Goal: Task Accomplishment & Management: Manage account settings

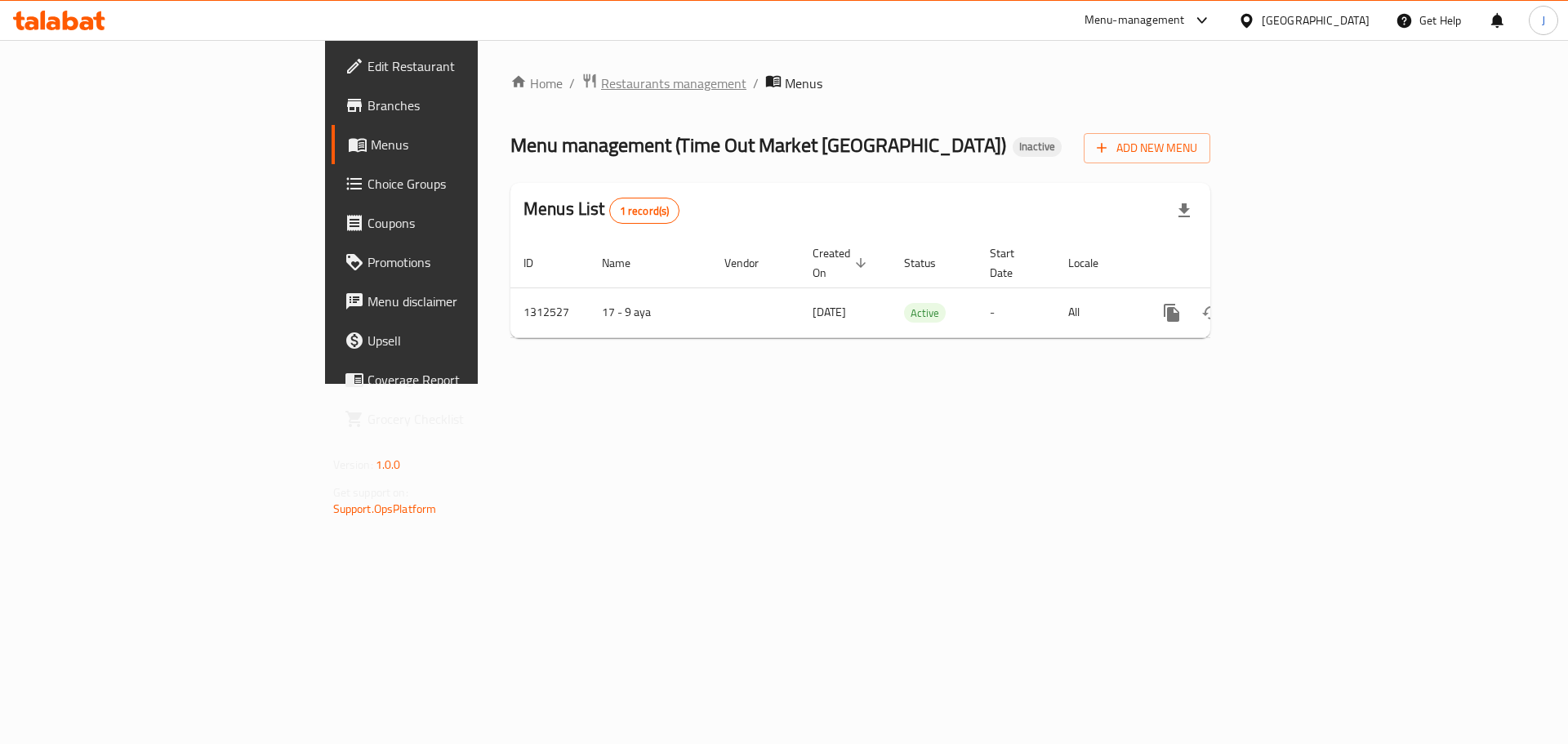
click at [602, 74] on span "Restaurants management" at bounding box center [674, 83] width 145 height 19
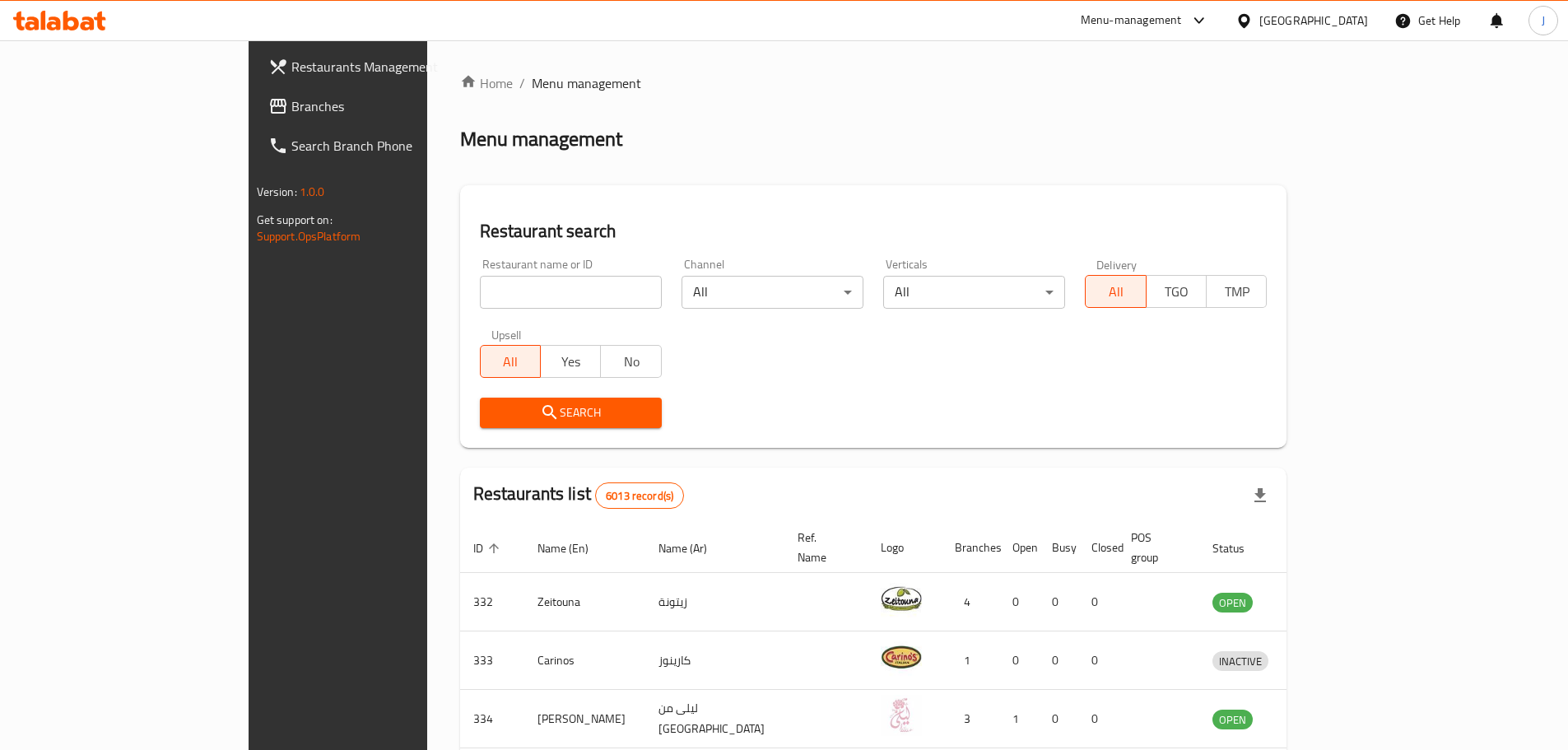
click at [492, 309] on div "Restaurant name or ID Restaurant name or ID" at bounding box center [571, 283] width 202 height 70
click at [488, 300] on input "search" at bounding box center [571, 292] width 182 height 33
type input "time out"
click button "Search" at bounding box center [571, 412] width 182 height 30
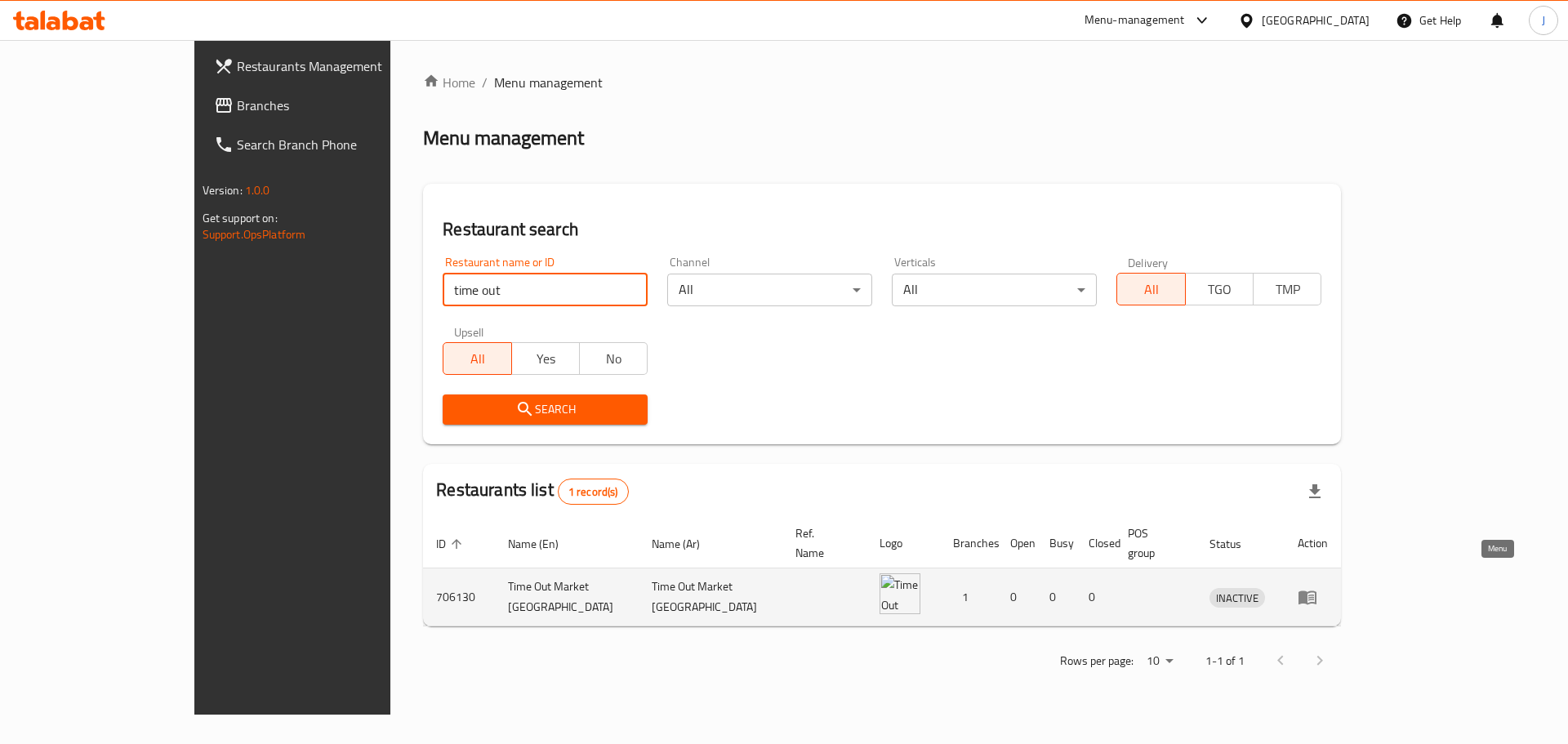
click at [1317, 591] on icon "enhanced table" at bounding box center [1307, 598] width 18 height 13
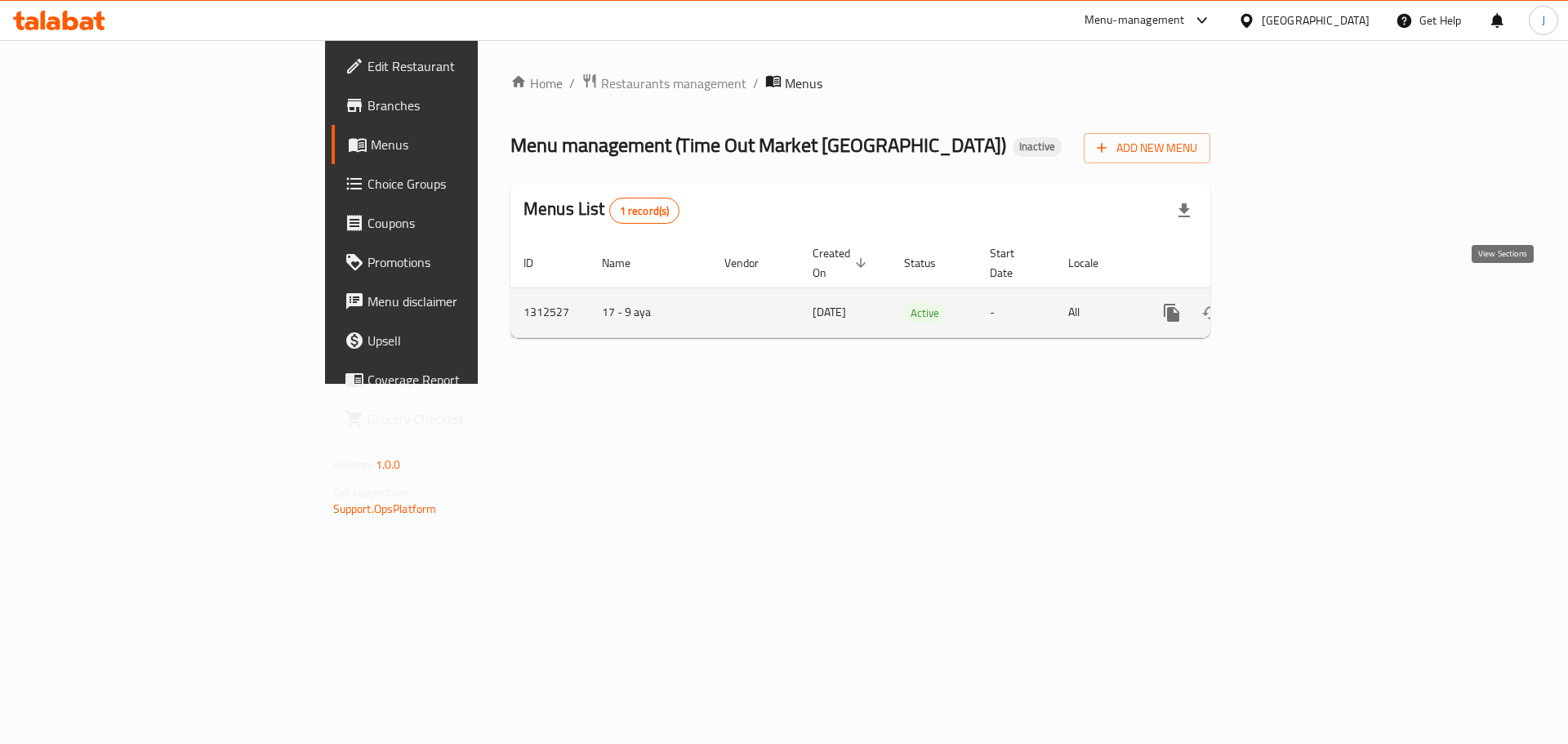
click at [1299, 303] on icon "enhanced table" at bounding box center [1290, 313] width 19 height 19
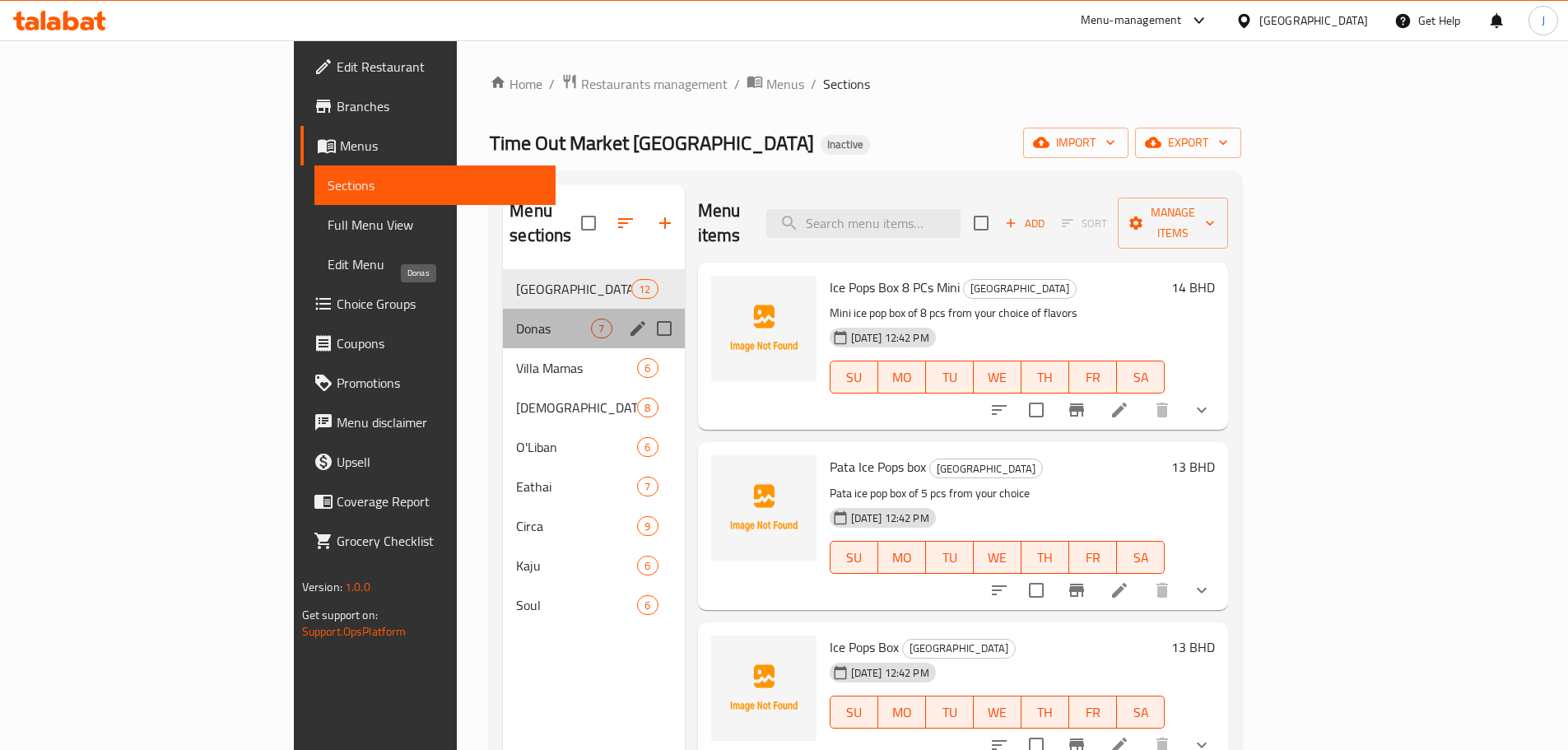
click at [516, 318] on span "Donas" at bounding box center [553, 328] width 75 height 19
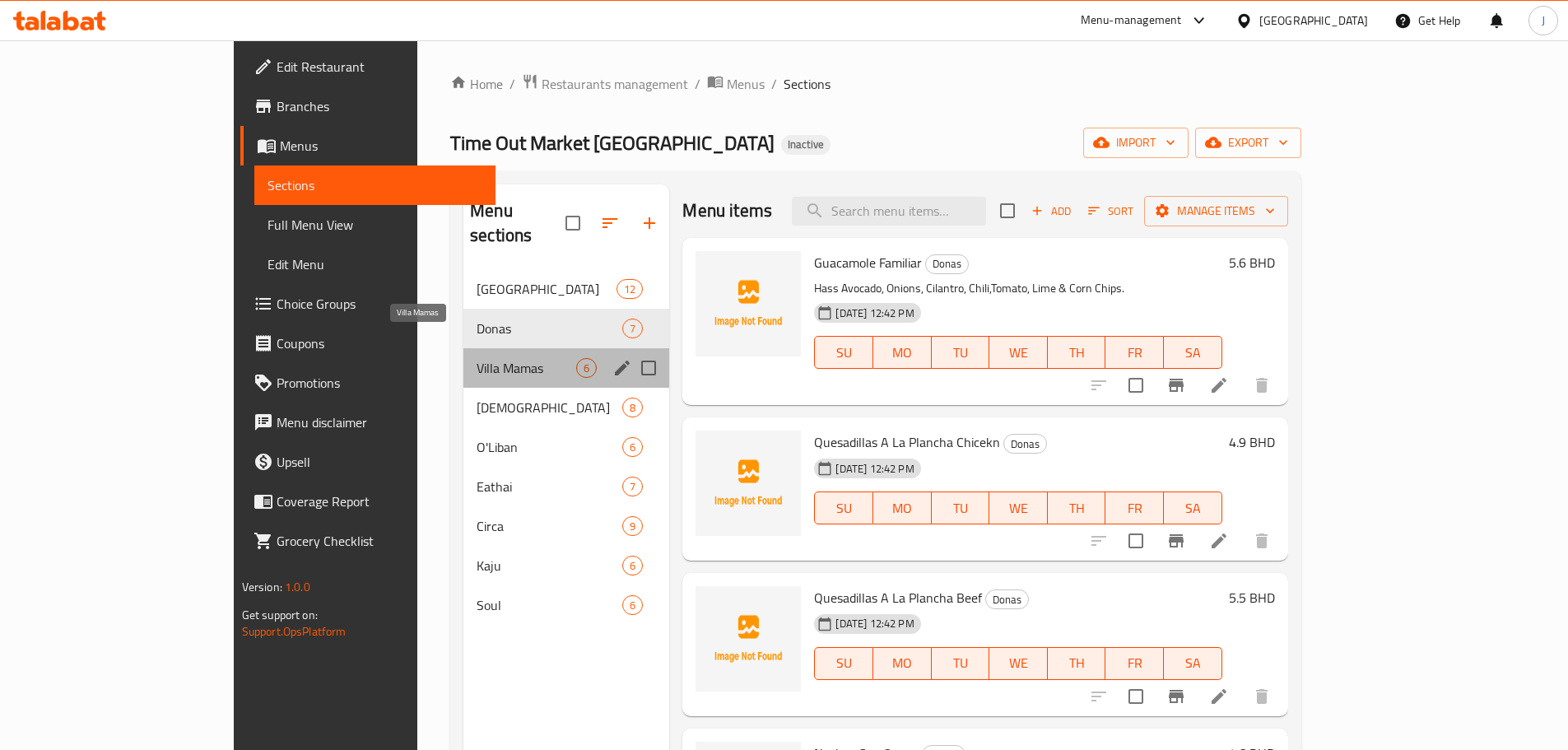
click at [476, 358] on span "Villa Mamas" at bounding box center [526, 368] width 100 height 19
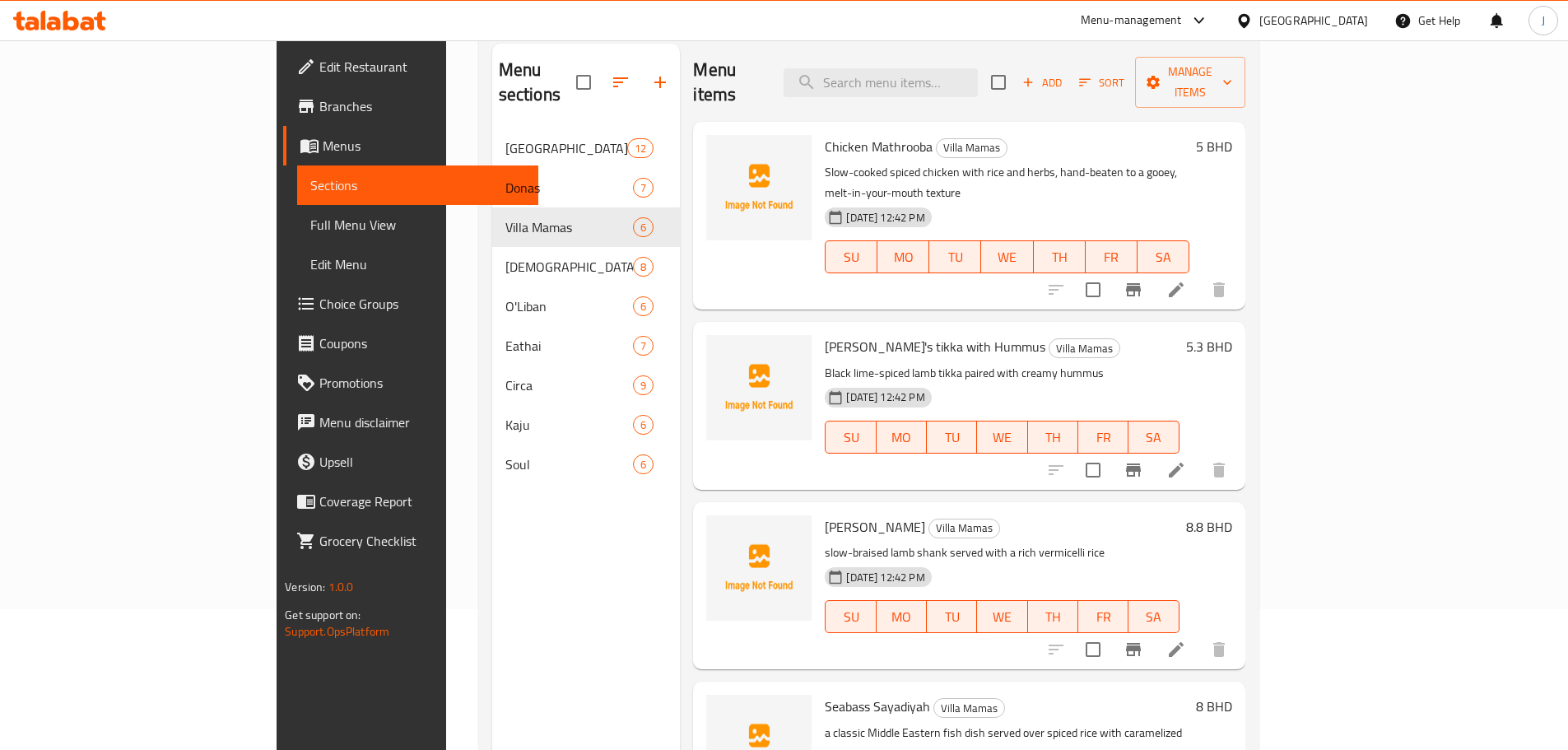
scroll to position [231, 0]
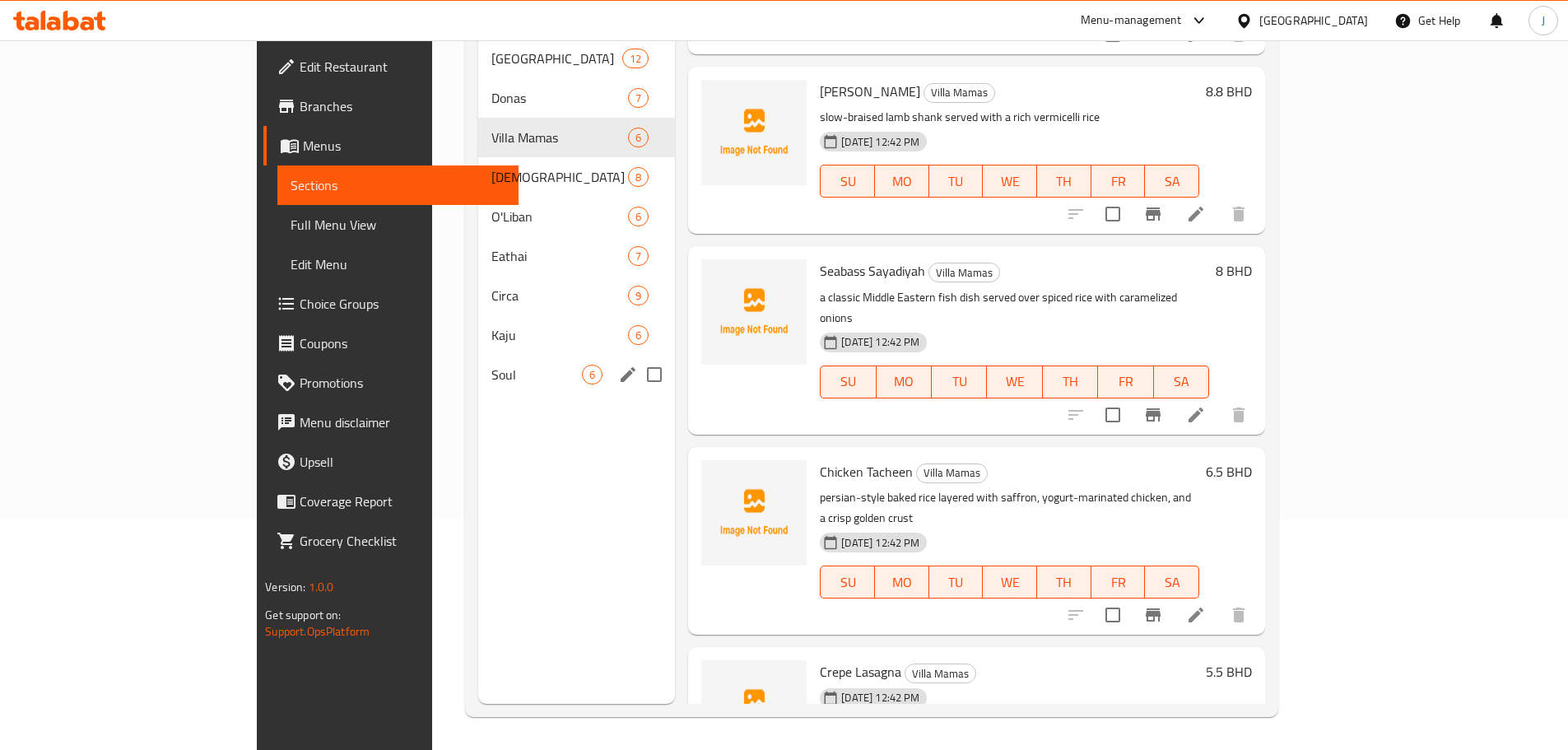
click at [478, 362] on div "Soul 6" at bounding box center [576, 375] width 197 height 40
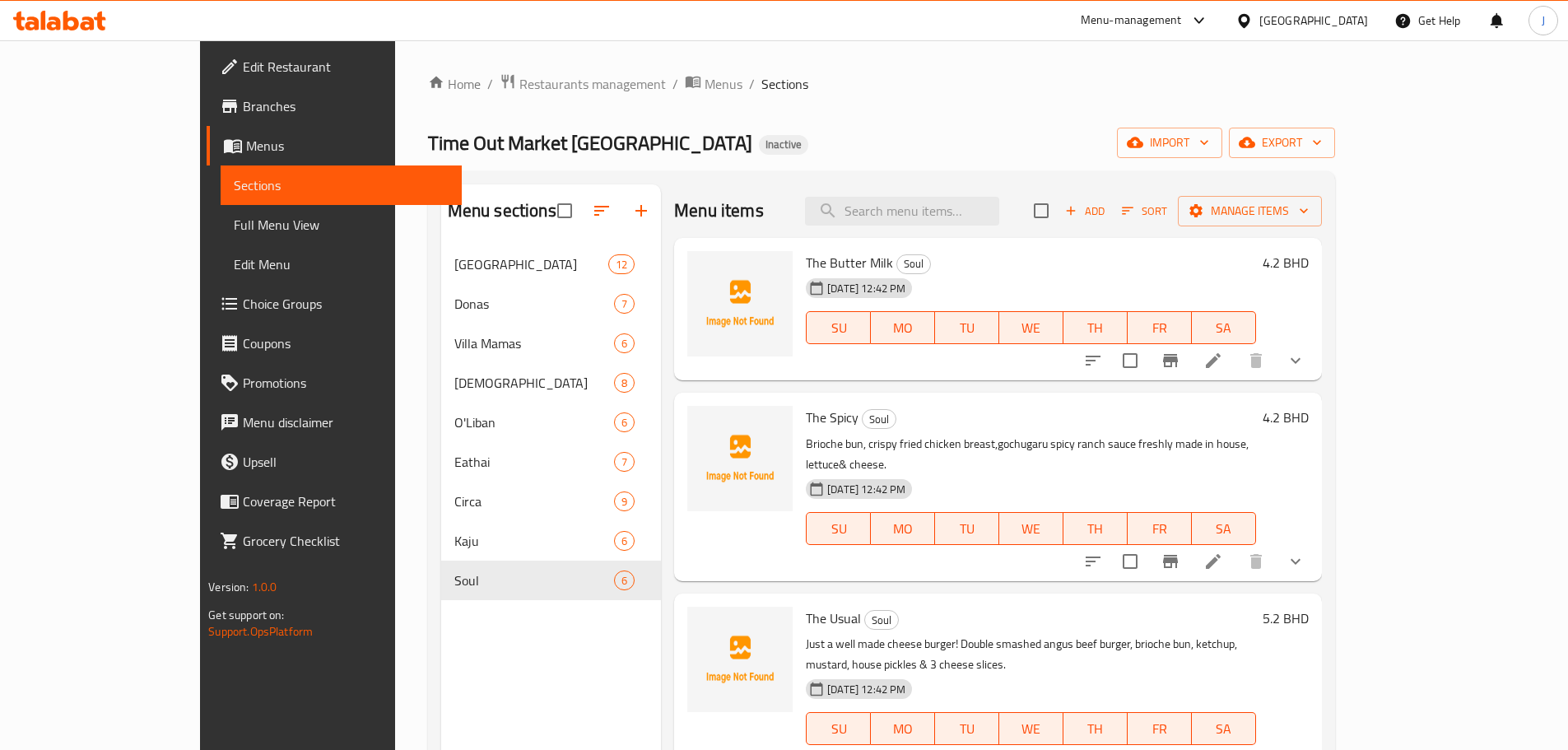
scroll to position [321, 0]
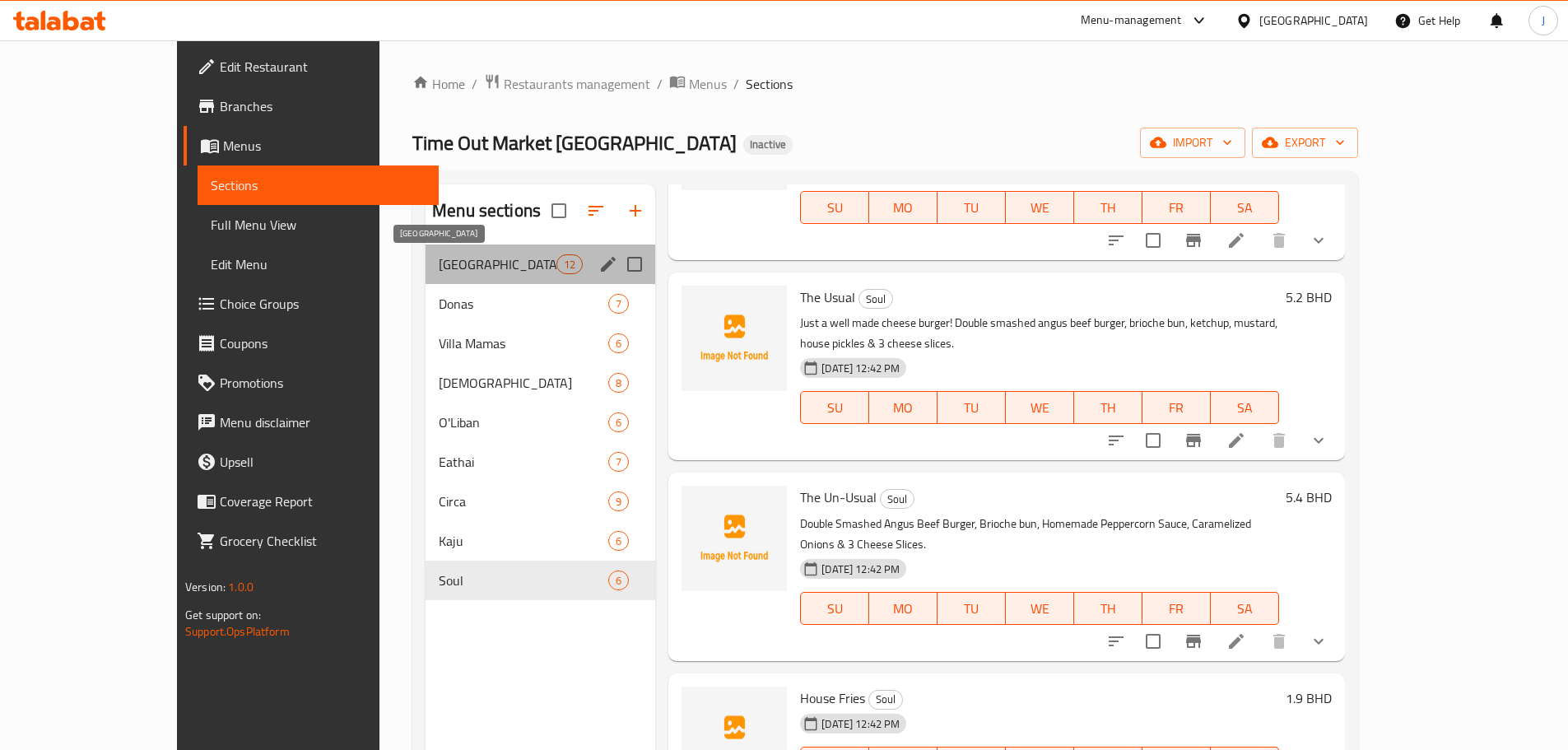
click at [438, 271] on span "Florencia" at bounding box center [496, 264] width 117 height 19
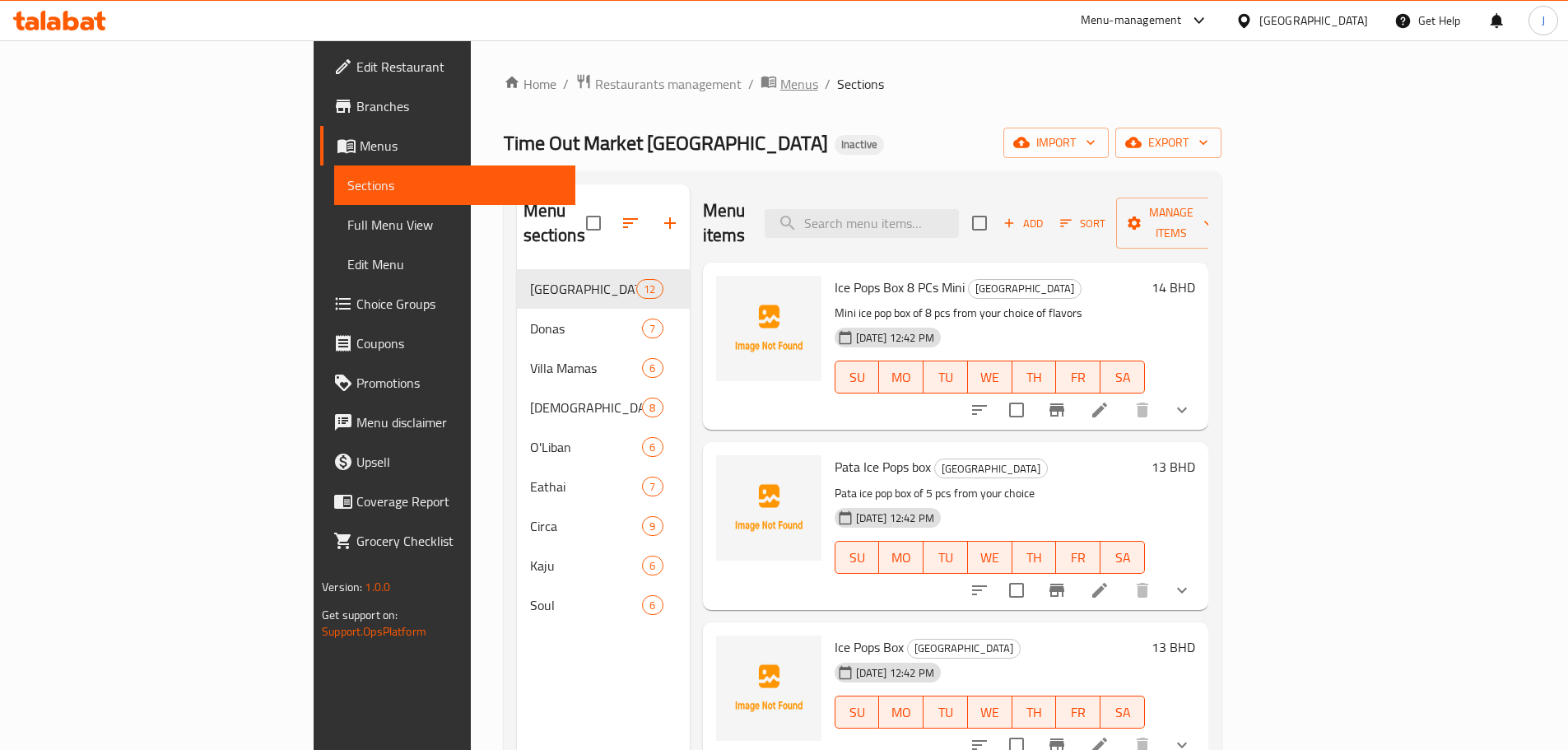
click at [780, 86] on span "Menus" at bounding box center [798, 83] width 38 height 19
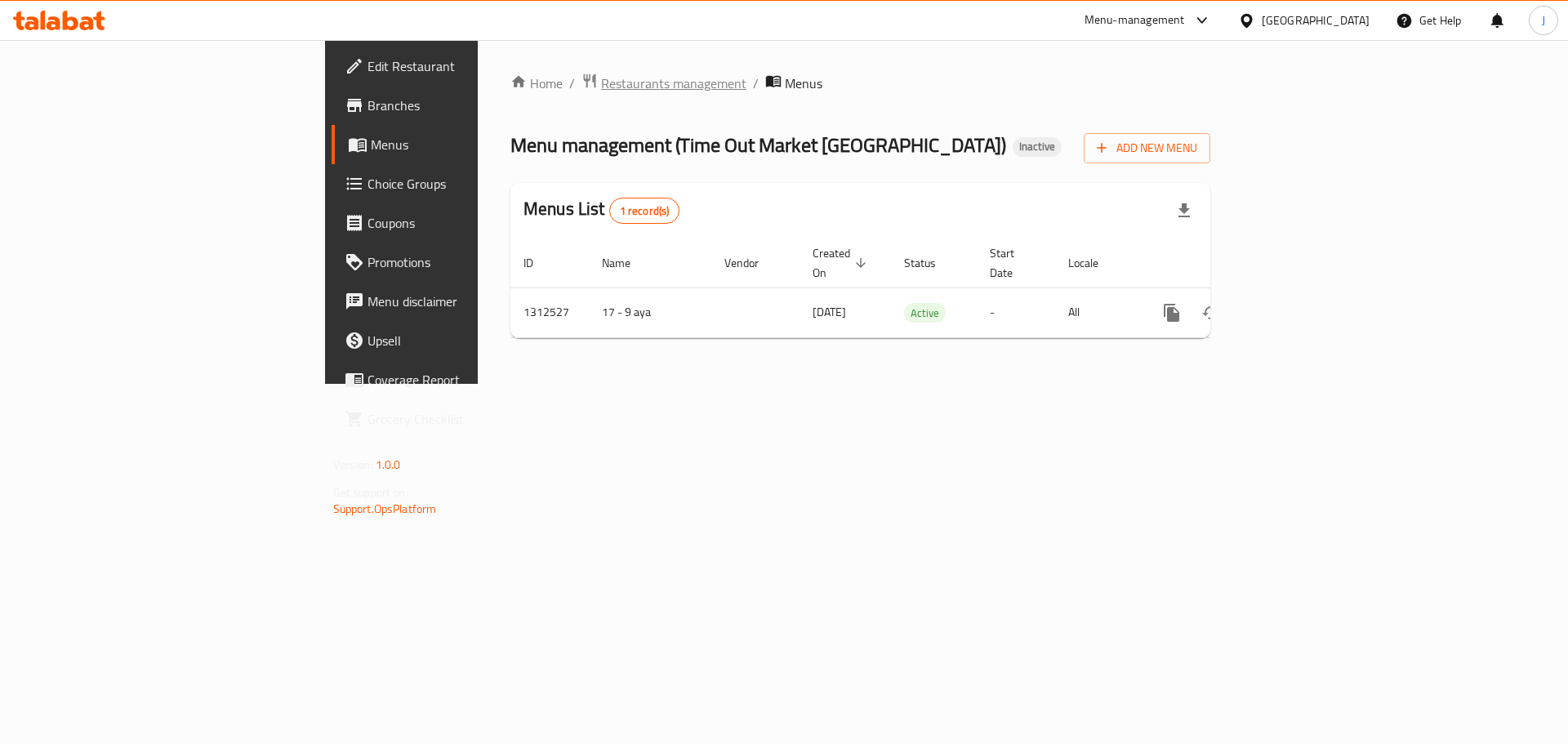
click at [602, 89] on span "Restaurants management" at bounding box center [674, 83] width 145 height 19
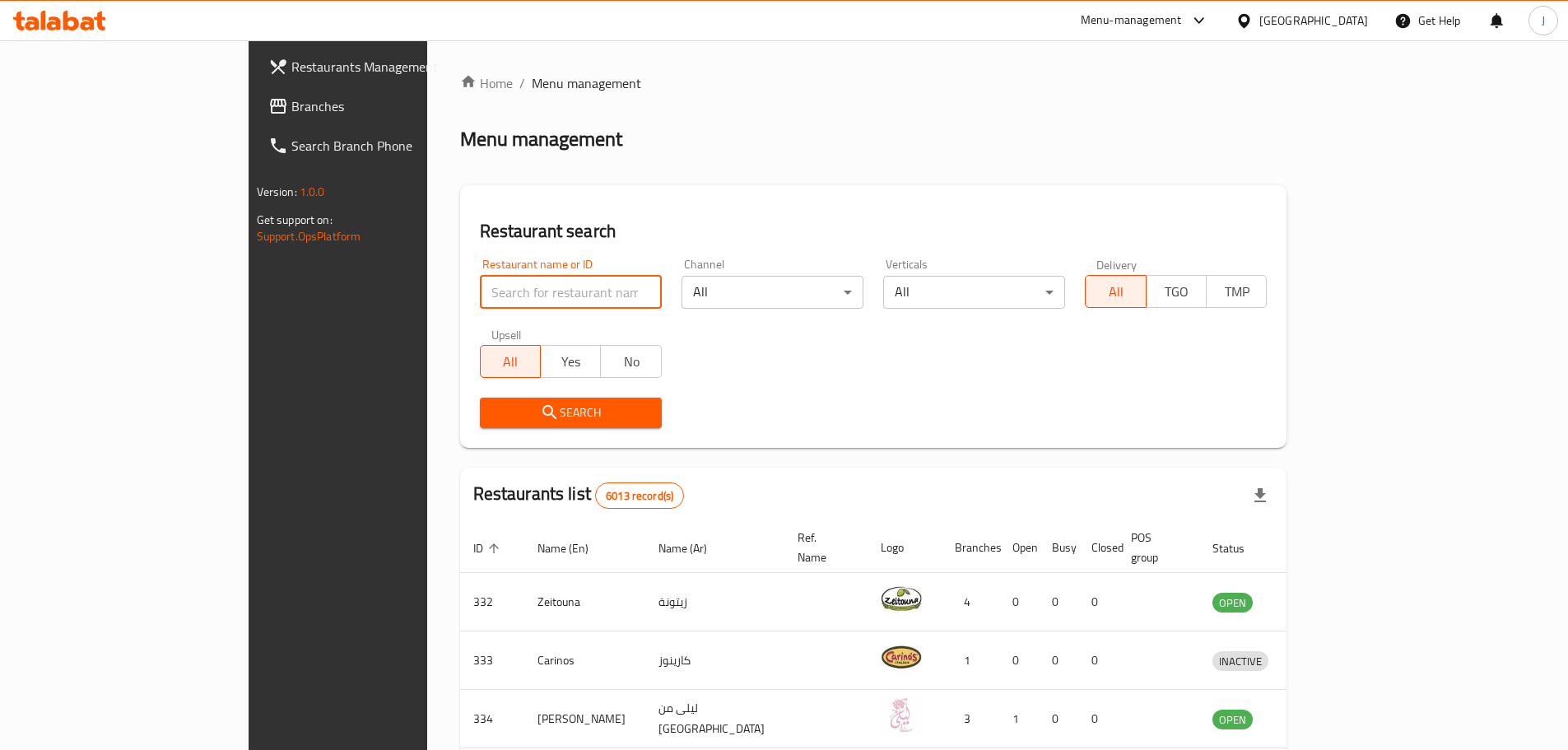
click at [492, 285] on input "search" at bounding box center [571, 292] width 182 height 33
click button "Search" at bounding box center [571, 412] width 182 height 30
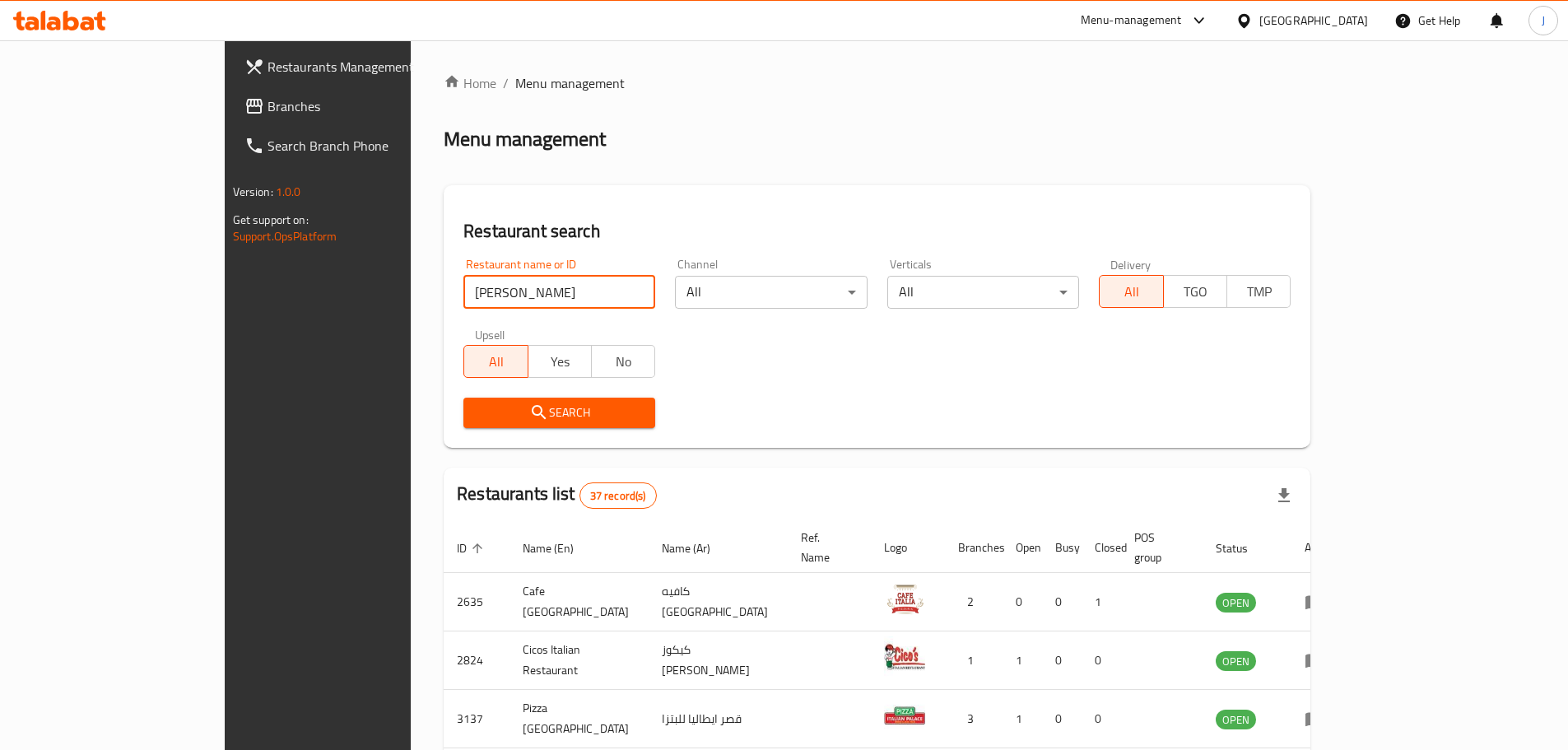
type input "alia bakes"
click button "Search" at bounding box center [560, 412] width 192 height 30
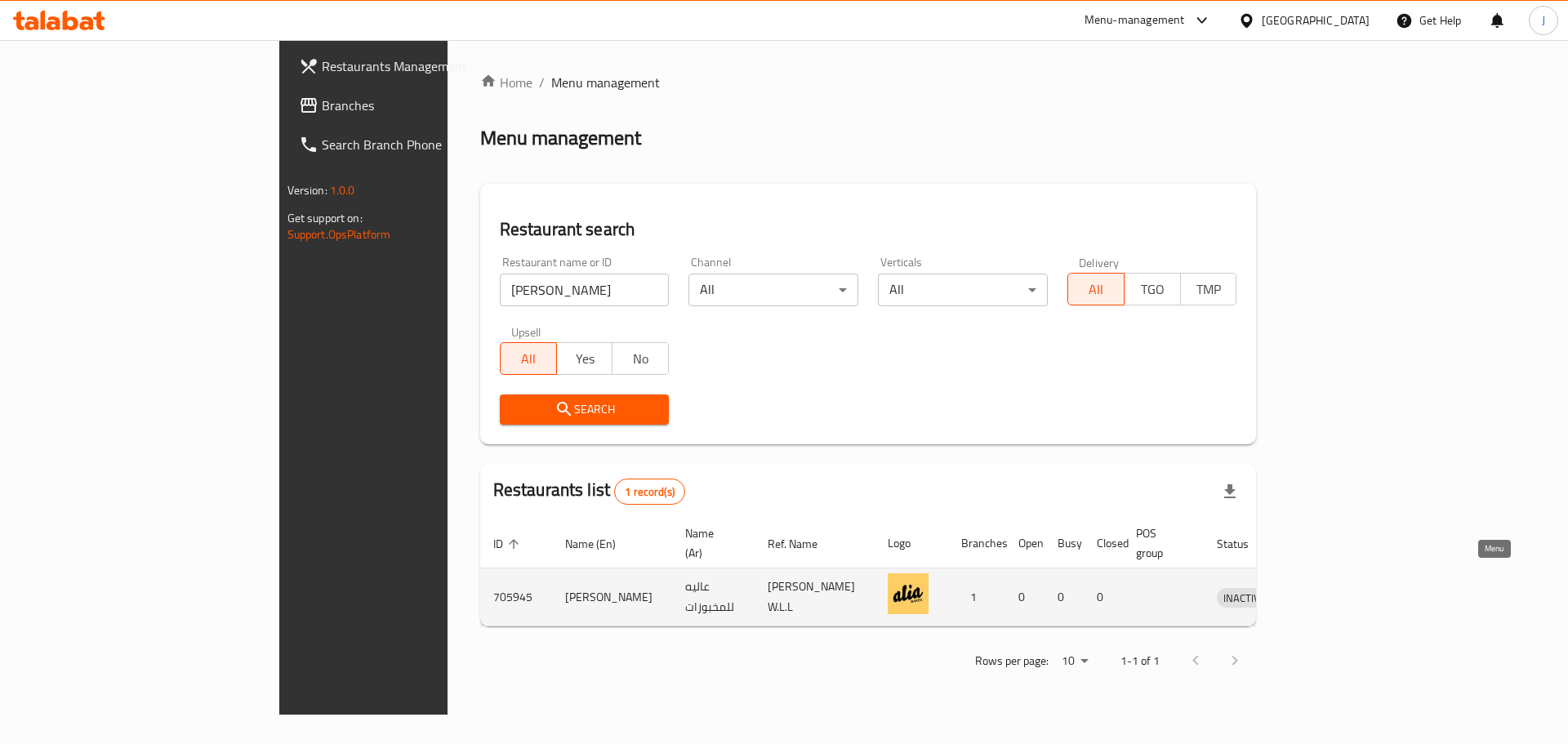
click at [1324, 587] on icon "enhanced table" at bounding box center [1315, 597] width 19 height 19
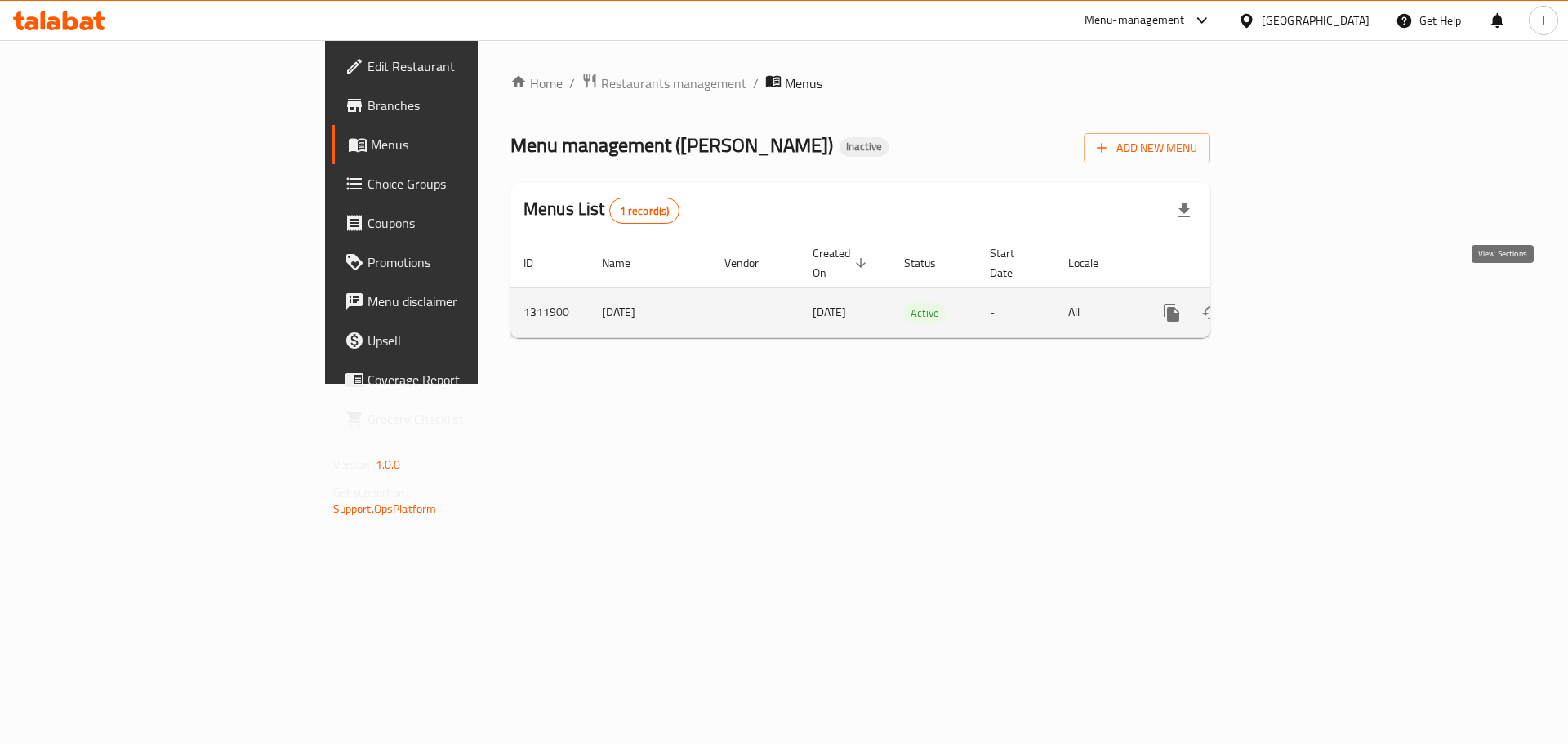
click at [1298, 305] on icon "enhanced table" at bounding box center [1289, 312] width 14 height 14
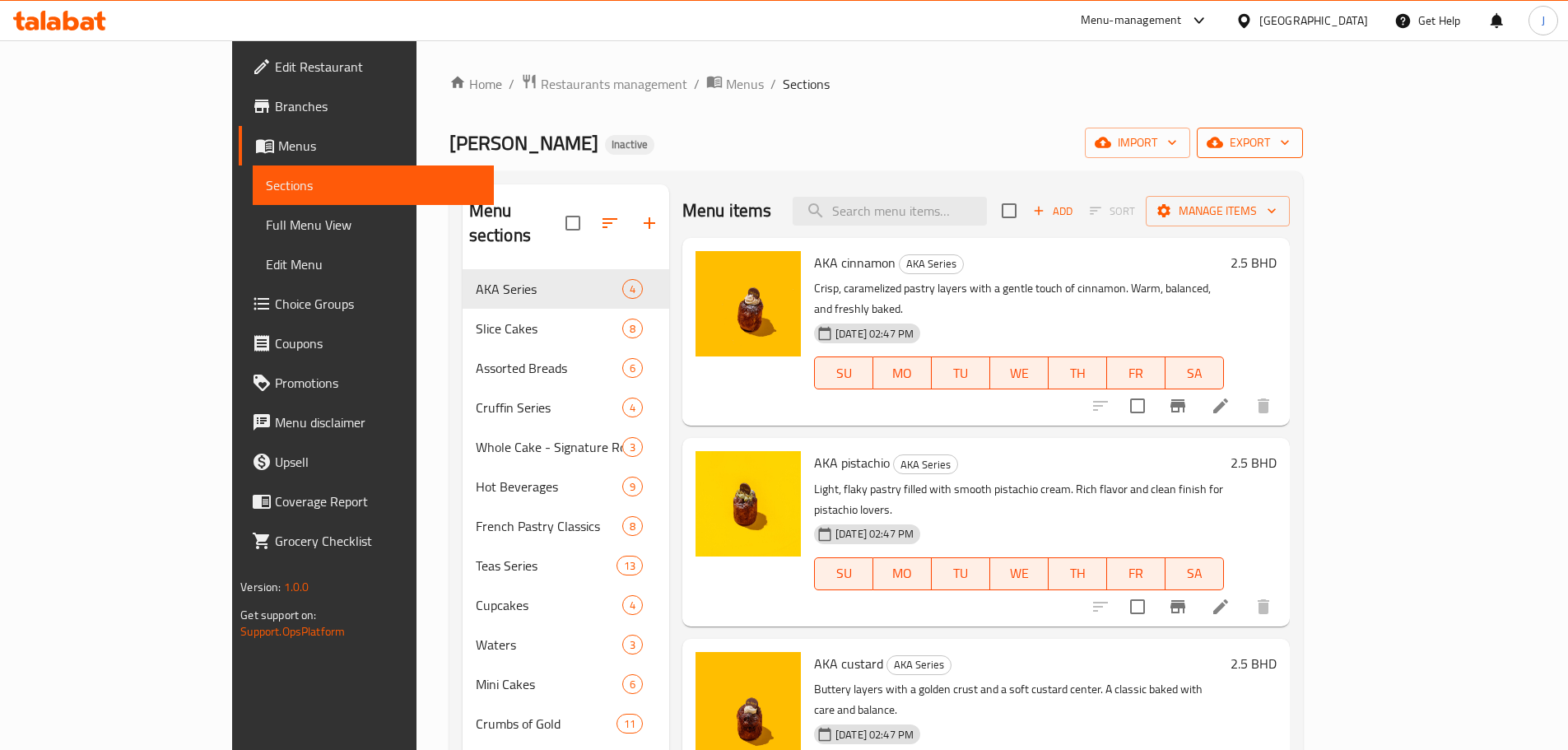
click at [1290, 147] on span "export" at bounding box center [1249, 143] width 80 height 20
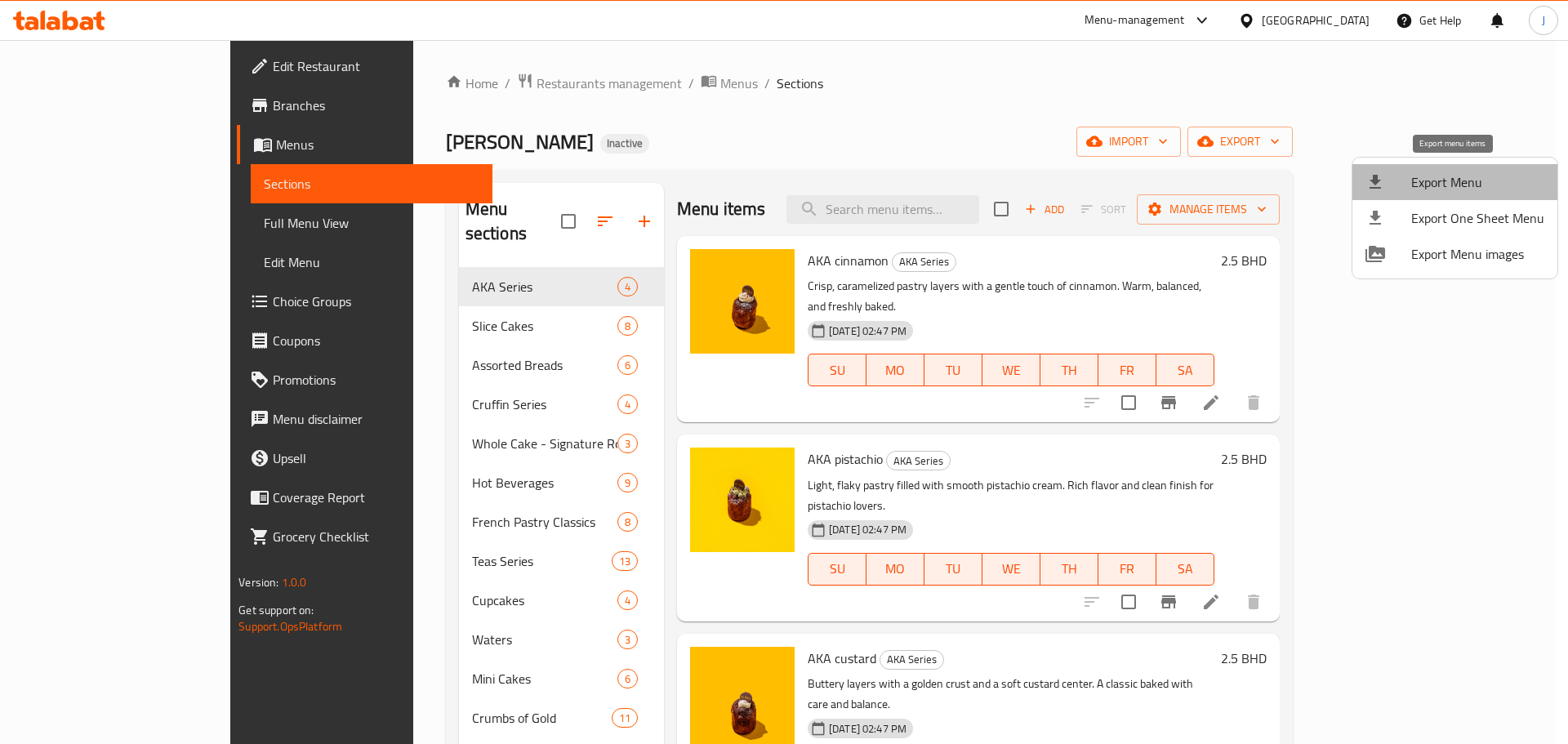
click at [1473, 186] on span "Export Menu" at bounding box center [1478, 182] width 133 height 19
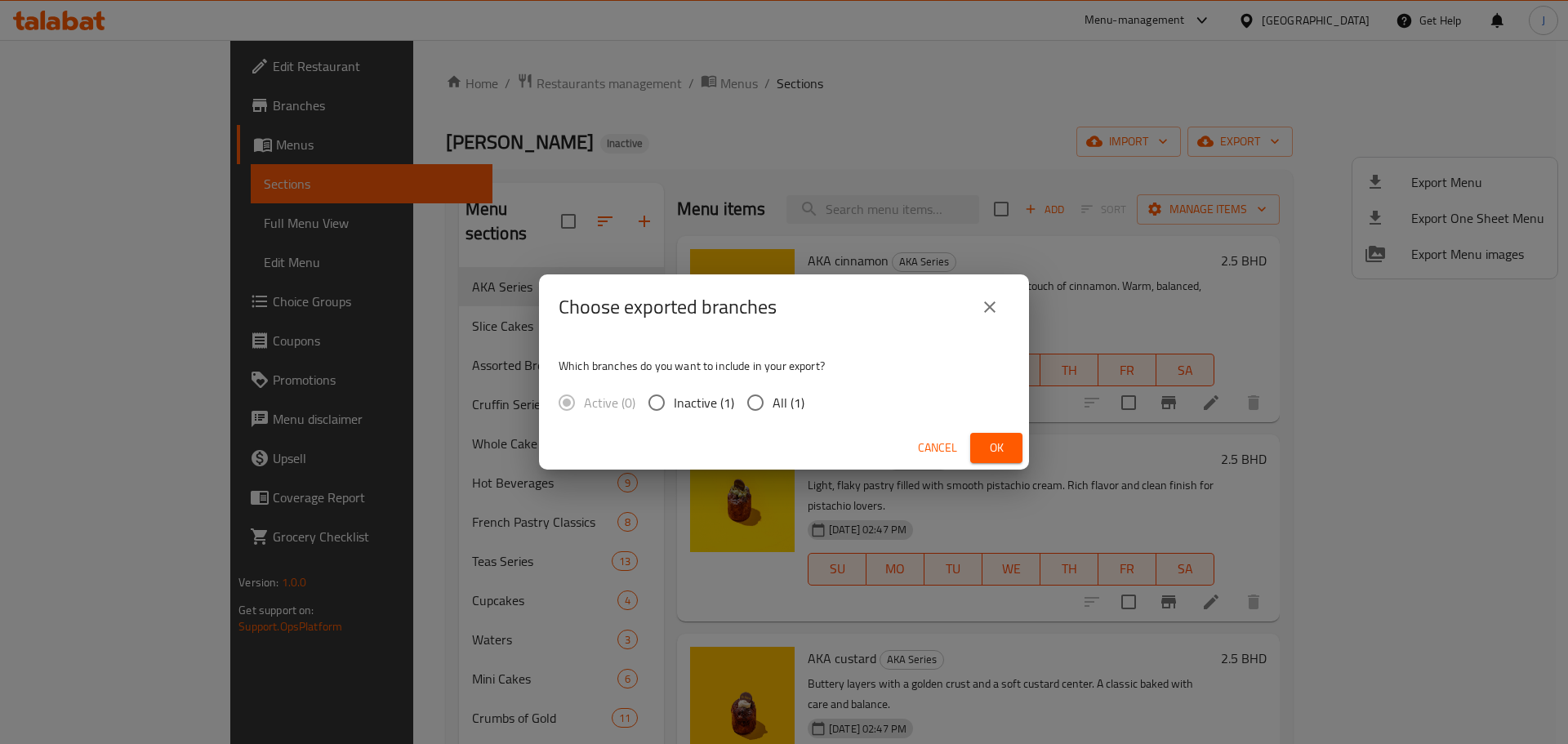
click at [760, 384] on div "Which branches do you want to include in your export? Active (0) Inactive (1) A…" at bounding box center [784, 383] width 490 height 87
click at [758, 392] on input "All (1)" at bounding box center [756, 403] width 35 height 35
radio input "true"
click at [963, 438] on button "Cancel" at bounding box center [938, 448] width 52 height 30
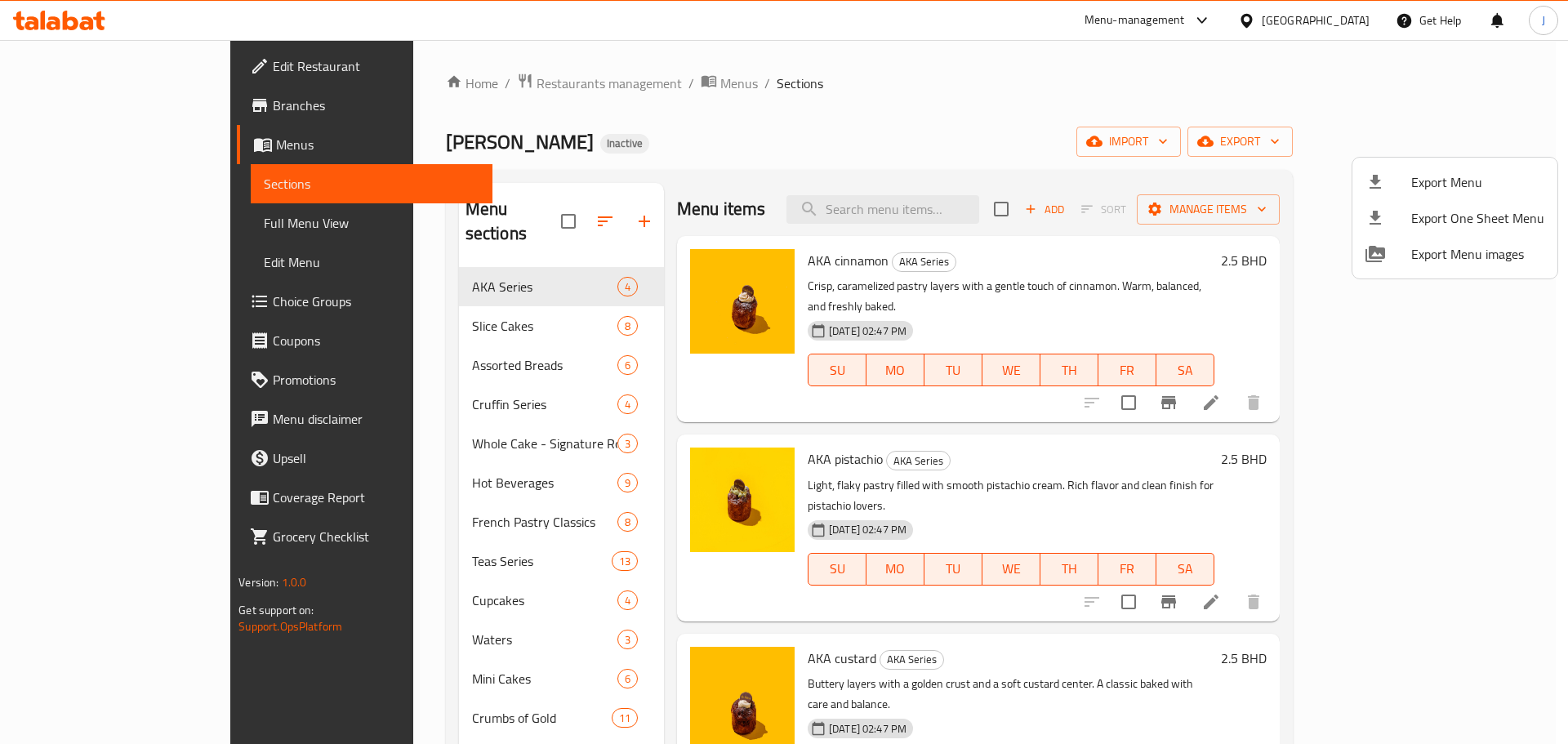
click at [1406, 178] on div at bounding box center [1389, 182] width 46 height 19
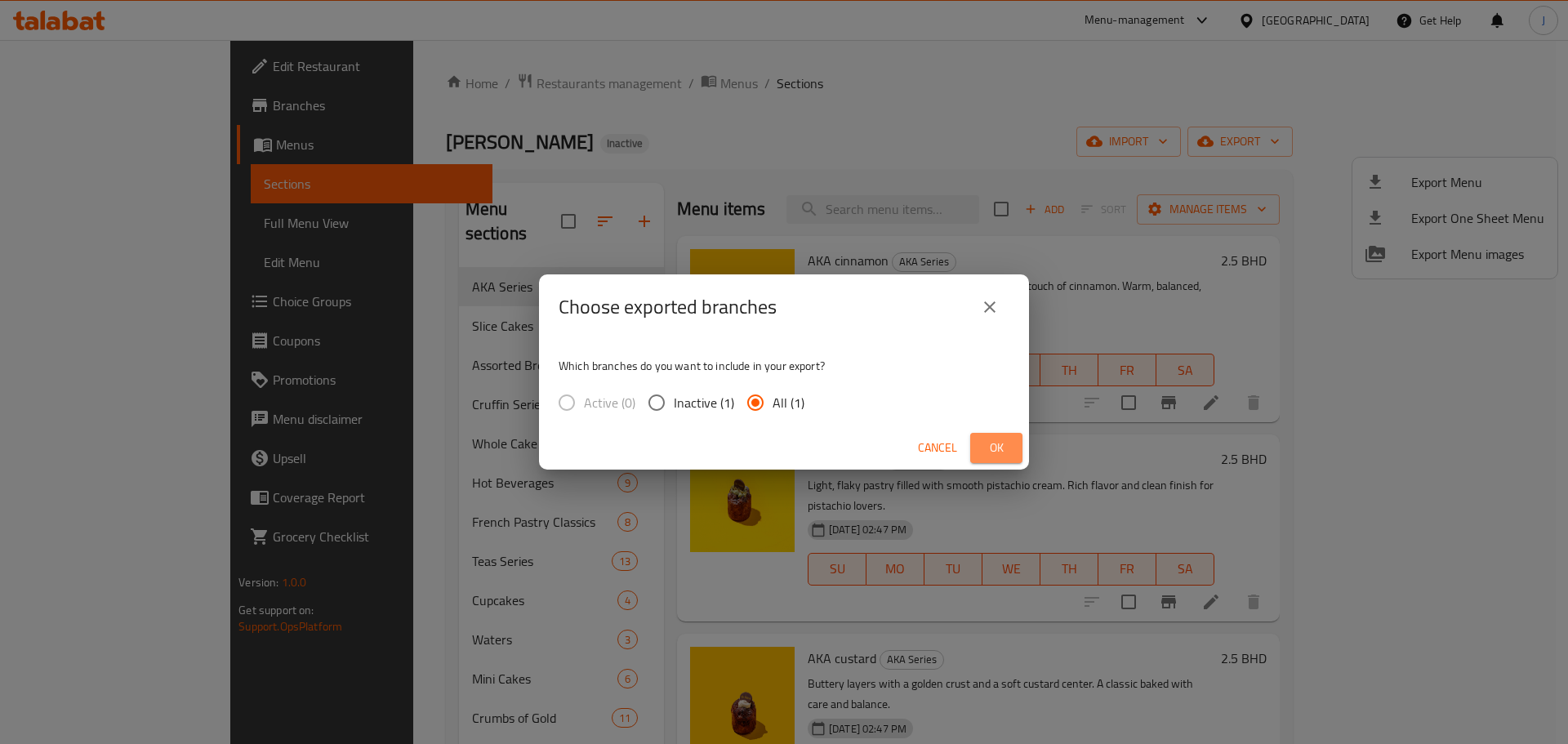
click at [990, 447] on span "Ok" at bounding box center [996, 448] width 26 height 20
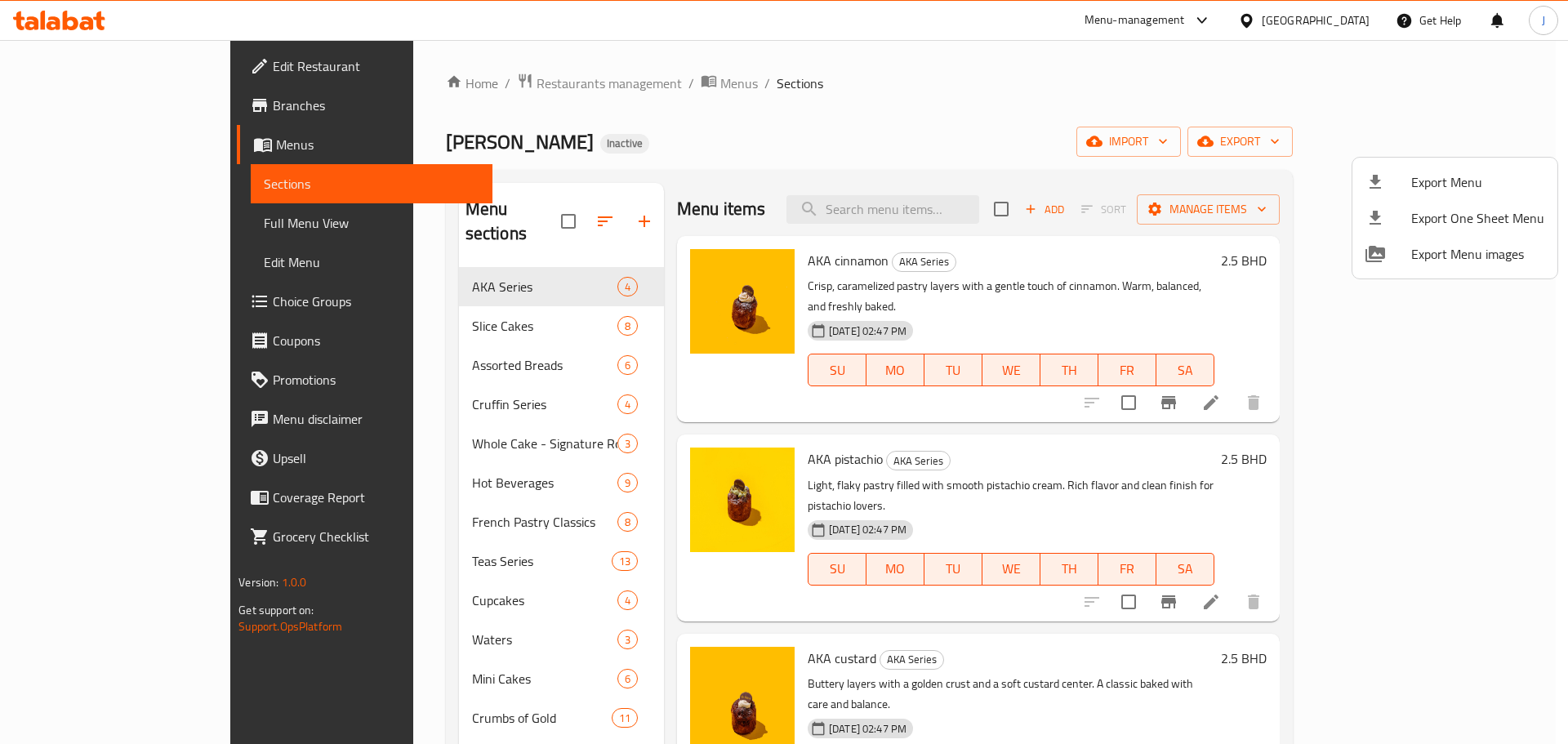
click at [386, 613] on div at bounding box center [784, 372] width 1568 height 744
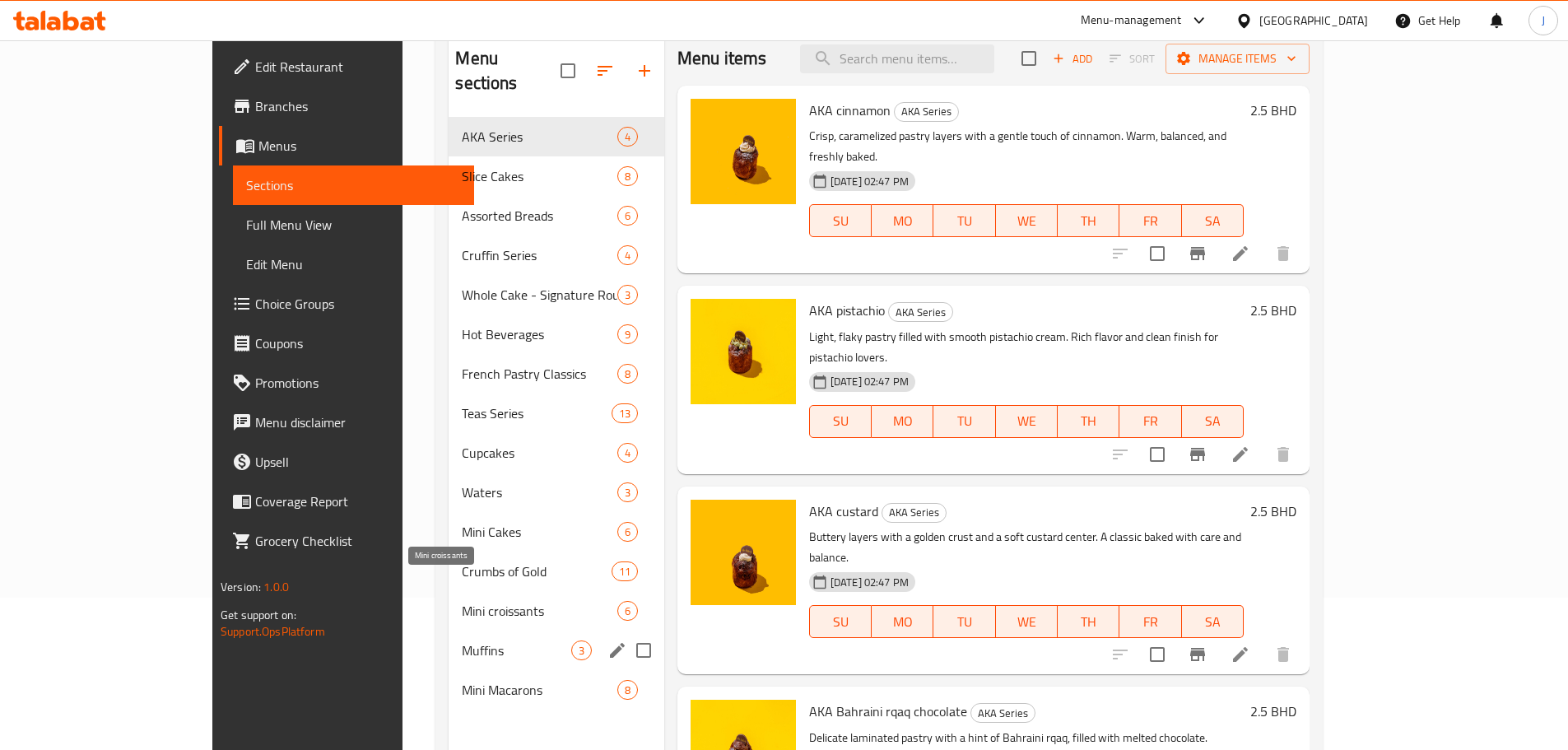
scroll to position [231, 0]
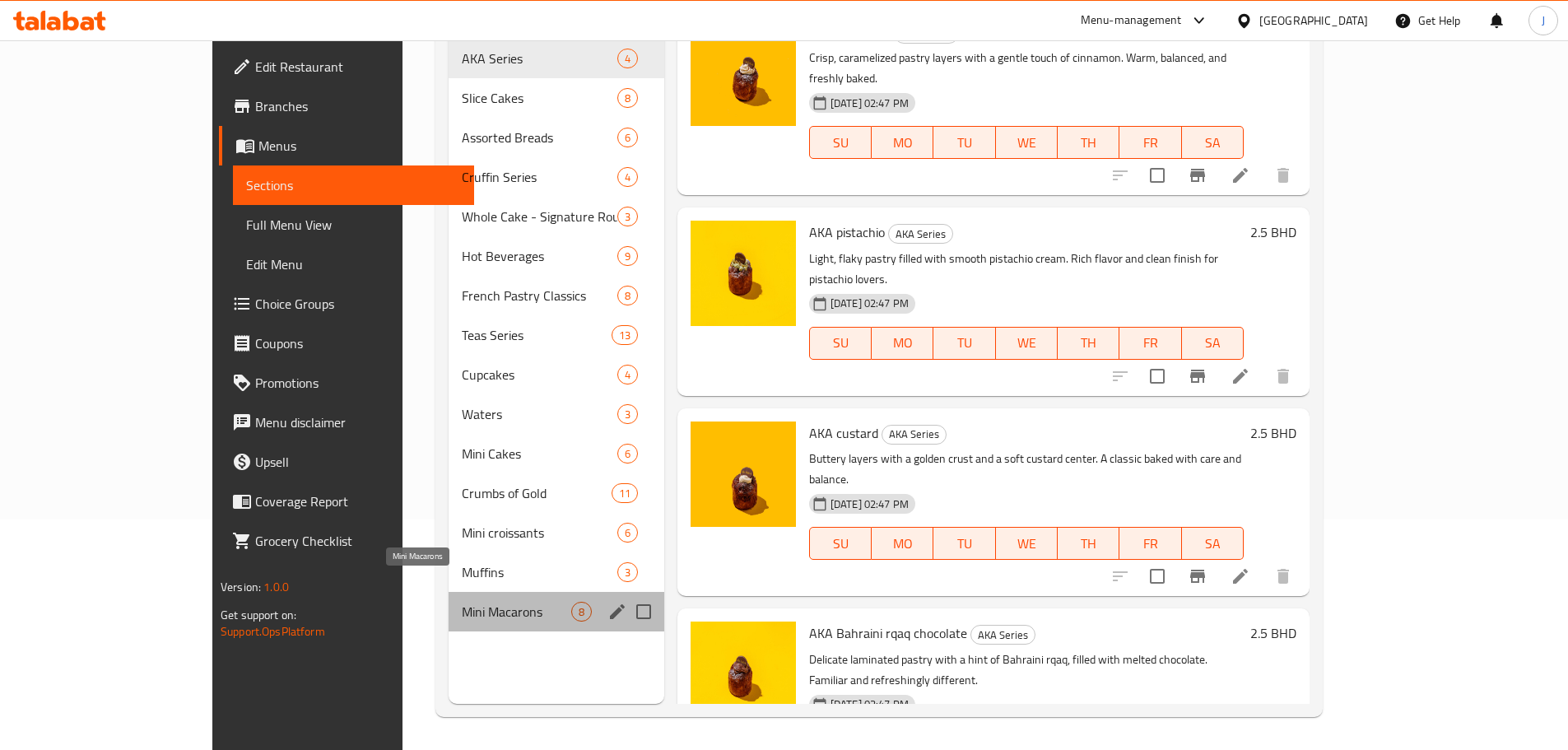
click at [462, 602] on span "Mini Macarons" at bounding box center [516, 611] width 109 height 19
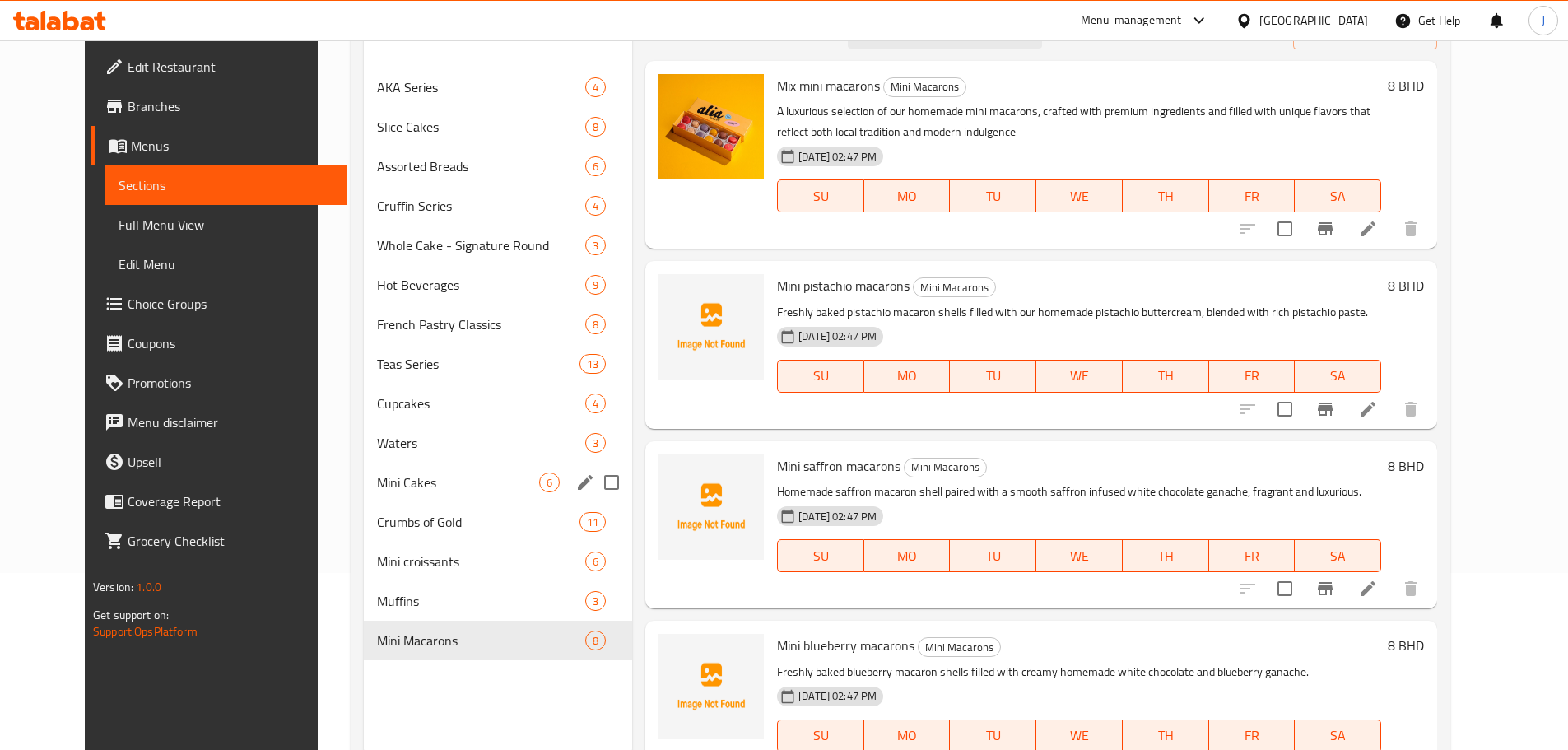
scroll to position [148, 0]
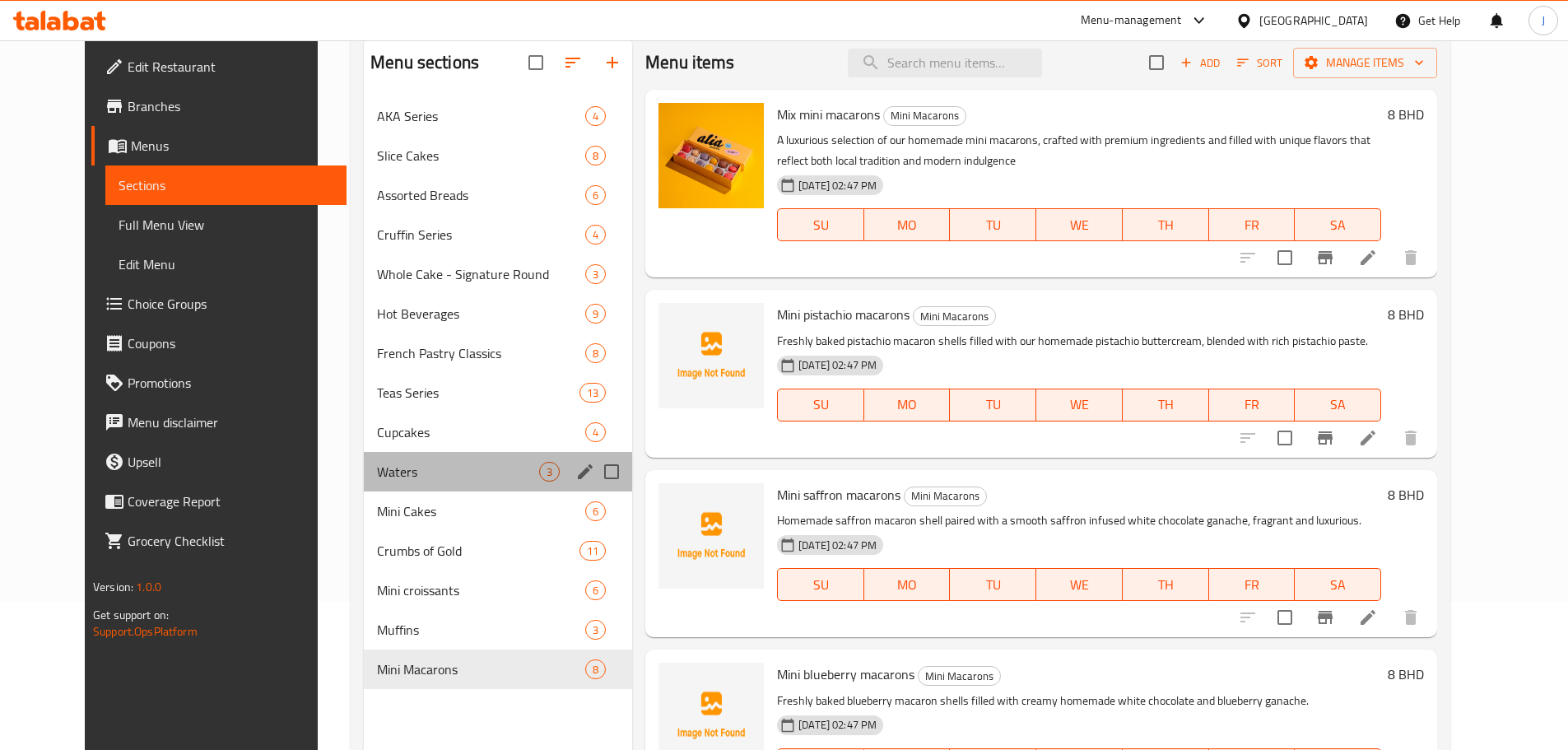
click at [416, 490] on div "Waters 3" at bounding box center [497, 472] width 269 height 40
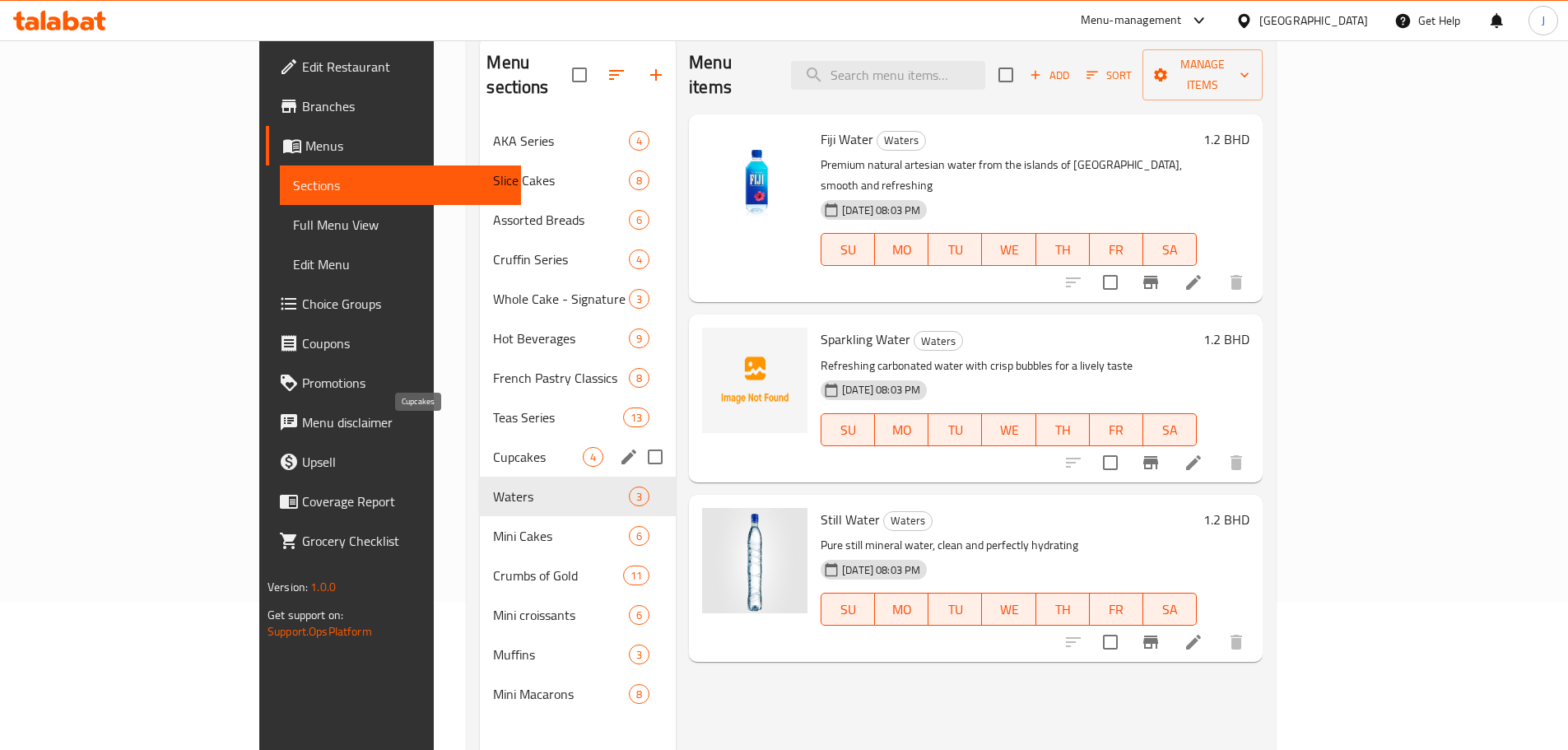
click at [493, 447] on span "Cupcakes" at bounding box center [537, 457] width 89 height 19
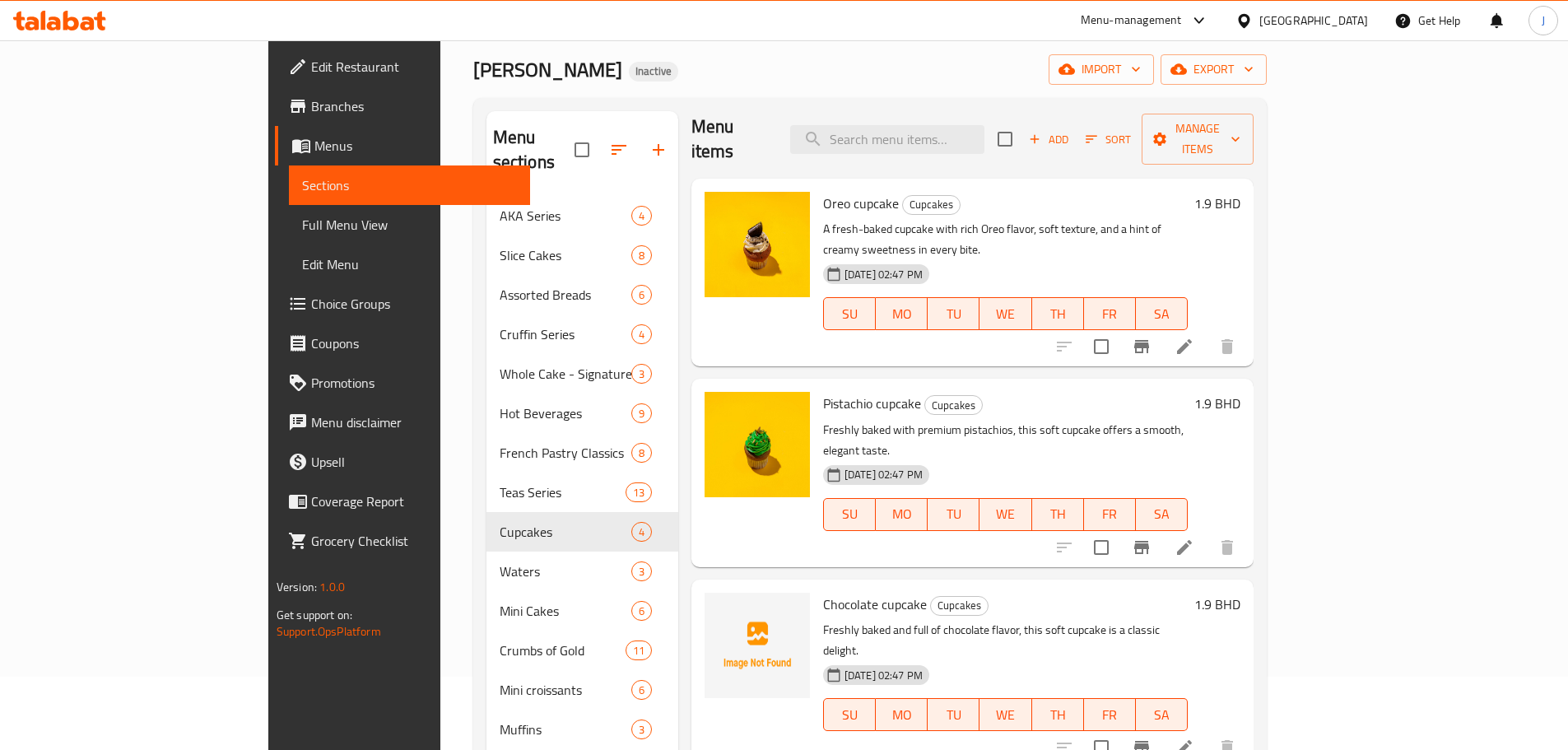
scroll to position [66, 0]
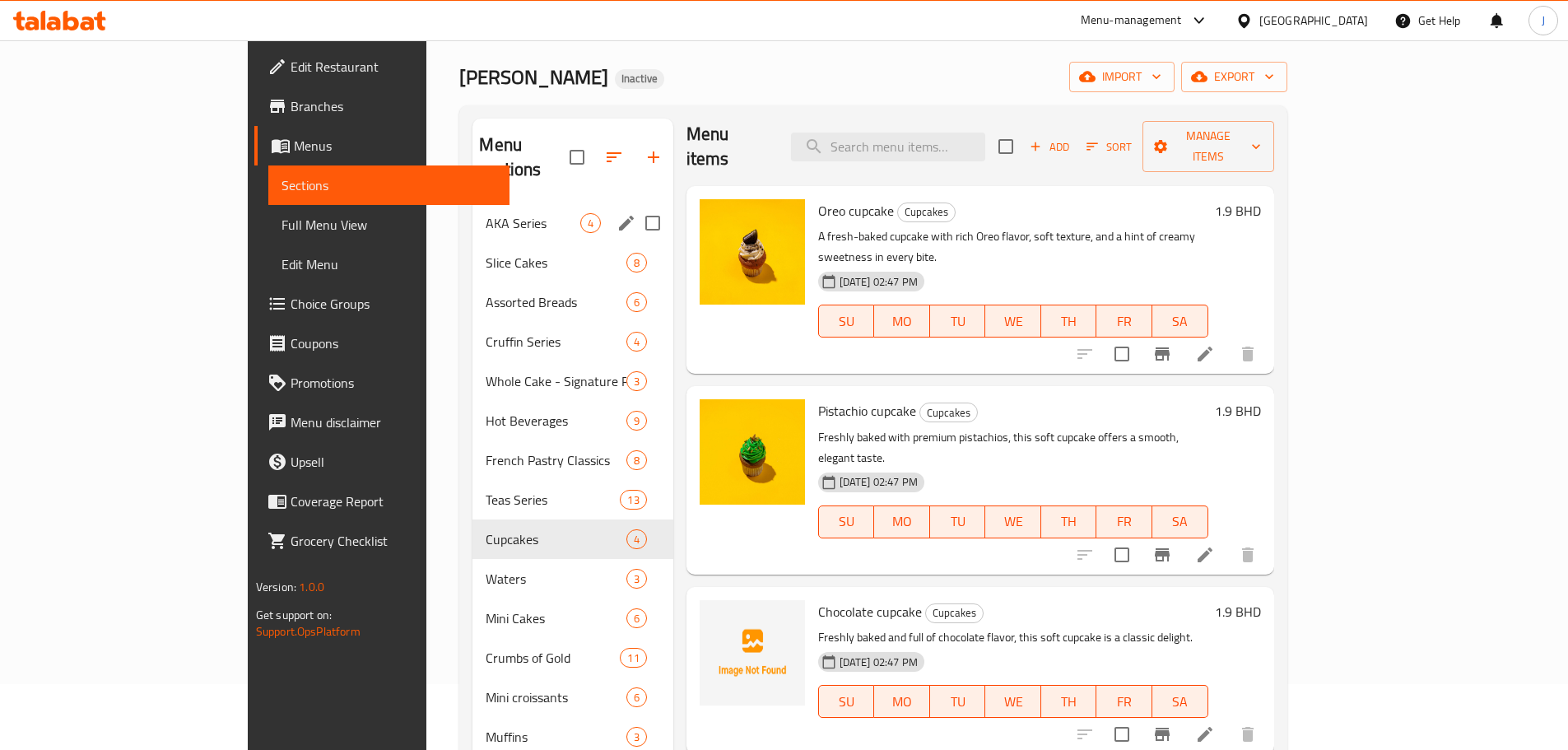
click at [486, 213] on span "AKA Series" at bounding box center [532, 223] width 94 height 19
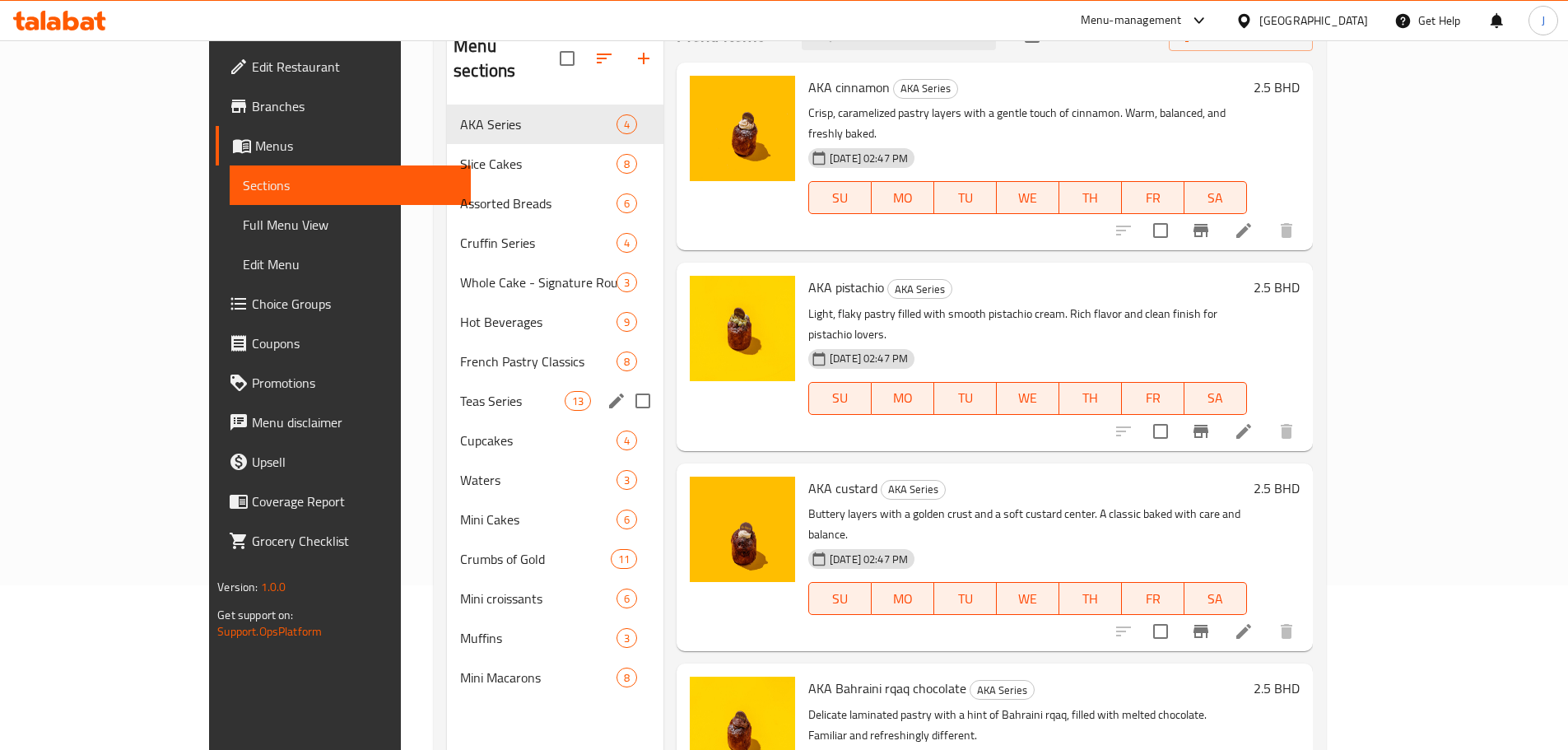
scroll to position [66, 0]
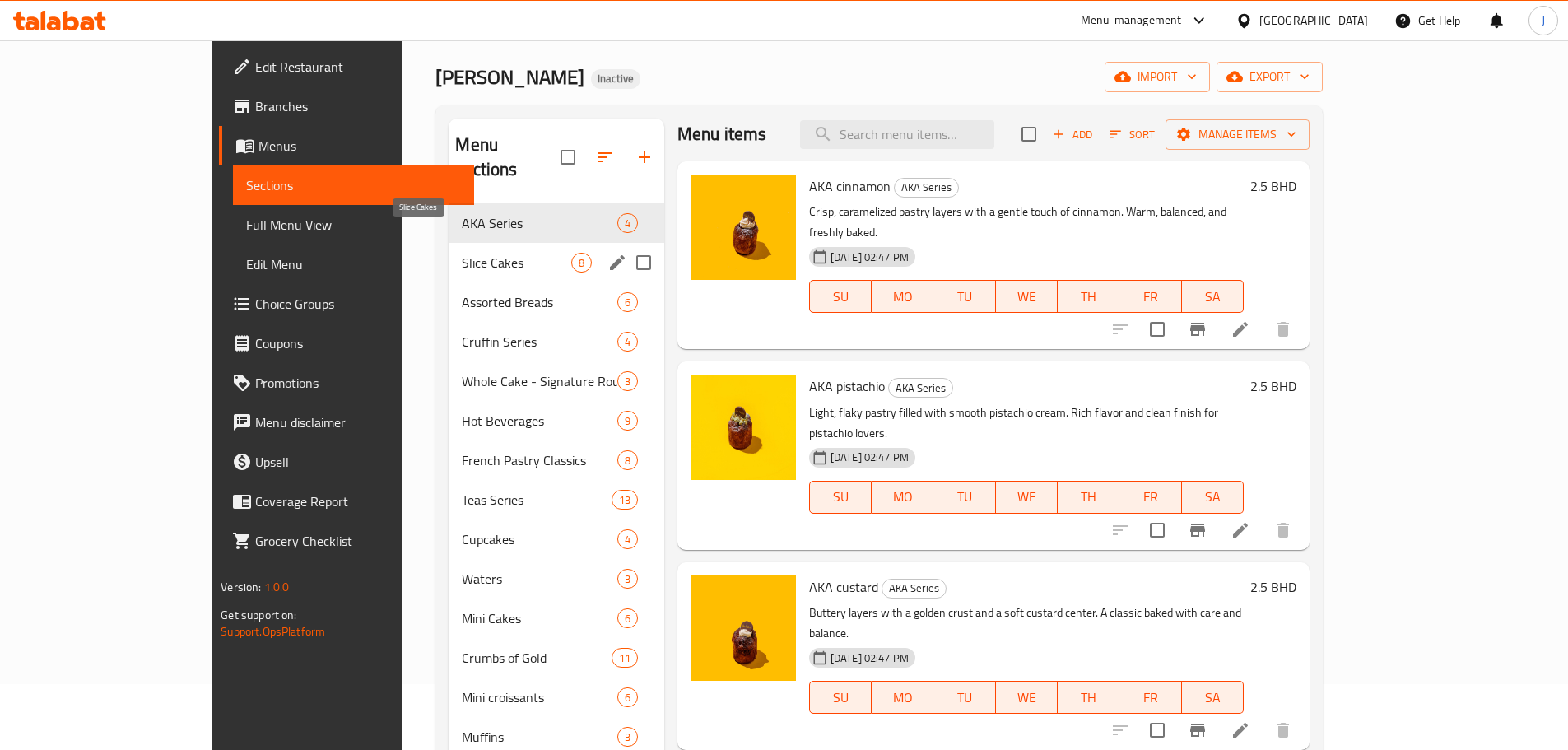
click at [462, 253] on span "Slice Cakes" at bounding box center [516, 263] width 109 height 19
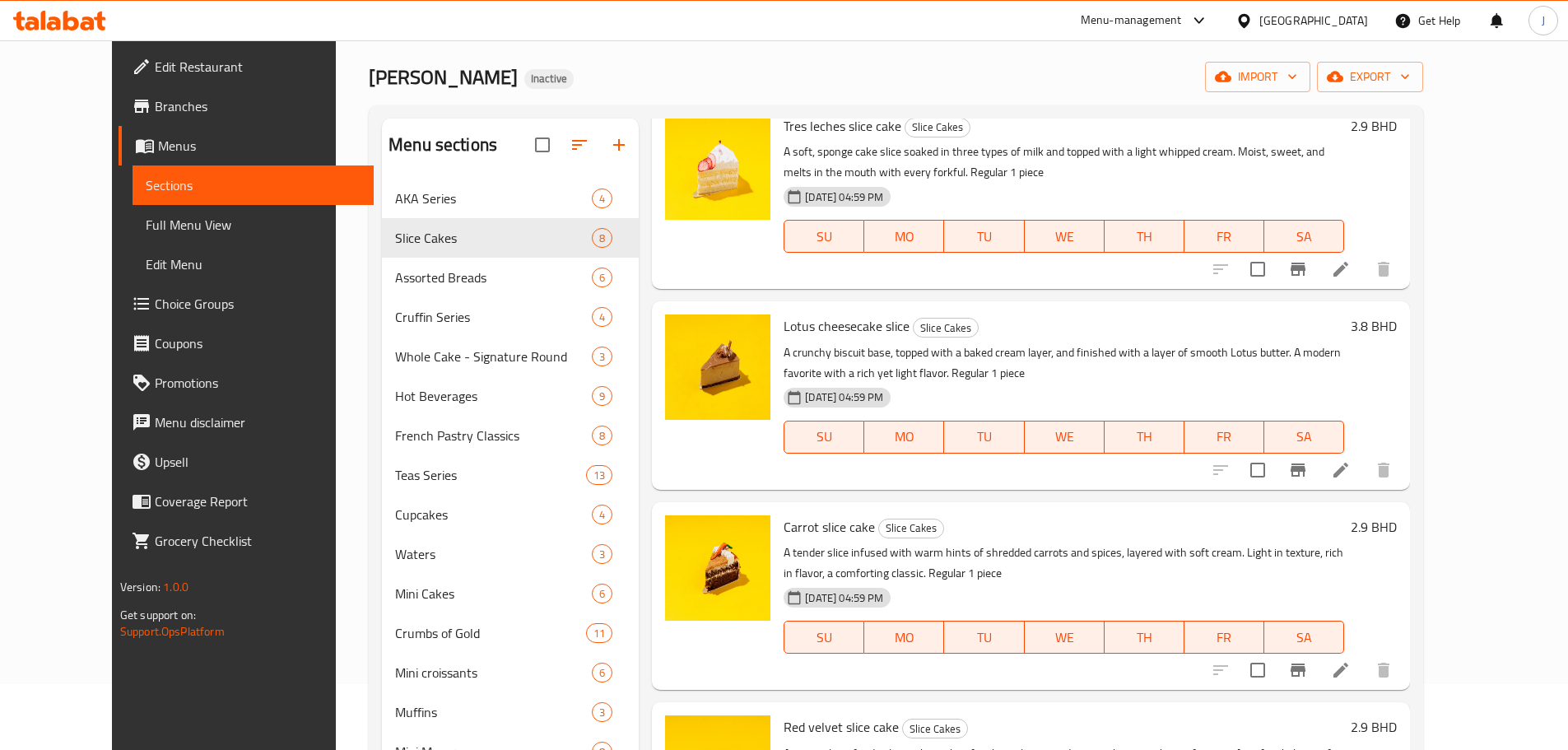
scroll to position [873, 0]
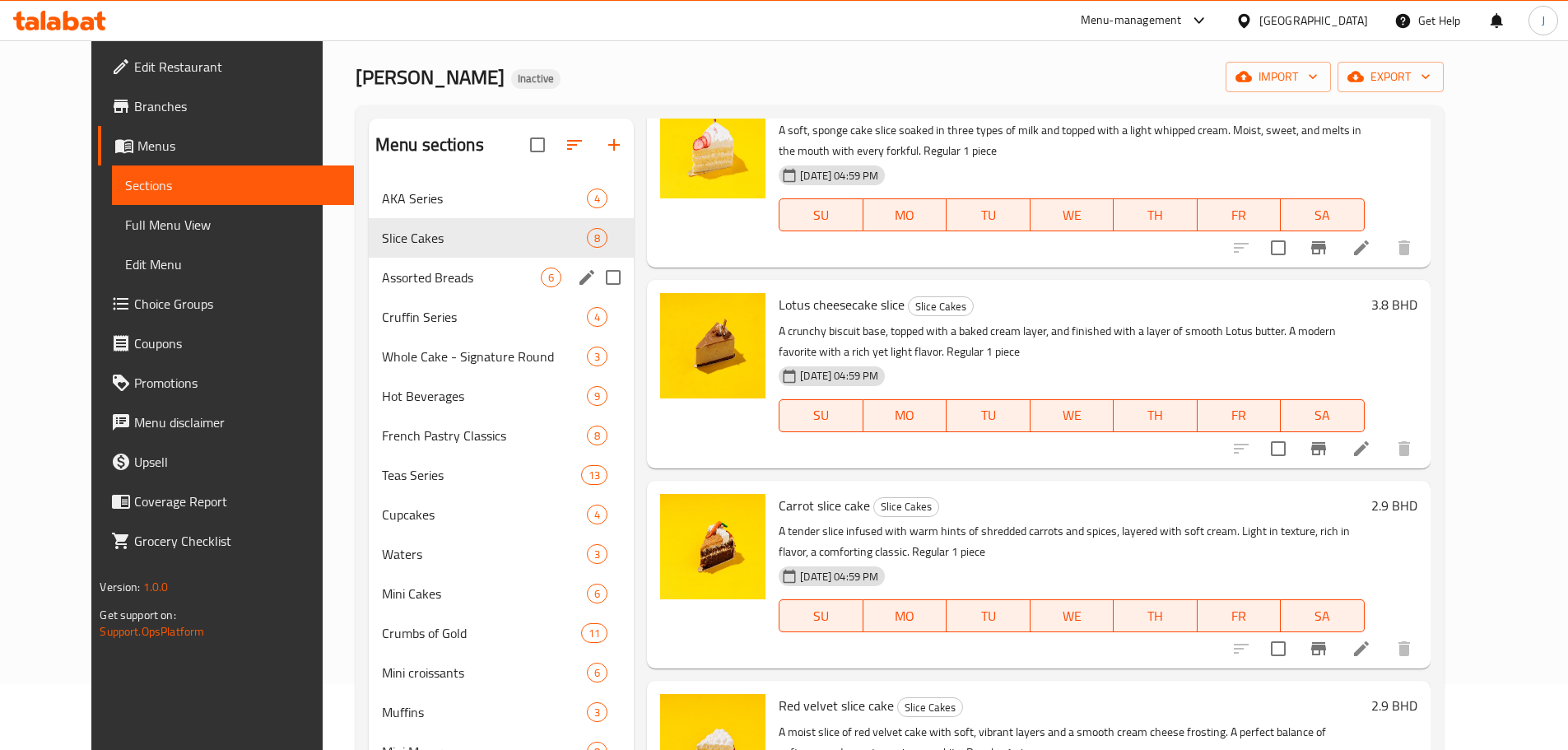
click at [382, 283] on span "Assorted Breads" at bounding box center [462, 277] width 159 height 19
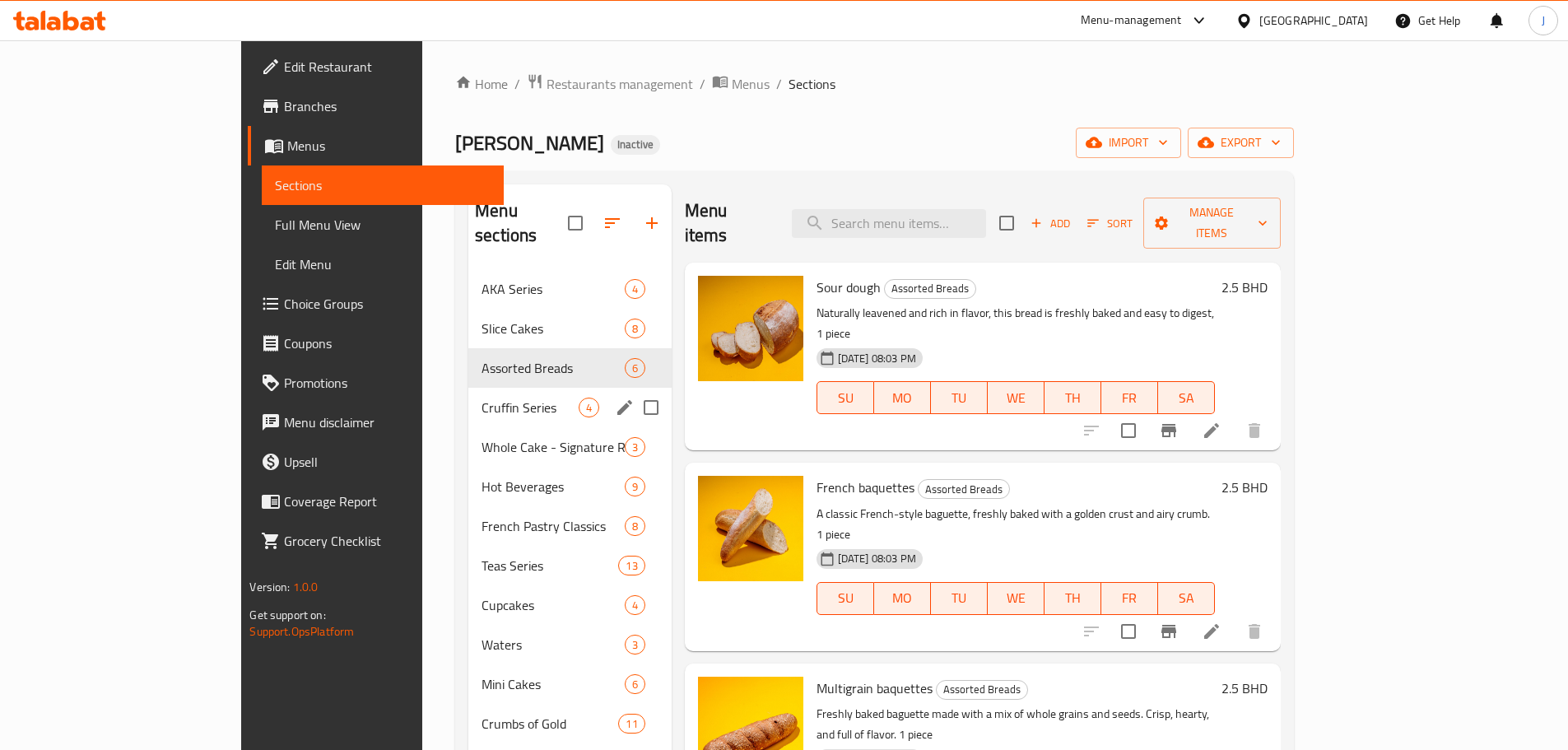
click at [468, 395] on div "Cruffin Series 4" at bounding box center [570, 408] width 204 height 40
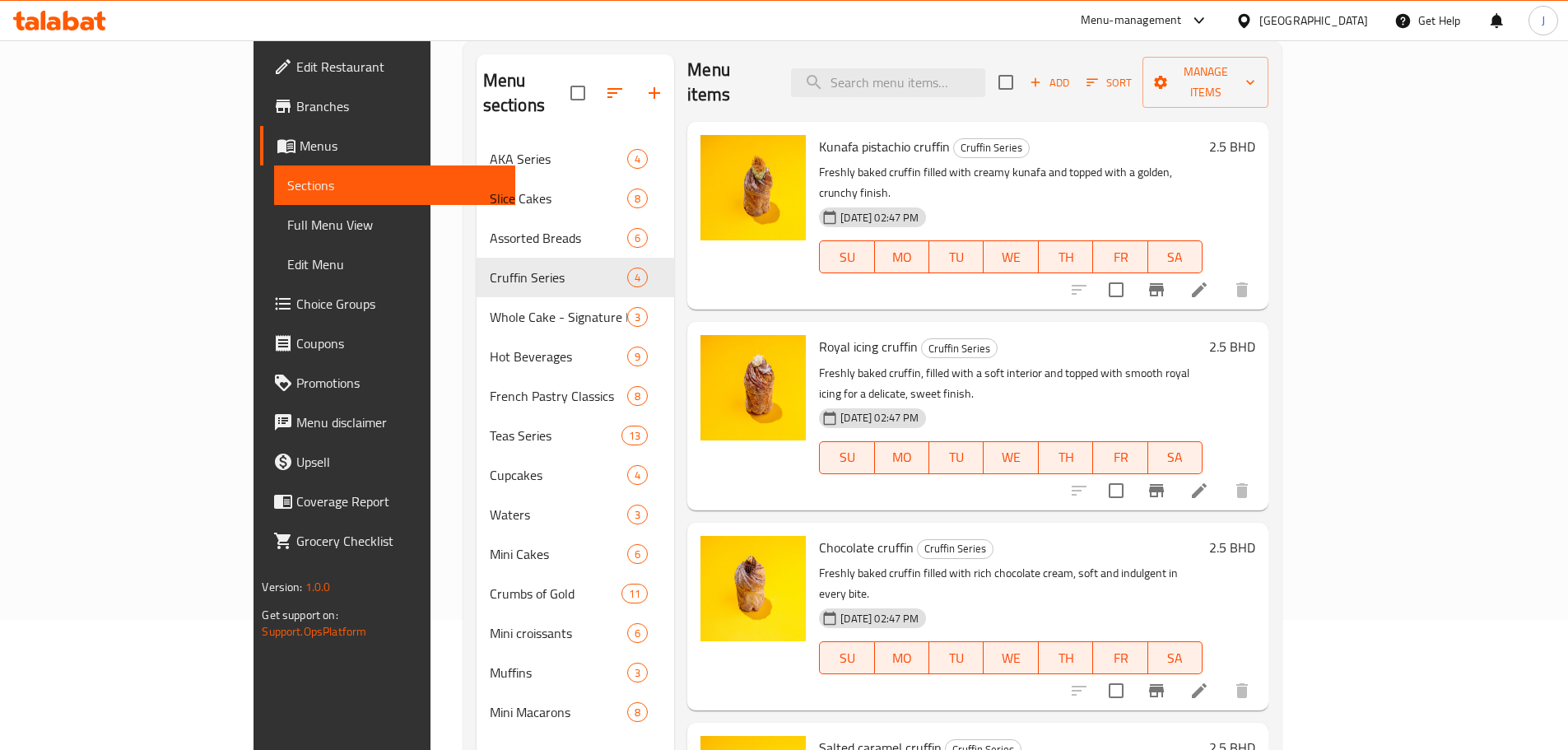
scroll to position [231, 0]
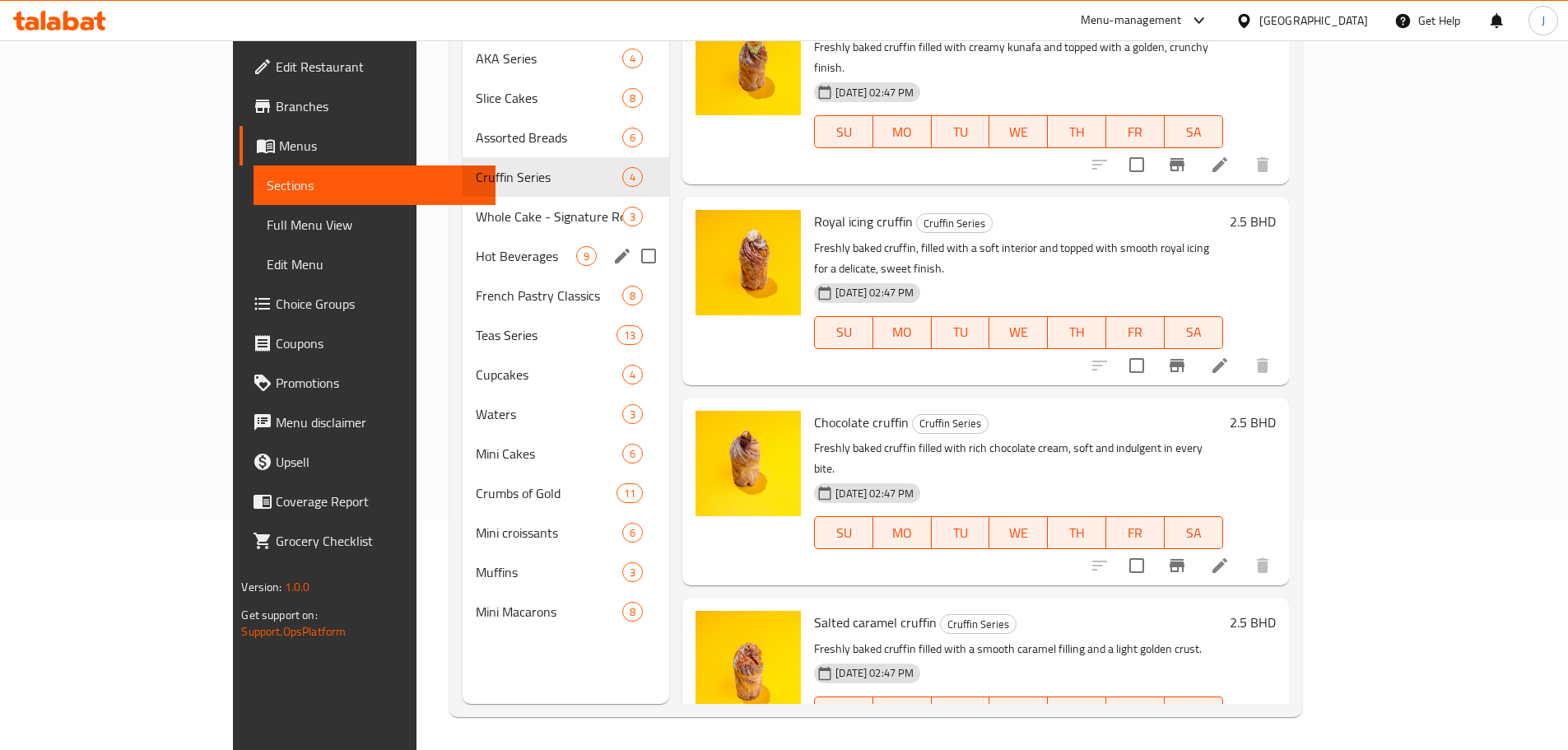
click at [463, 202] on div "Whole Cake - Signature Round 3" at bounding box center [565, 216] width 207 height 40
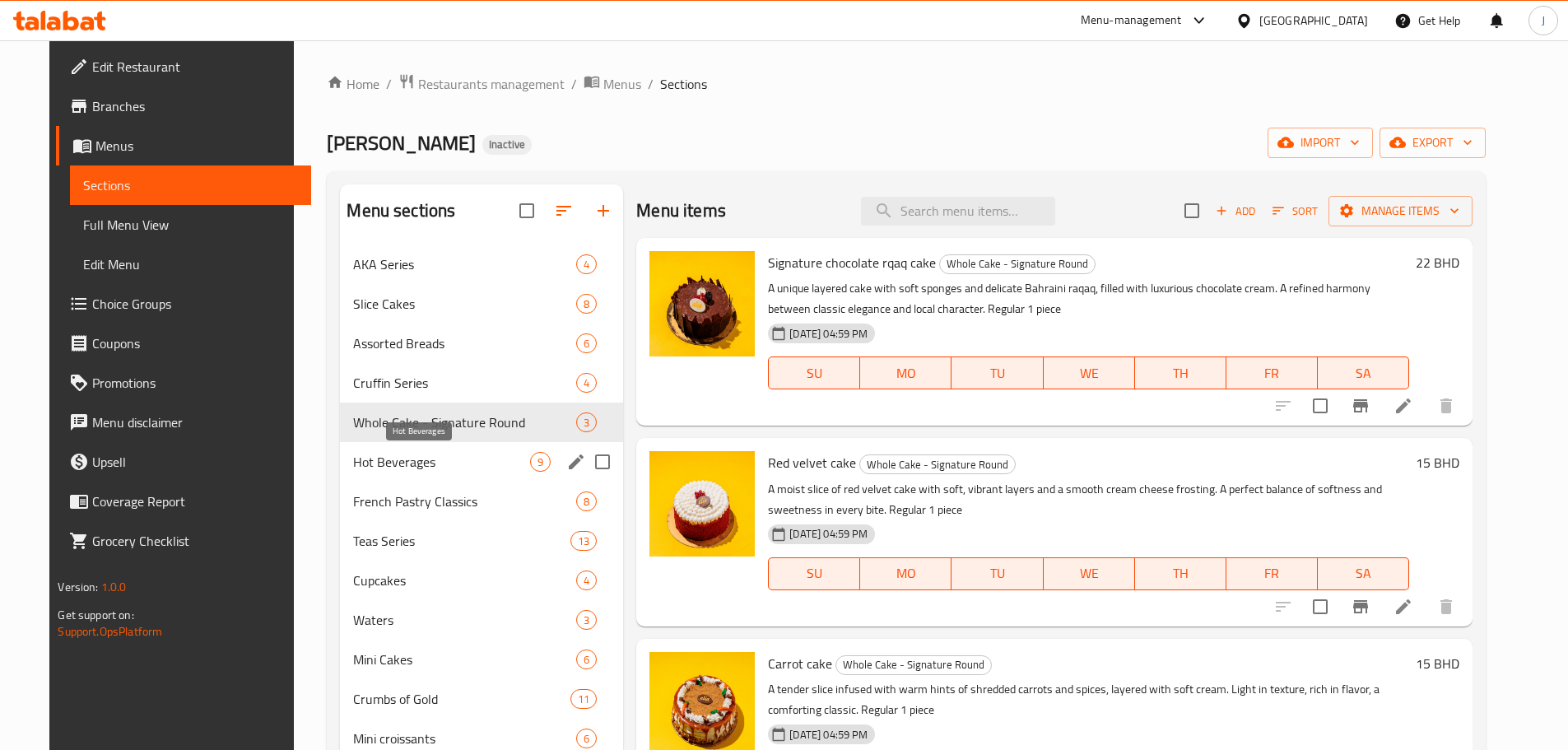
click at [417, 463] on span "Hot Beverages" at bounding box center [441, 462] width 176 height 19
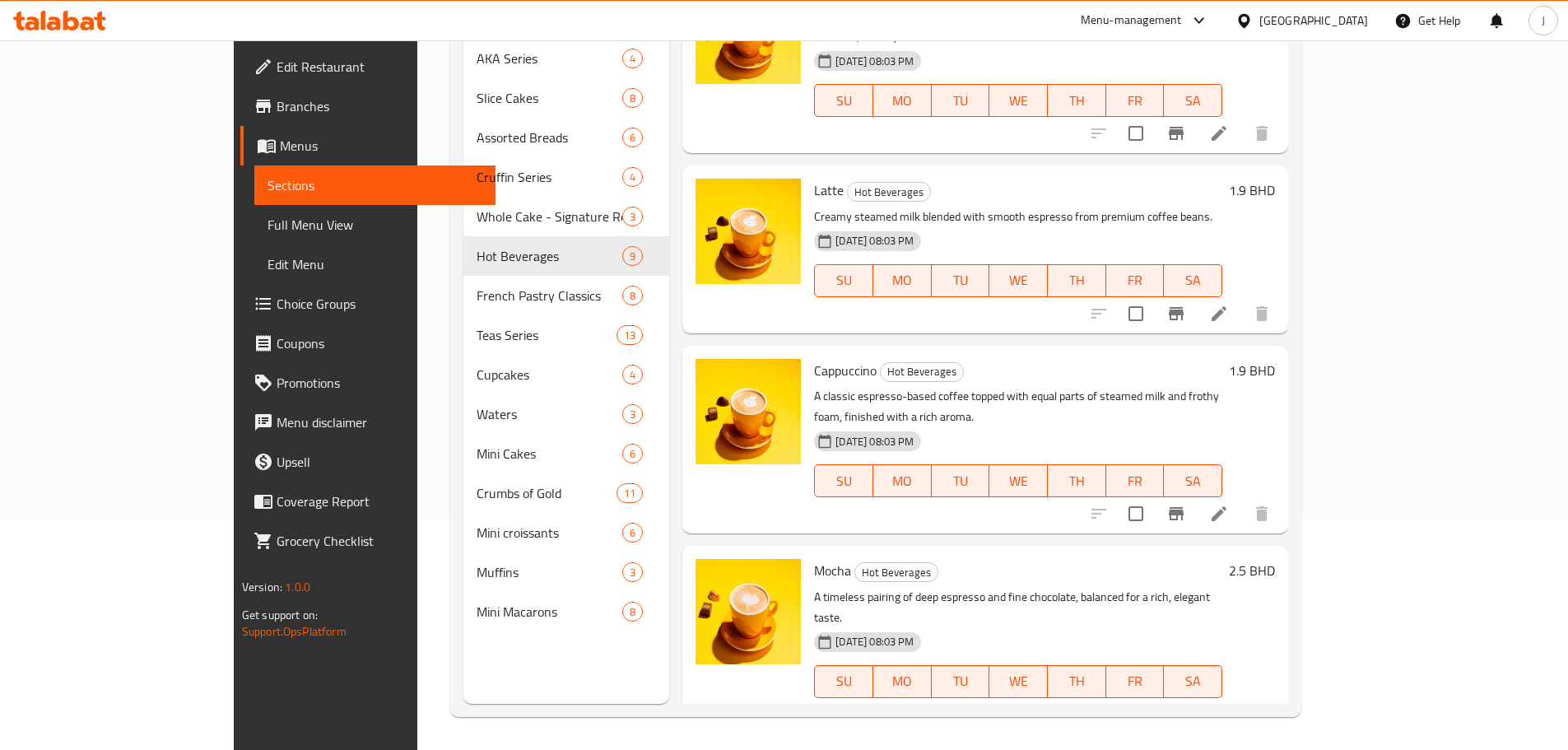
scroll to position [910, 0]
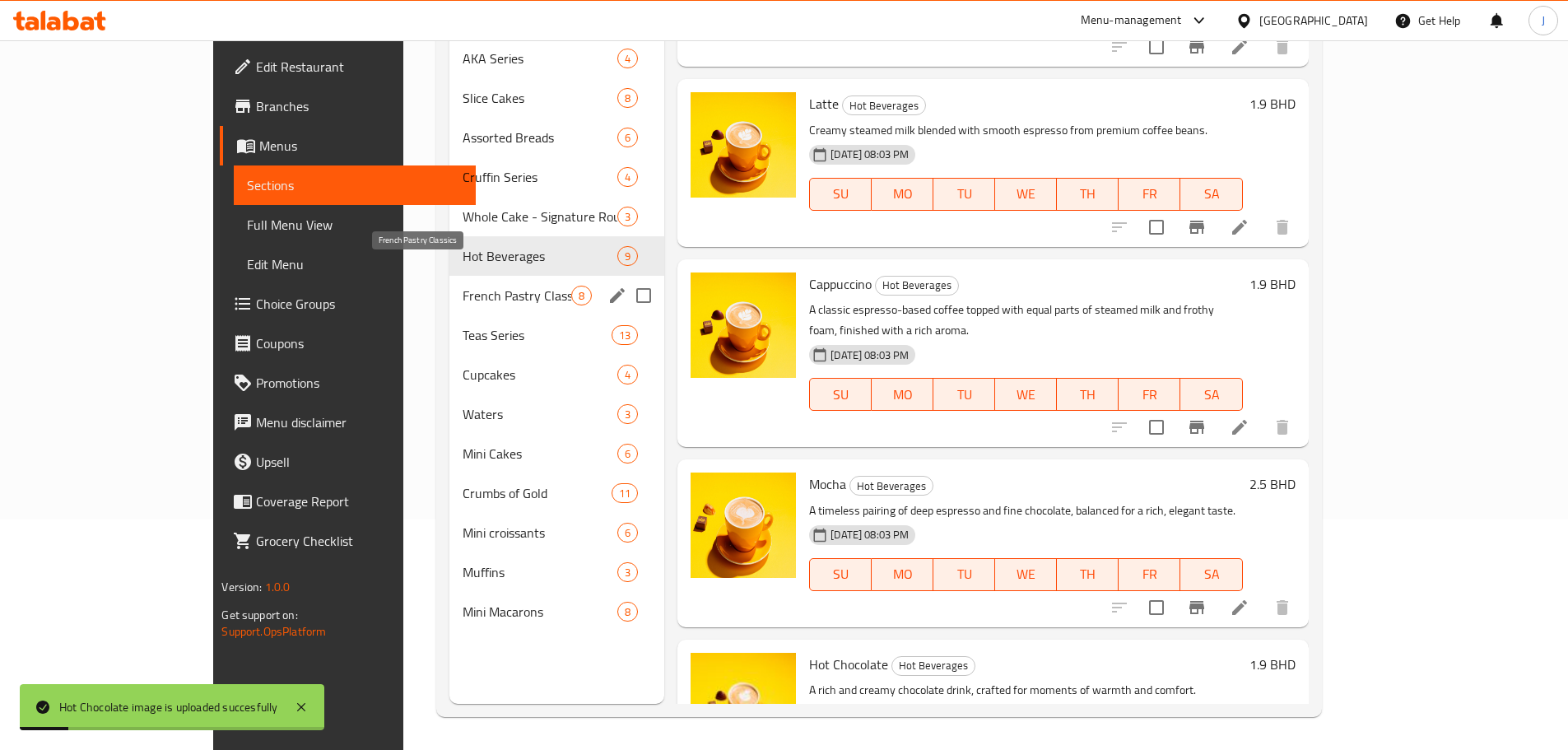
click at [463, 285] on span "French Pastry Classics" at bounding box center [517, 295] width 109 height 19
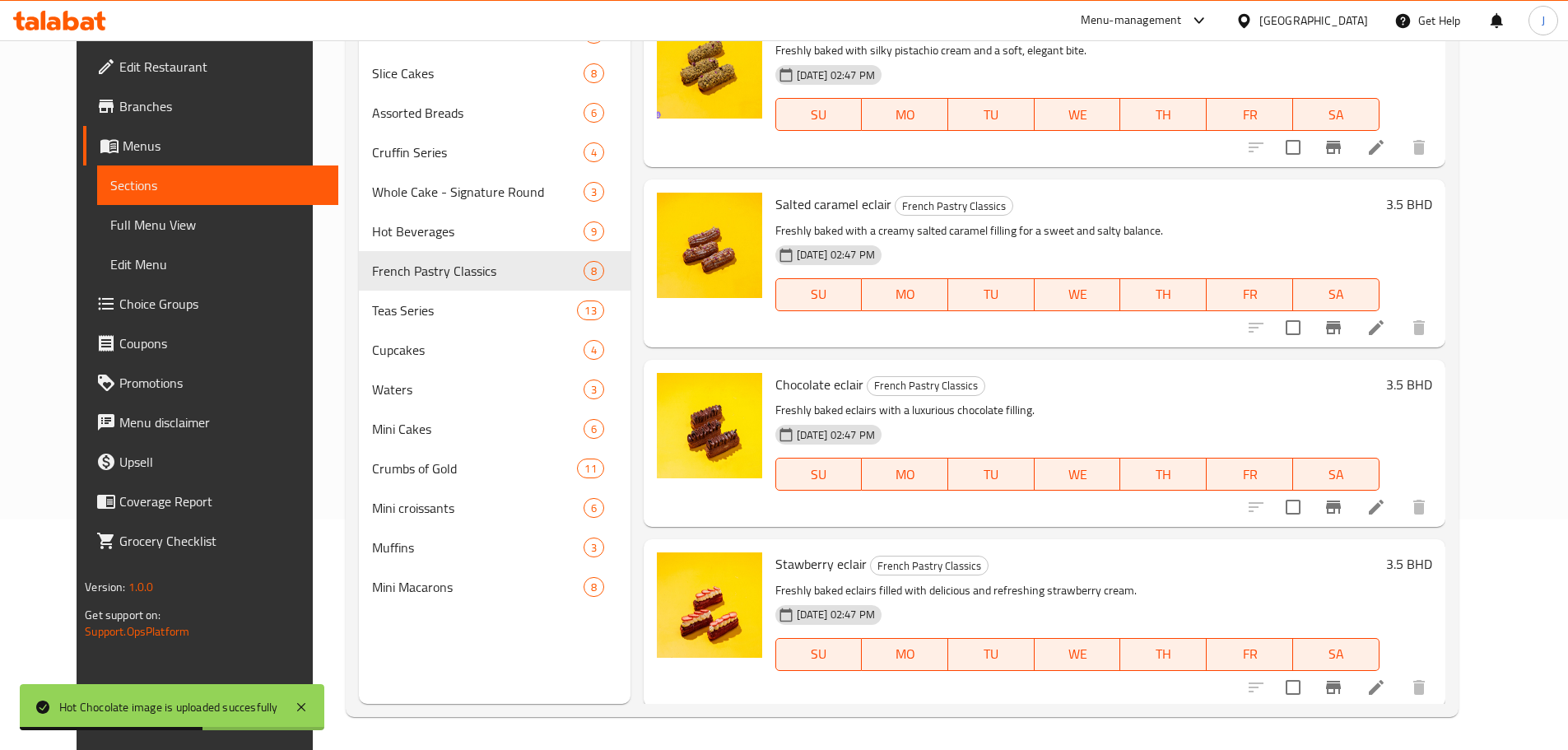
scroll to position [751, 0]
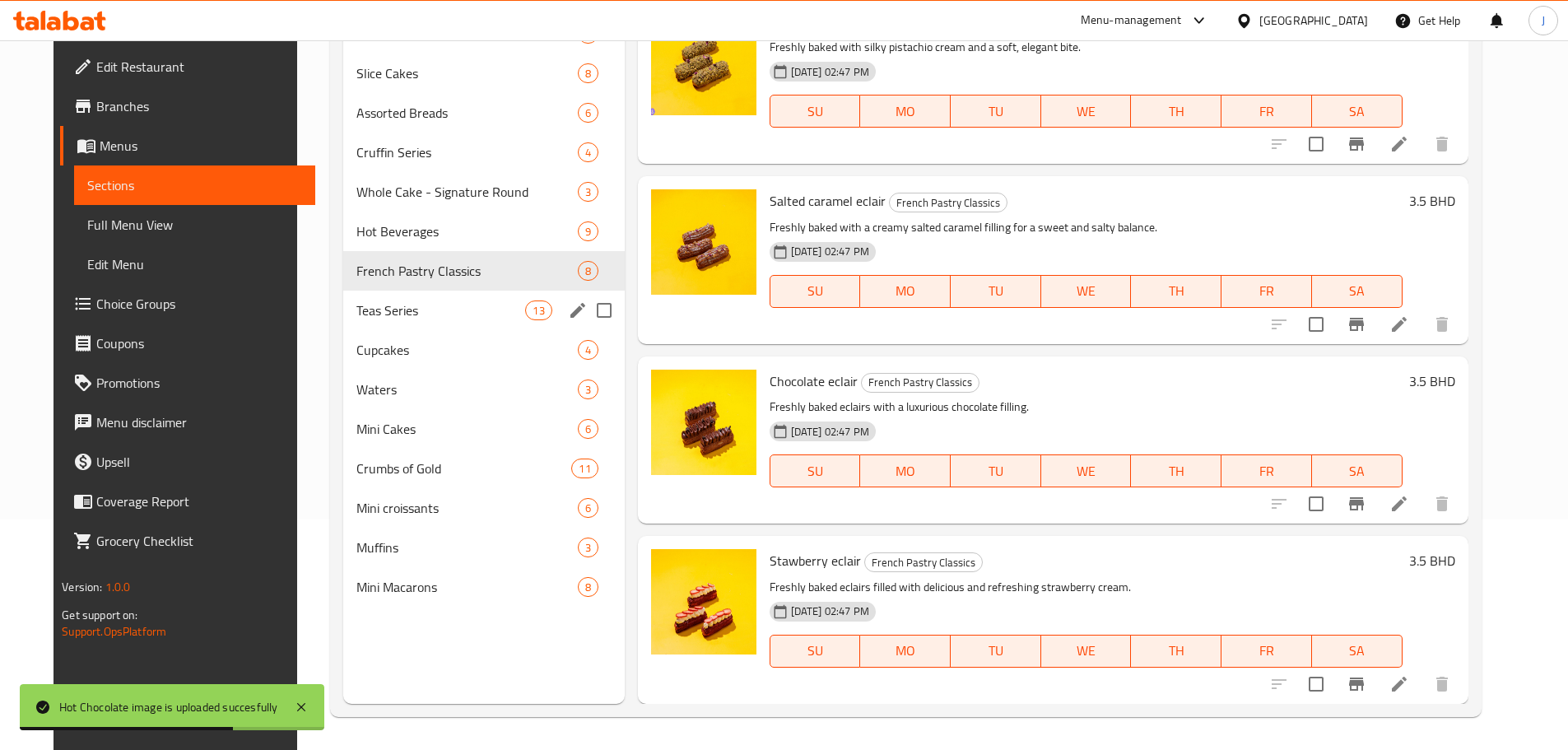
click at [351, 298] on div "Teas Series 13" at bounding box center [484, 310] width 281 height 40
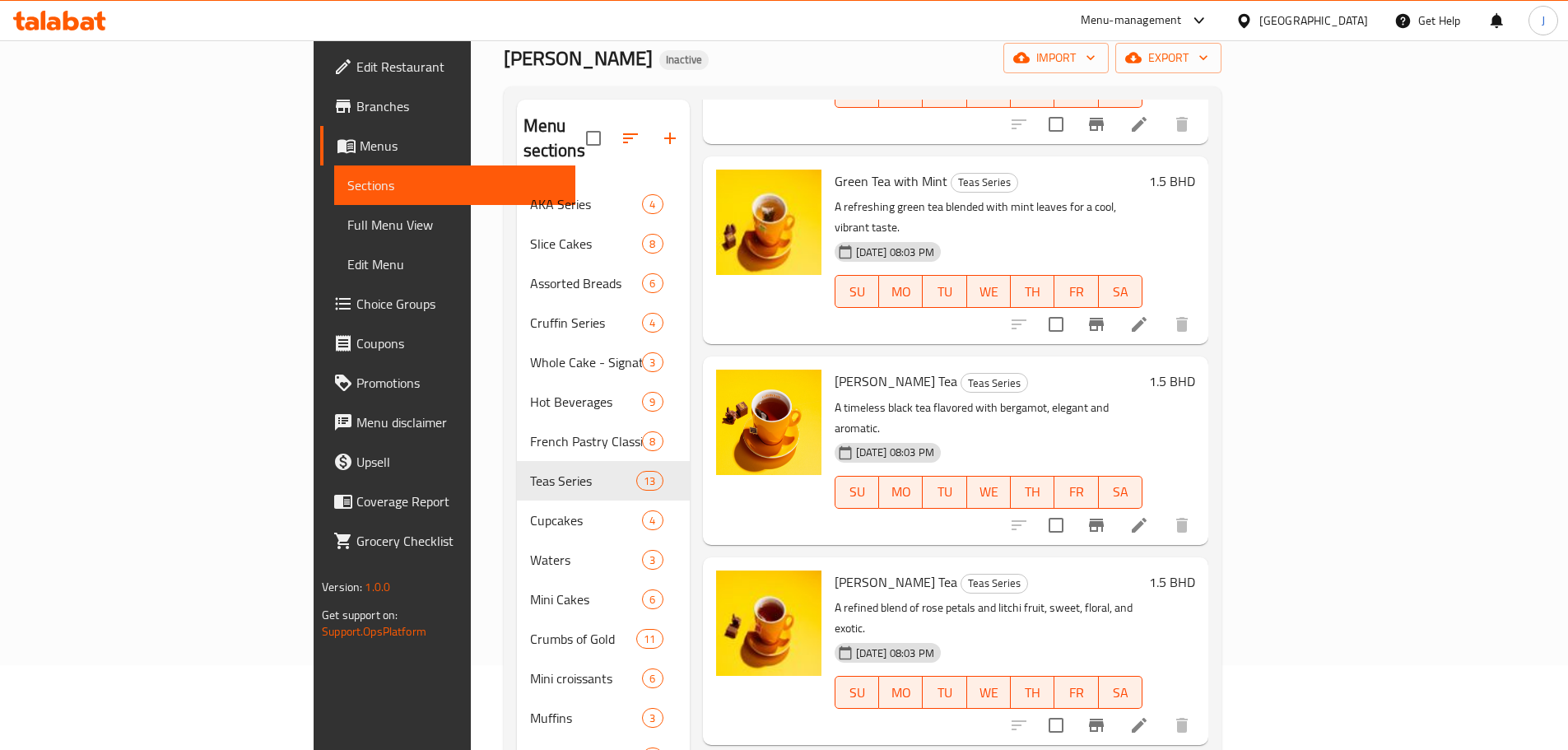
scroll to position [231, 0]
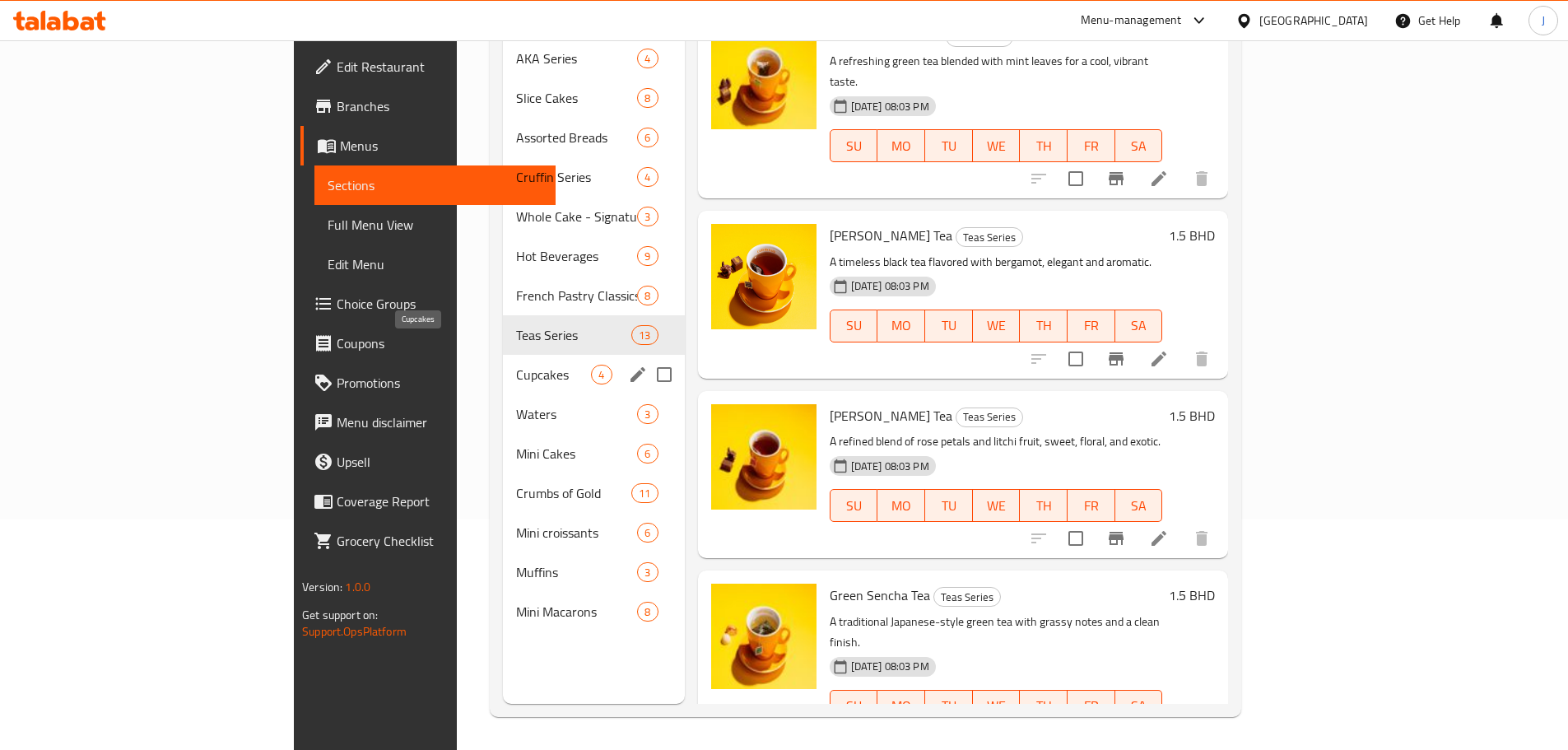
click at [516, 365] on span "Cupcakes" at bounding box center [553, 375] width 75 height 19
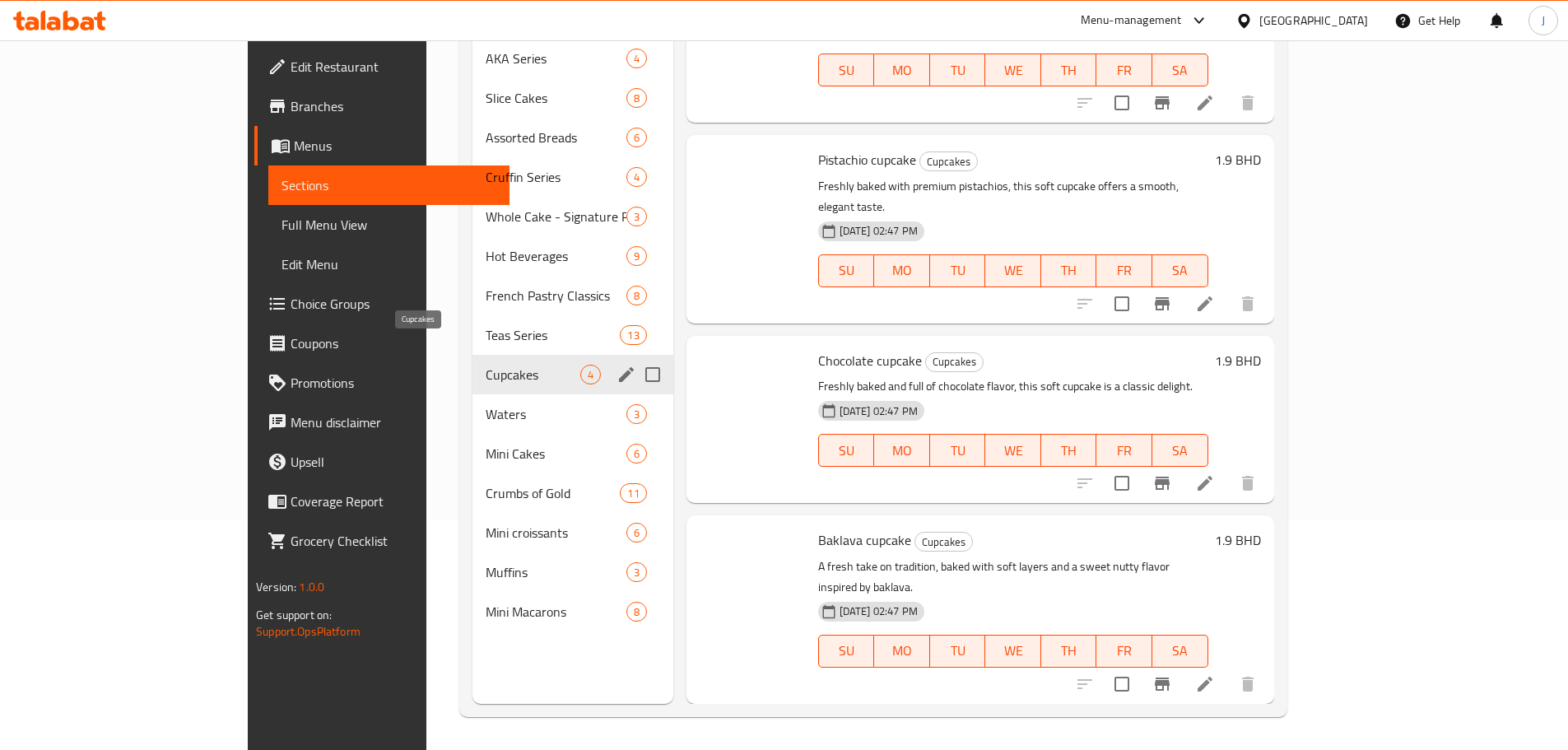
scroll to position [11, 0]
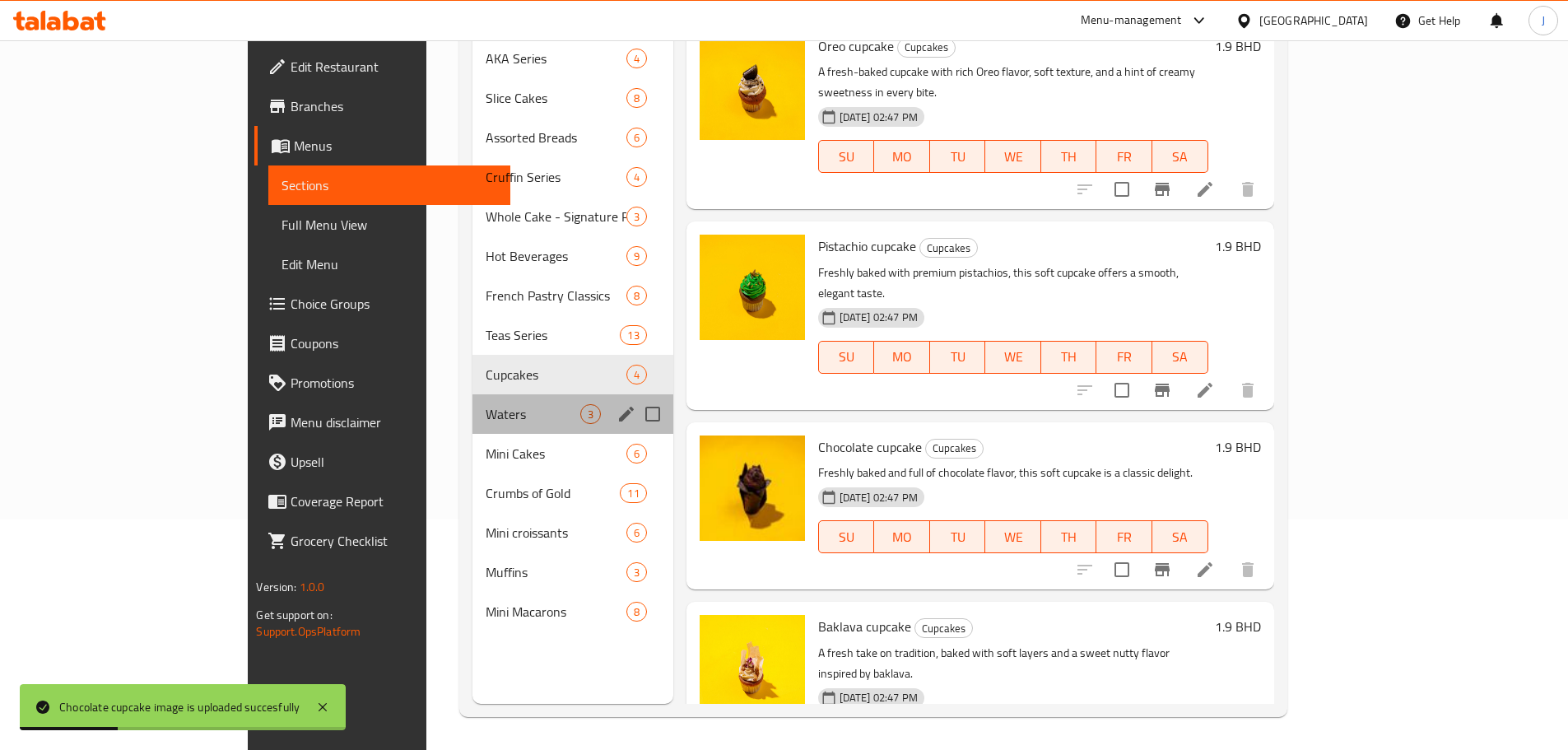
click at [472, 405] on div "Waters 3" at bounding box center [572, 413] width 200 height 40
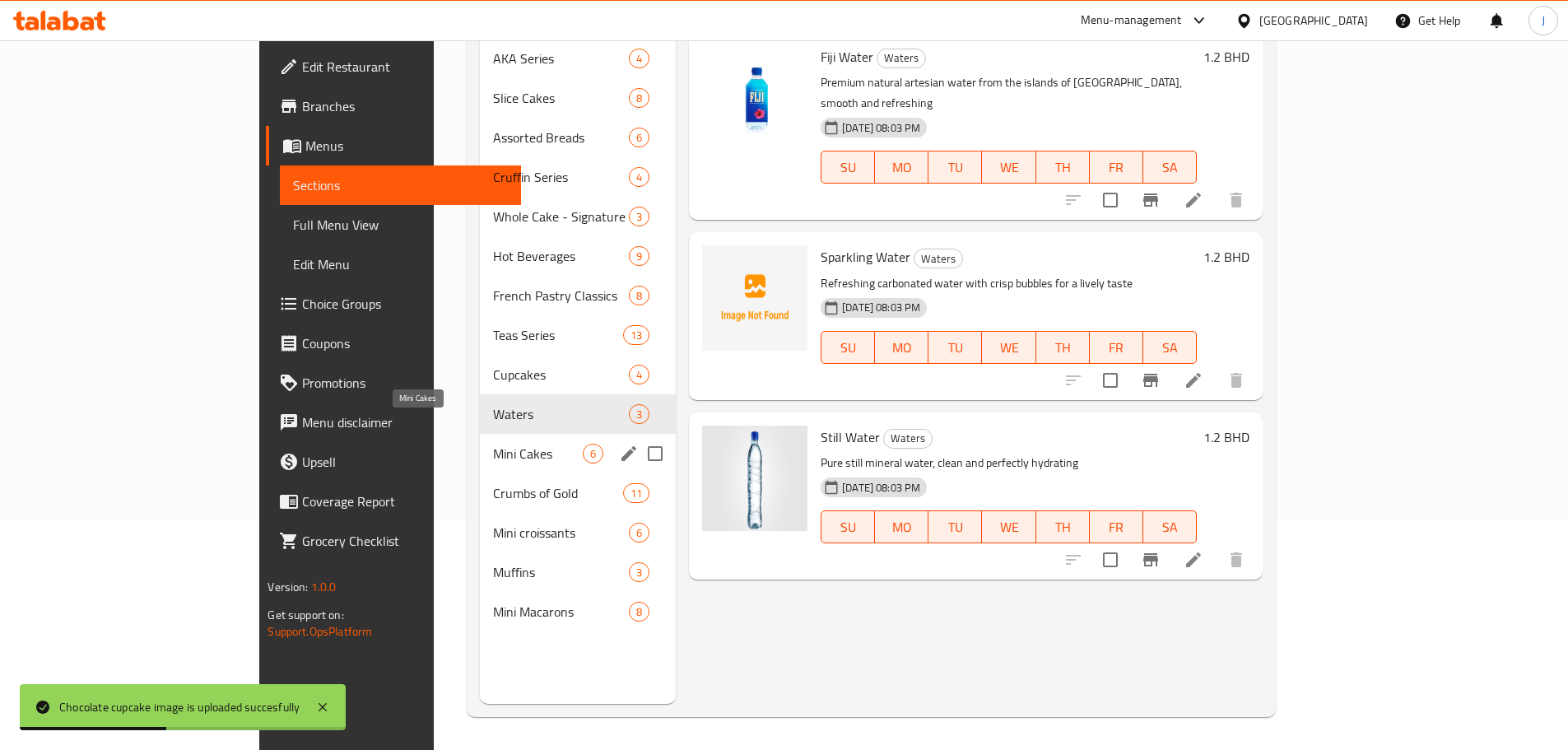
click at [493, 443] on span "Mini Cakes" at bounding box center [537, 453] width 89 height 19
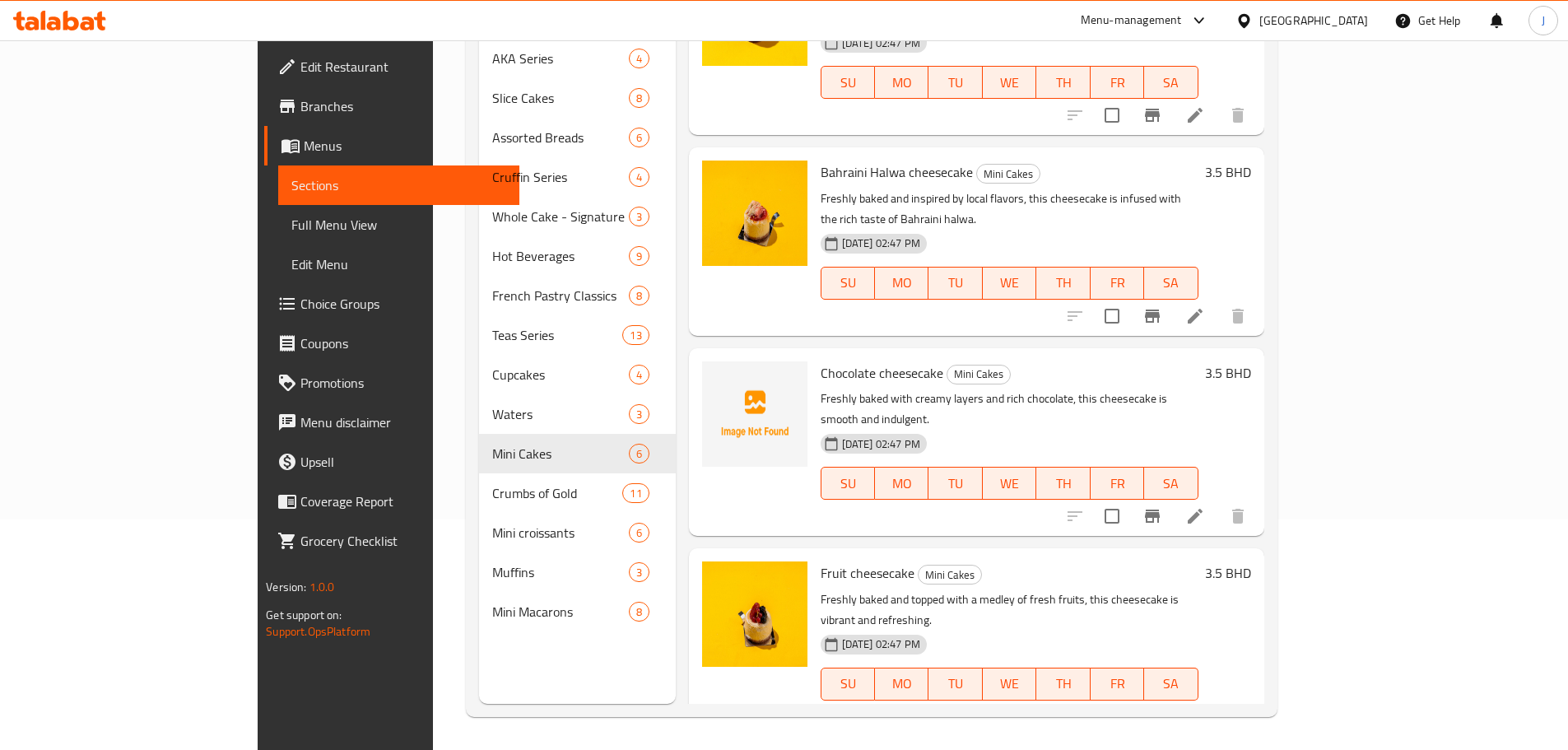
scroll to position [41, 0]
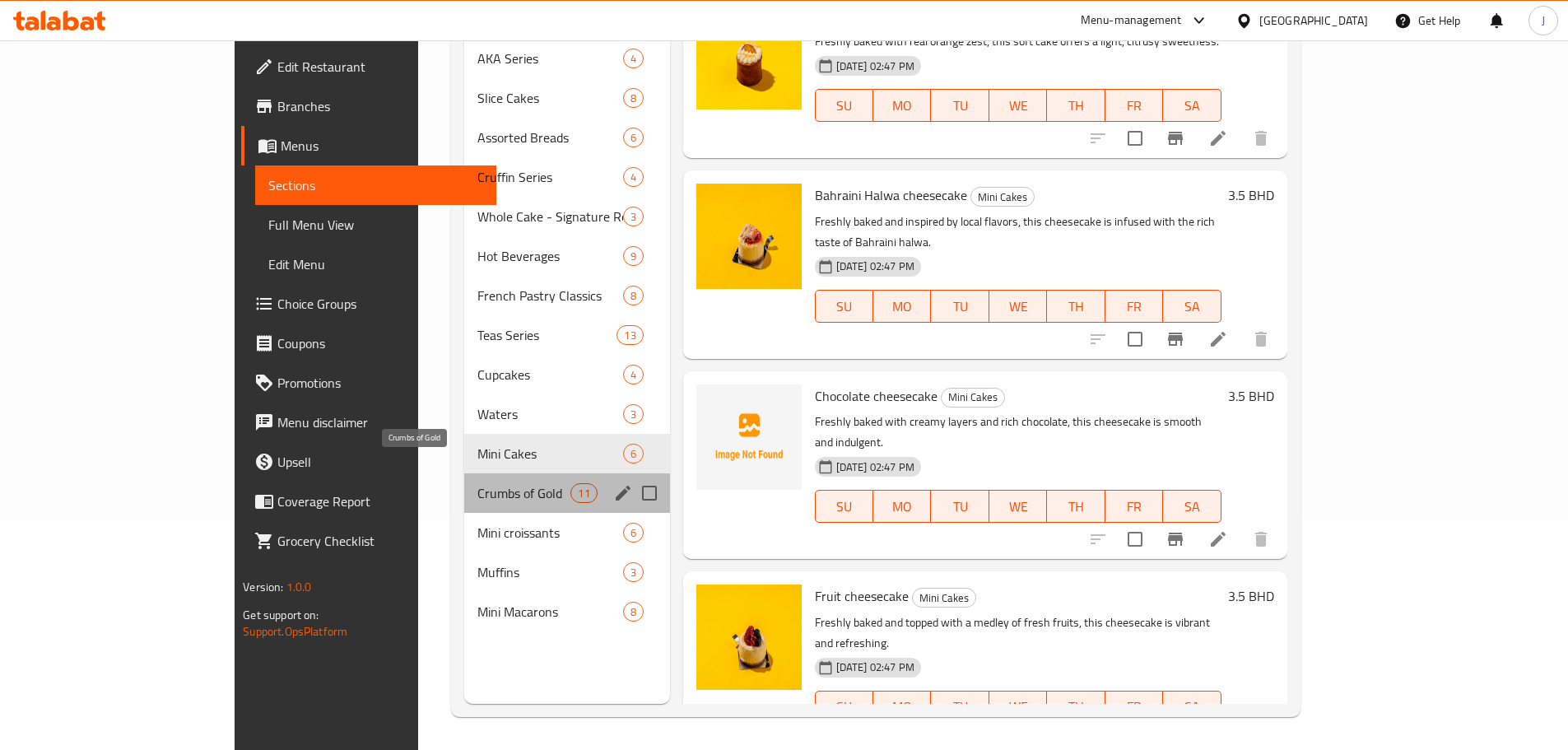
click at [477, 483] on span "Crumbs of Gold" at bounding box center [524, 493] width 94 height 19
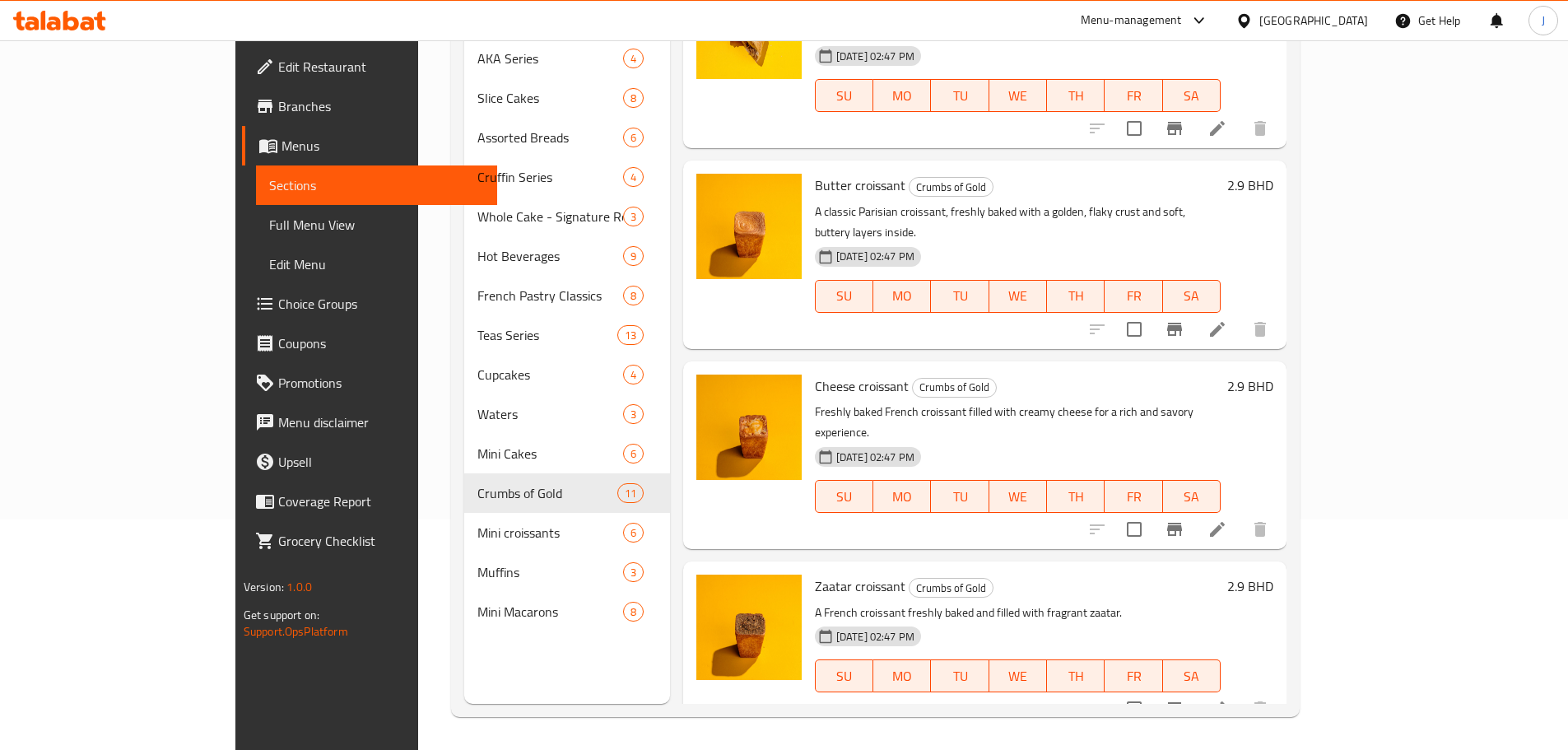
scroll to position [1270, 0]
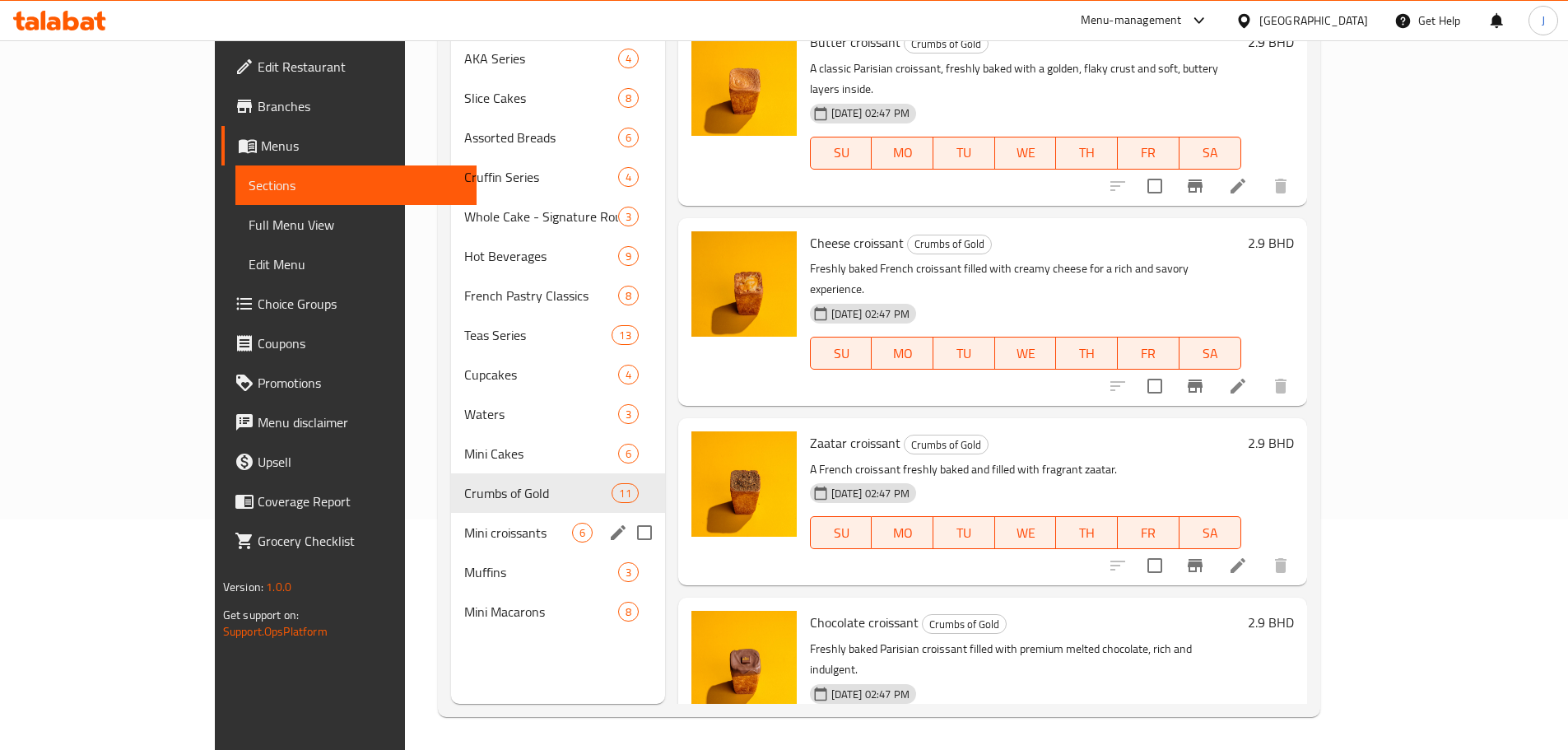
click at [451, 528] on div "AKA Series 4 Slice Cakes 8 Assorted Breads 6 Cruffin Series 4 Whole Cake - Sign…" at bounding box center [558, 335] width 214 height 593
click at [464, 523] on span "Mini croissants" at bounding box center [518, 533] width 108 height 19
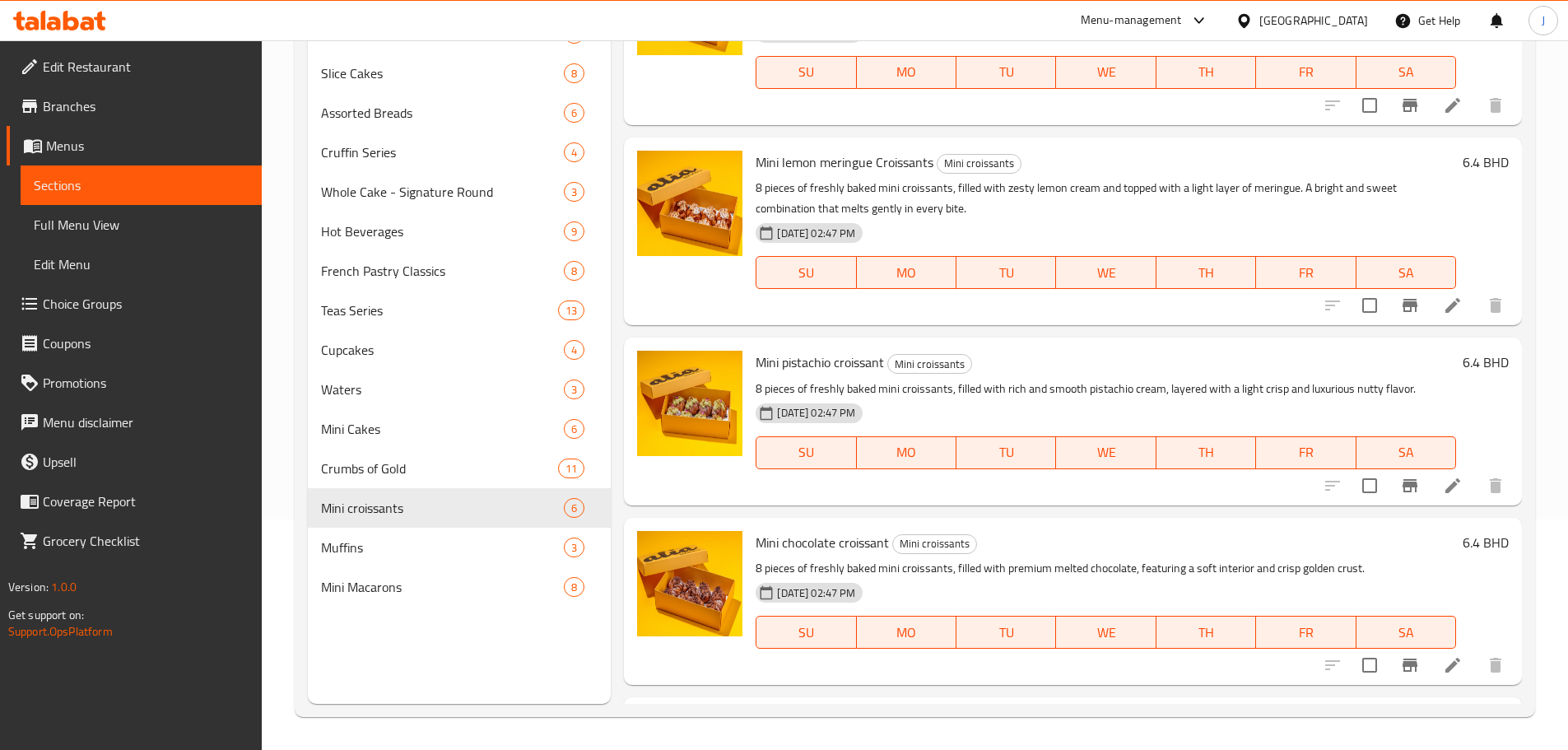
scroll to position [453, 0]
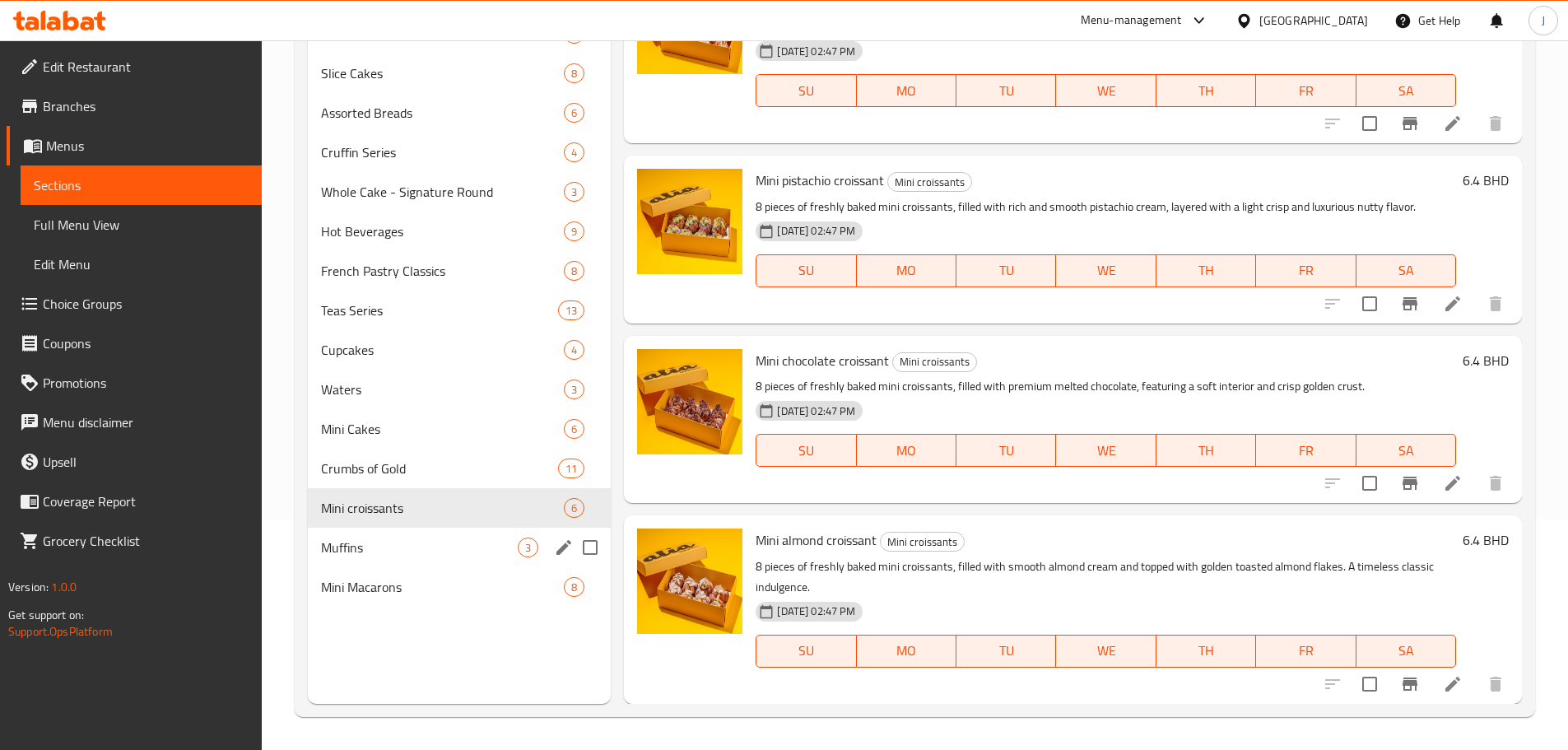
click at [432, 560] on div "Muffins 3" at bounding box center [459, 547] width 304 height 40
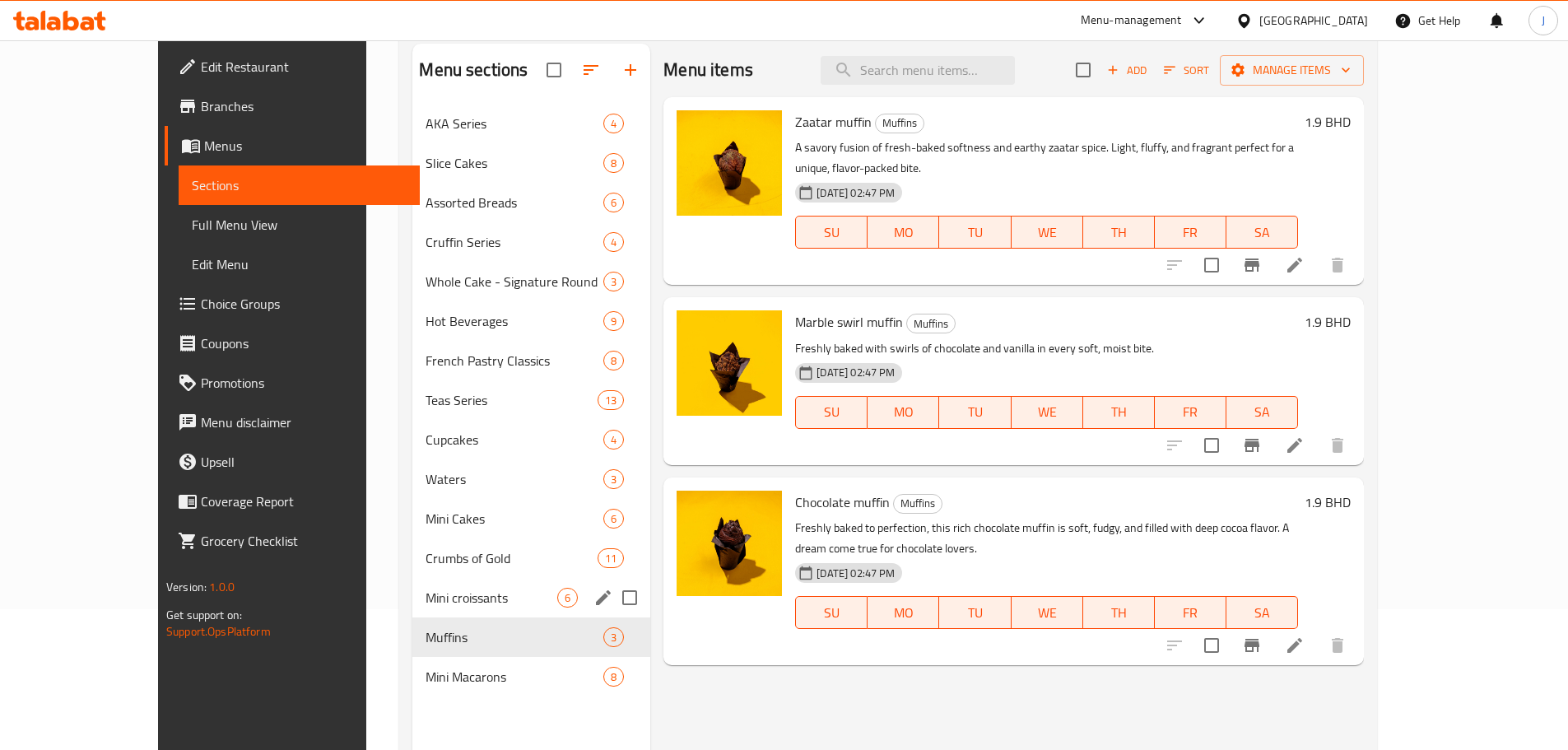
scroll to position [231, 0]
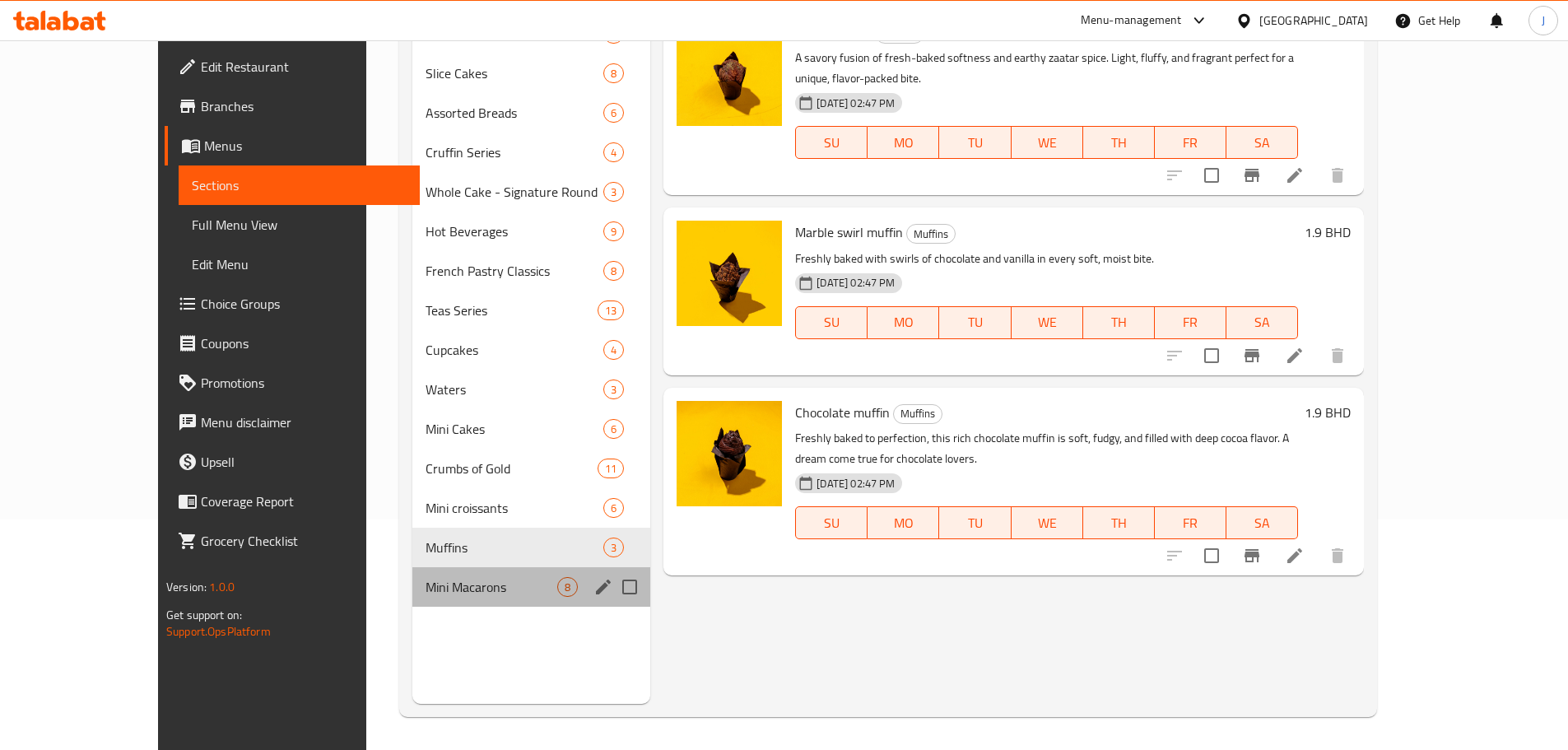
click at [412, 605] on div "Mini Macarons 8" at bounding box center [530, 587] width 238 height 40
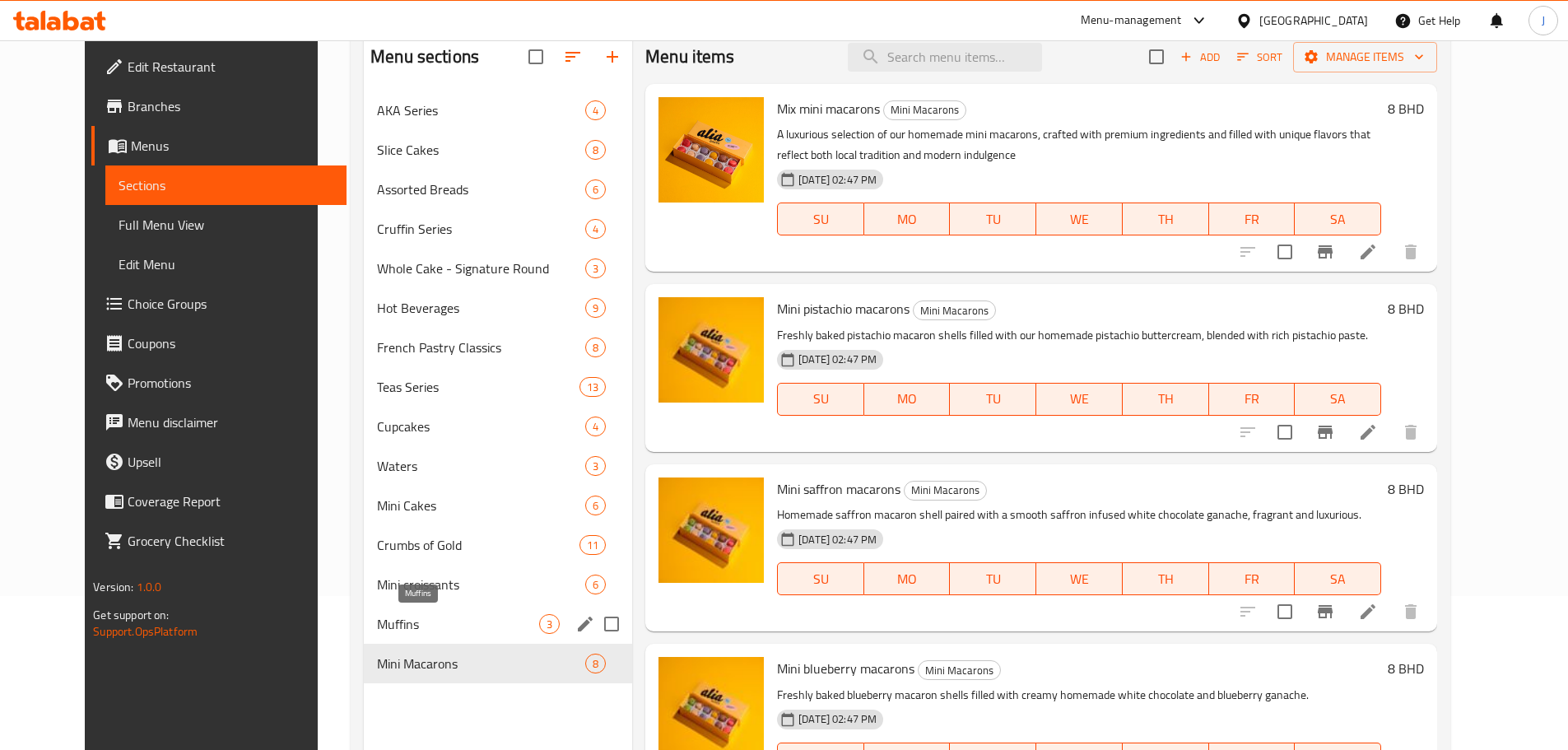
scroll to position [231, 0]
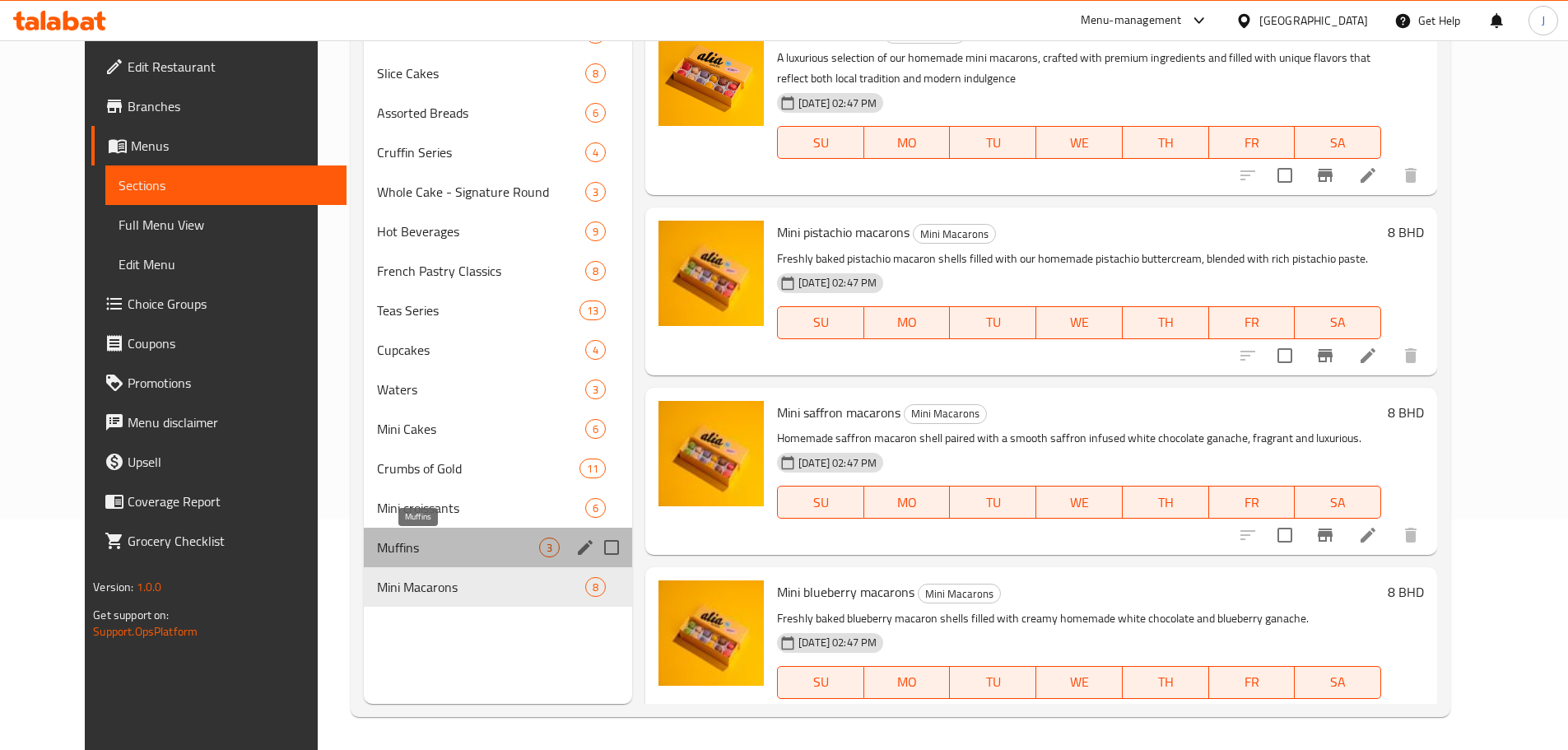
click at [432, 549] on span "Muffins" at bounding box center [458, 547] width 162 height 19
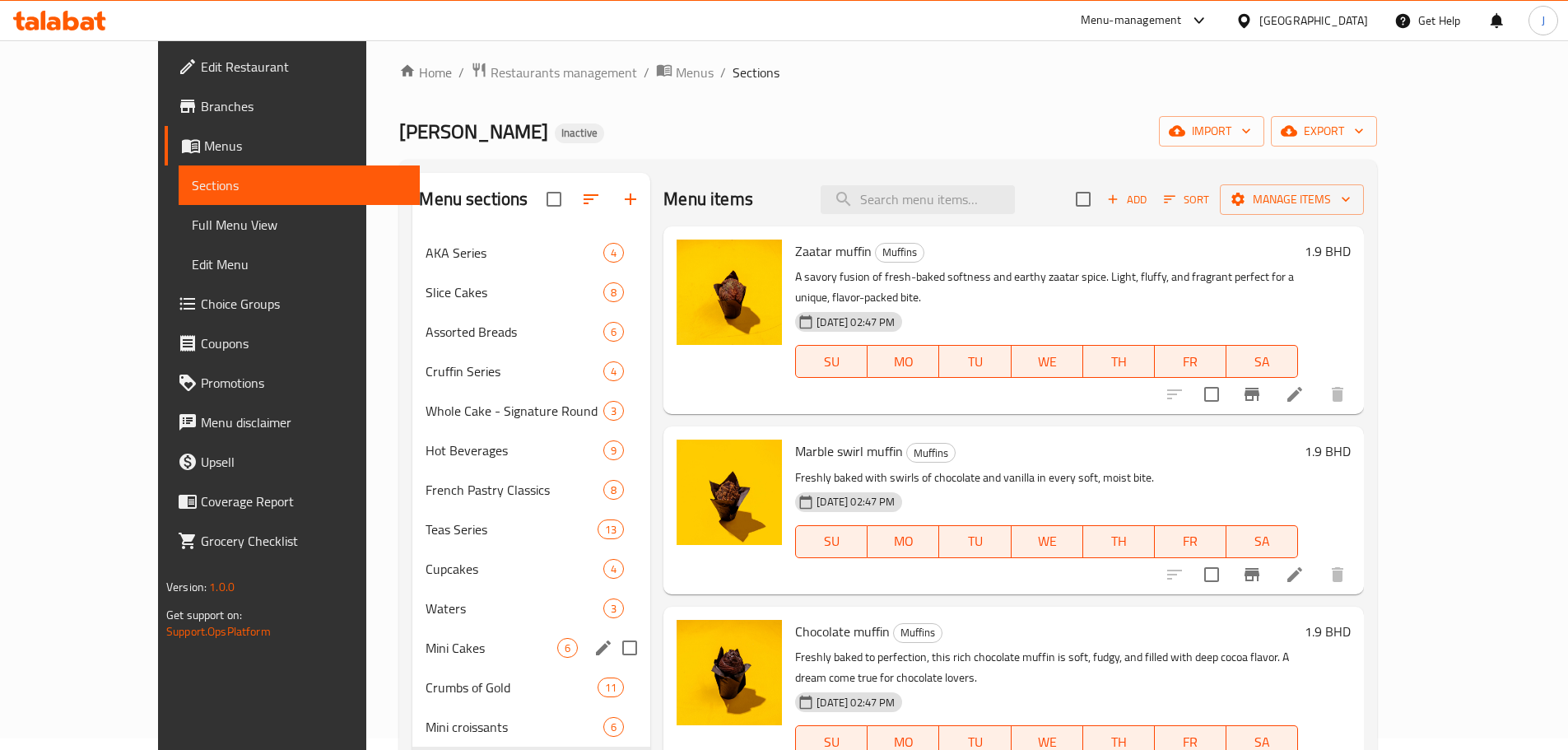
scroll to position [231, 0]
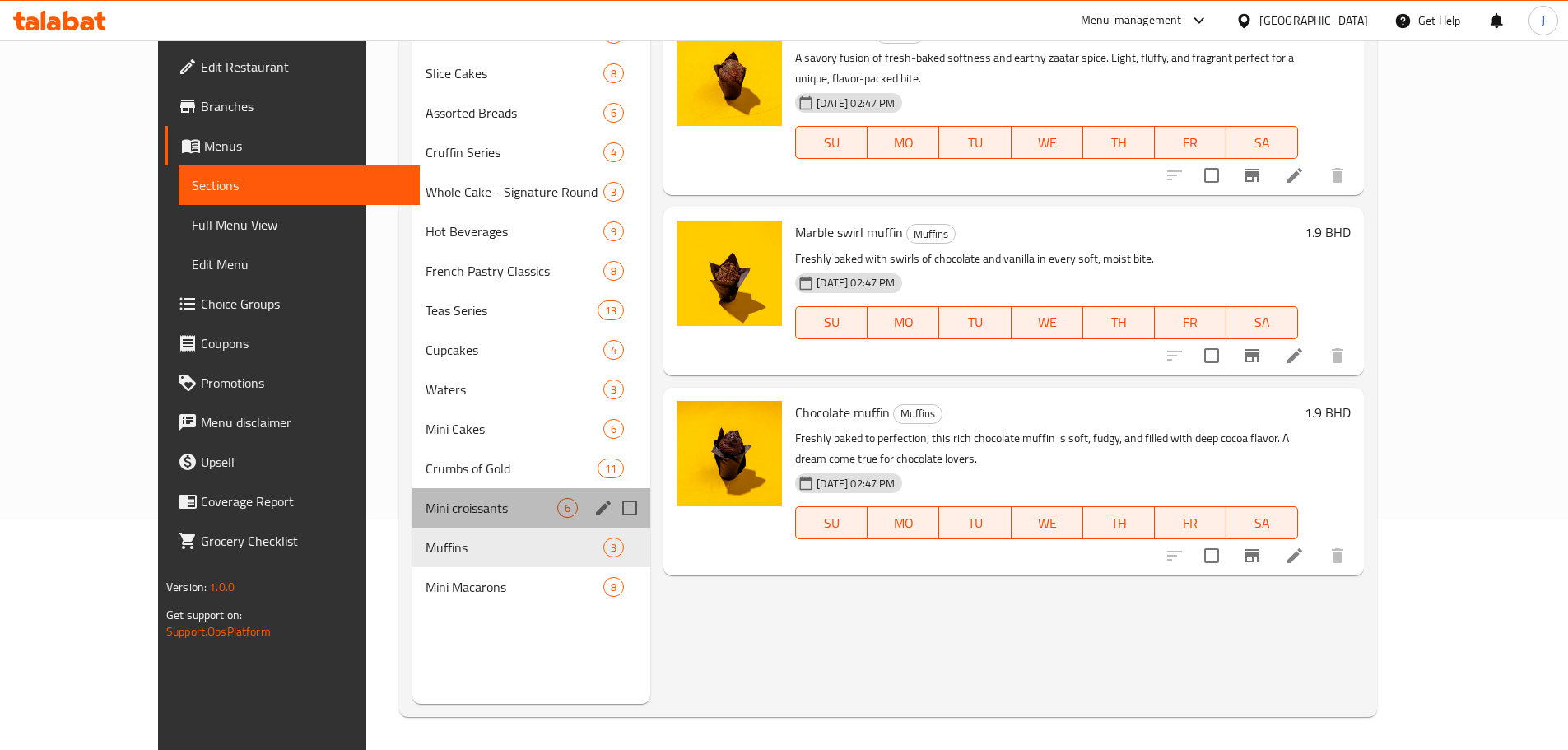
click at [412, 521] on div "Mini croissants 6" at bounding box center [530, 507] width 238 height 40
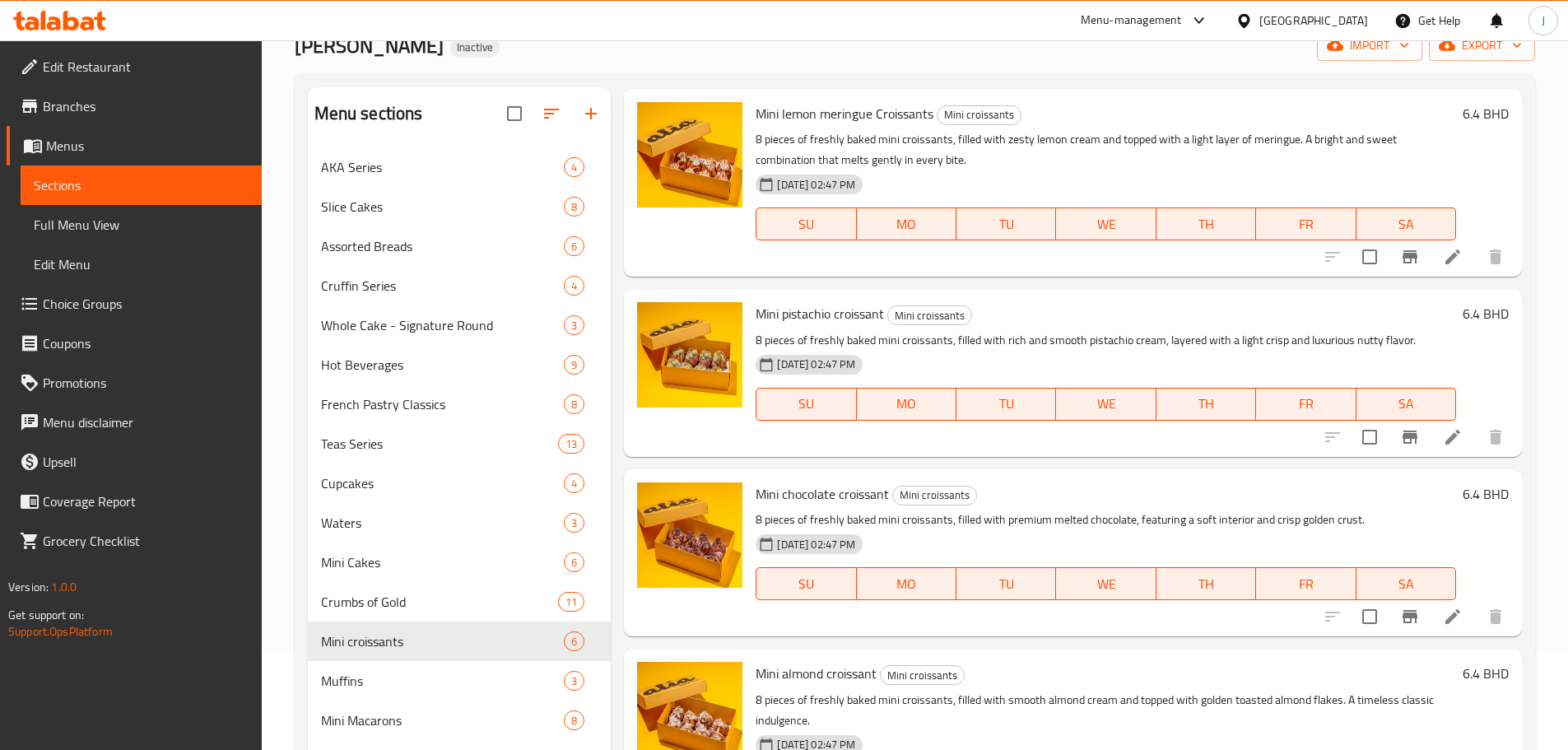
scroll to position [231, 0]
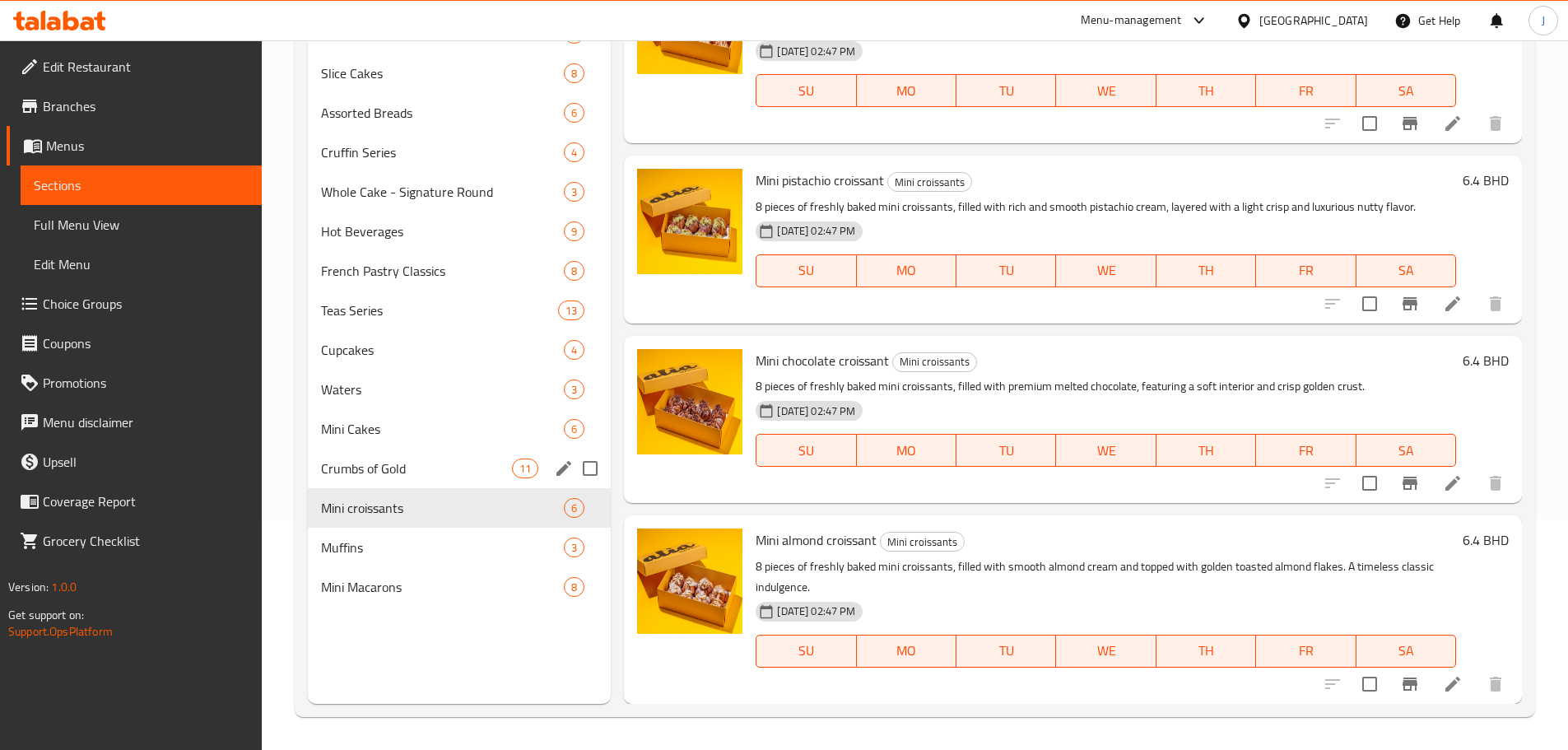
click at [394, 471] on span "Crumbs of Gold" at bounding box center [417, 469] width 192 height 19
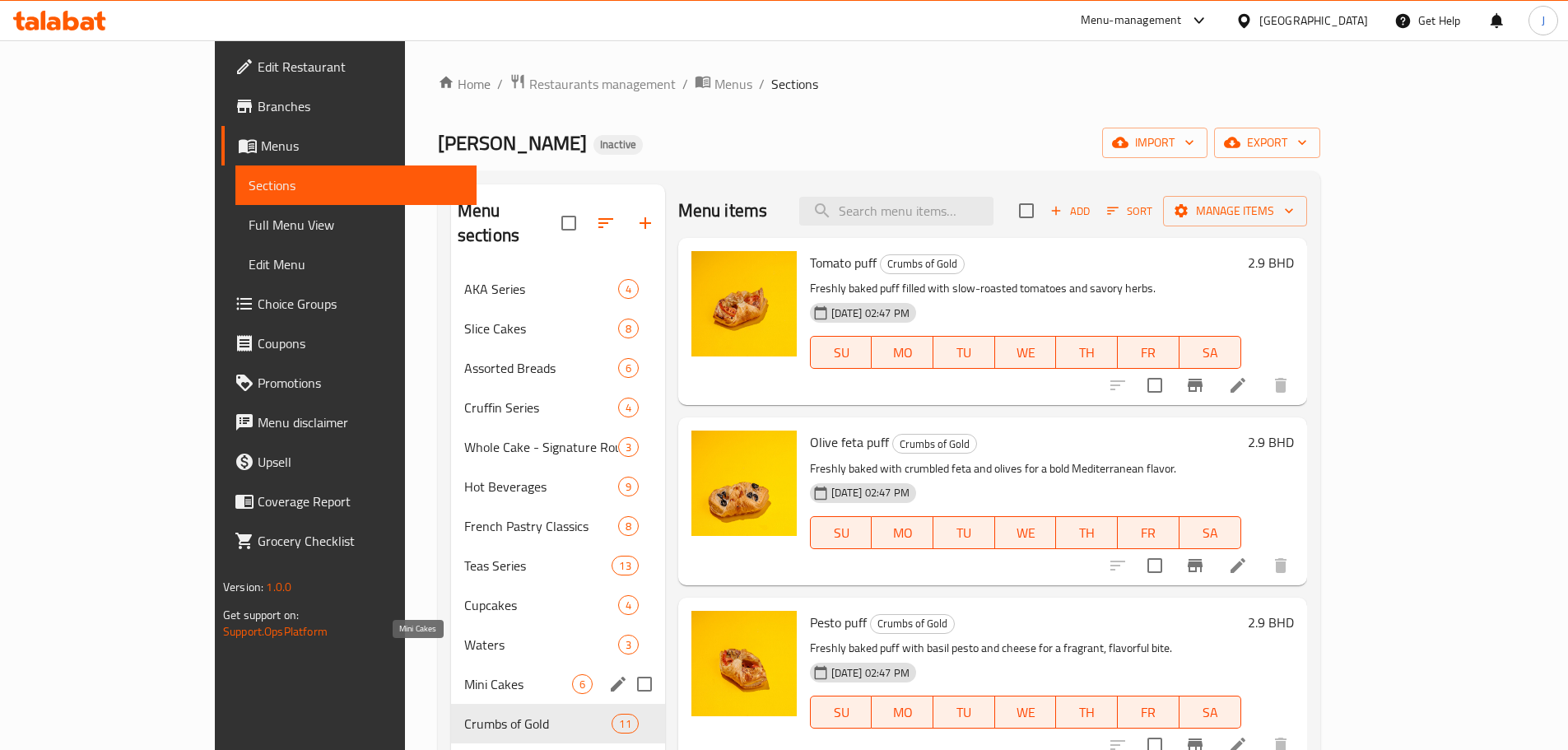
click at [464, 674] on span "Mini Cakes" at bounding box center [518, 684] width 108 height 19
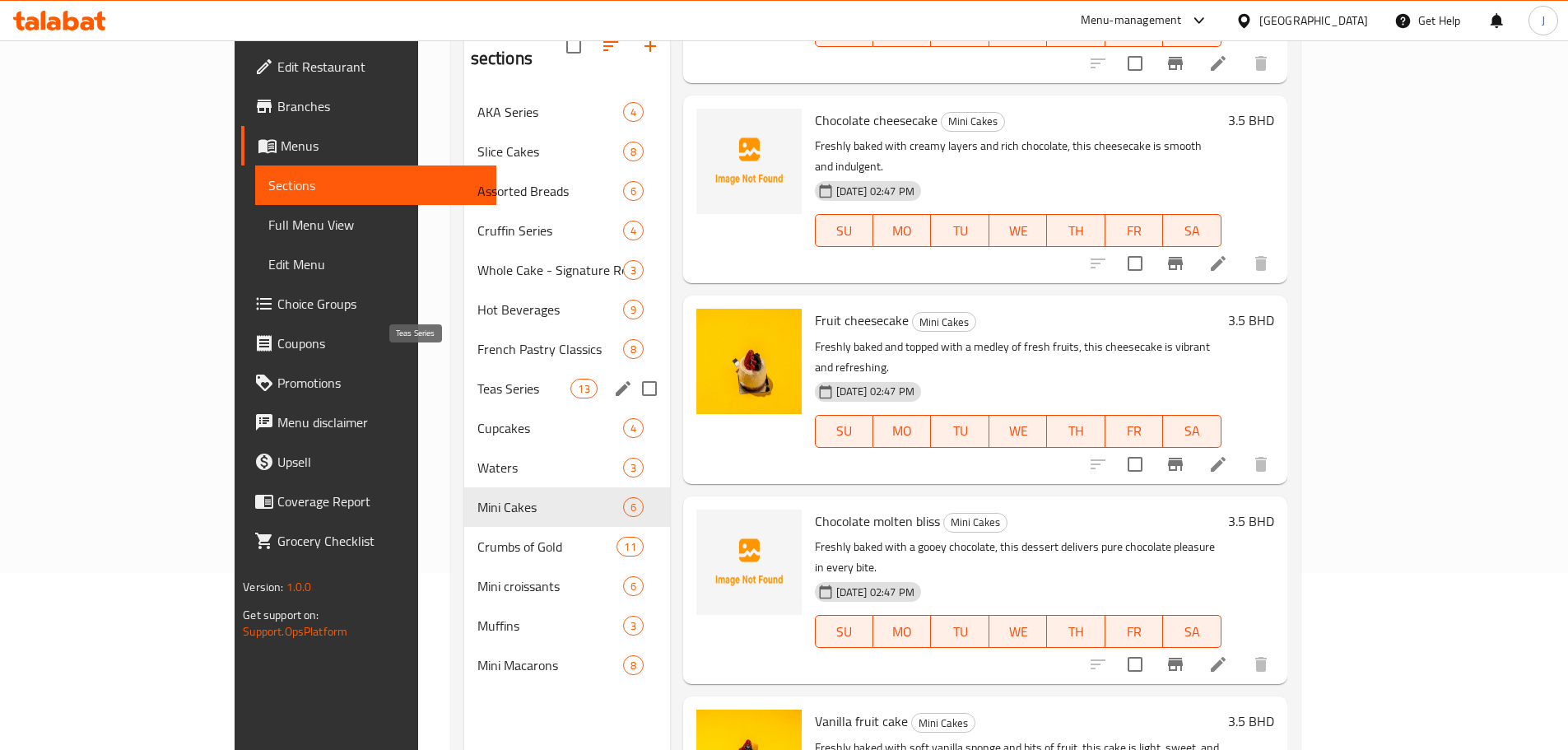
scroll to position [148, 0]
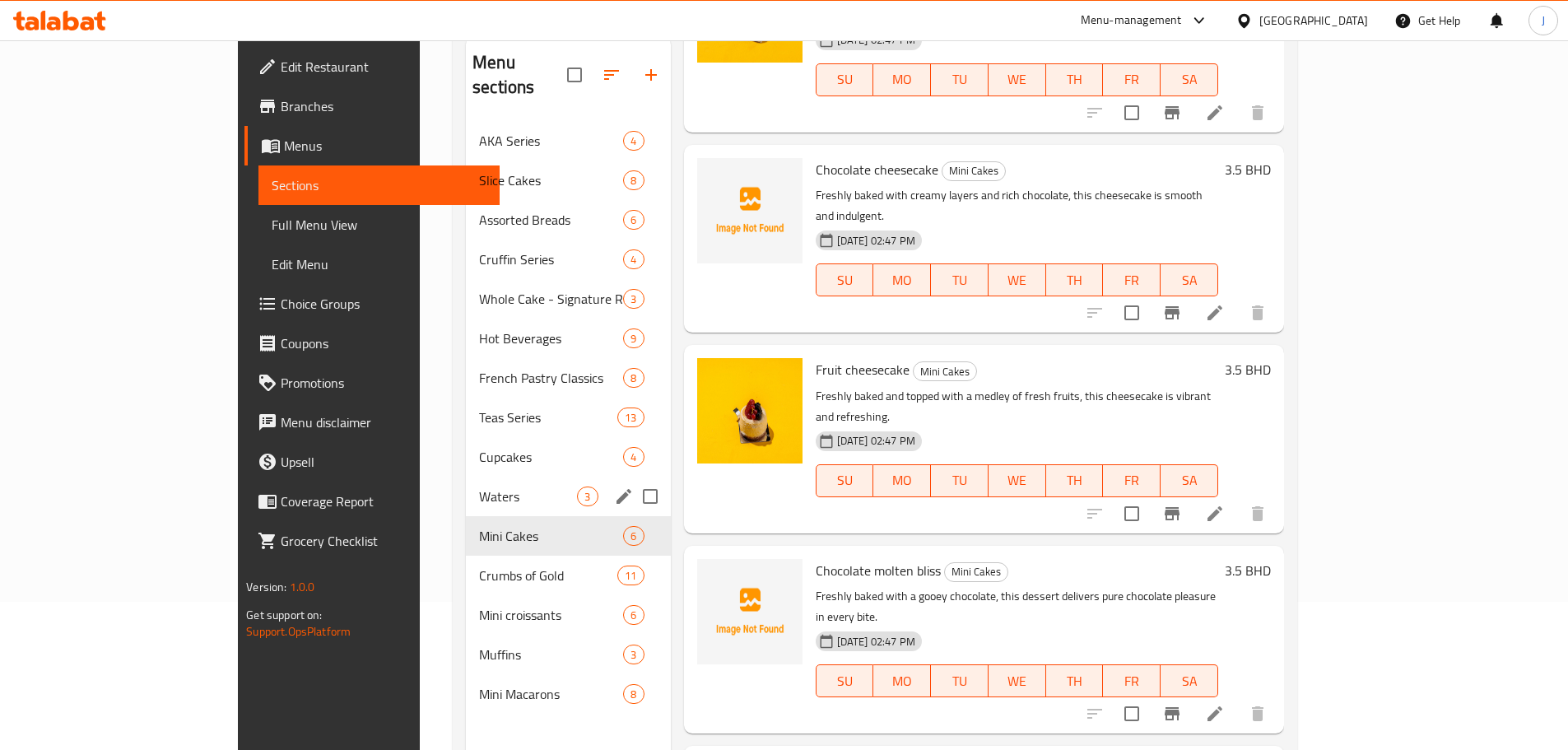
click at [465, 476] on div "Waters 3" at bounding box center [567, 496] width 204 height 40
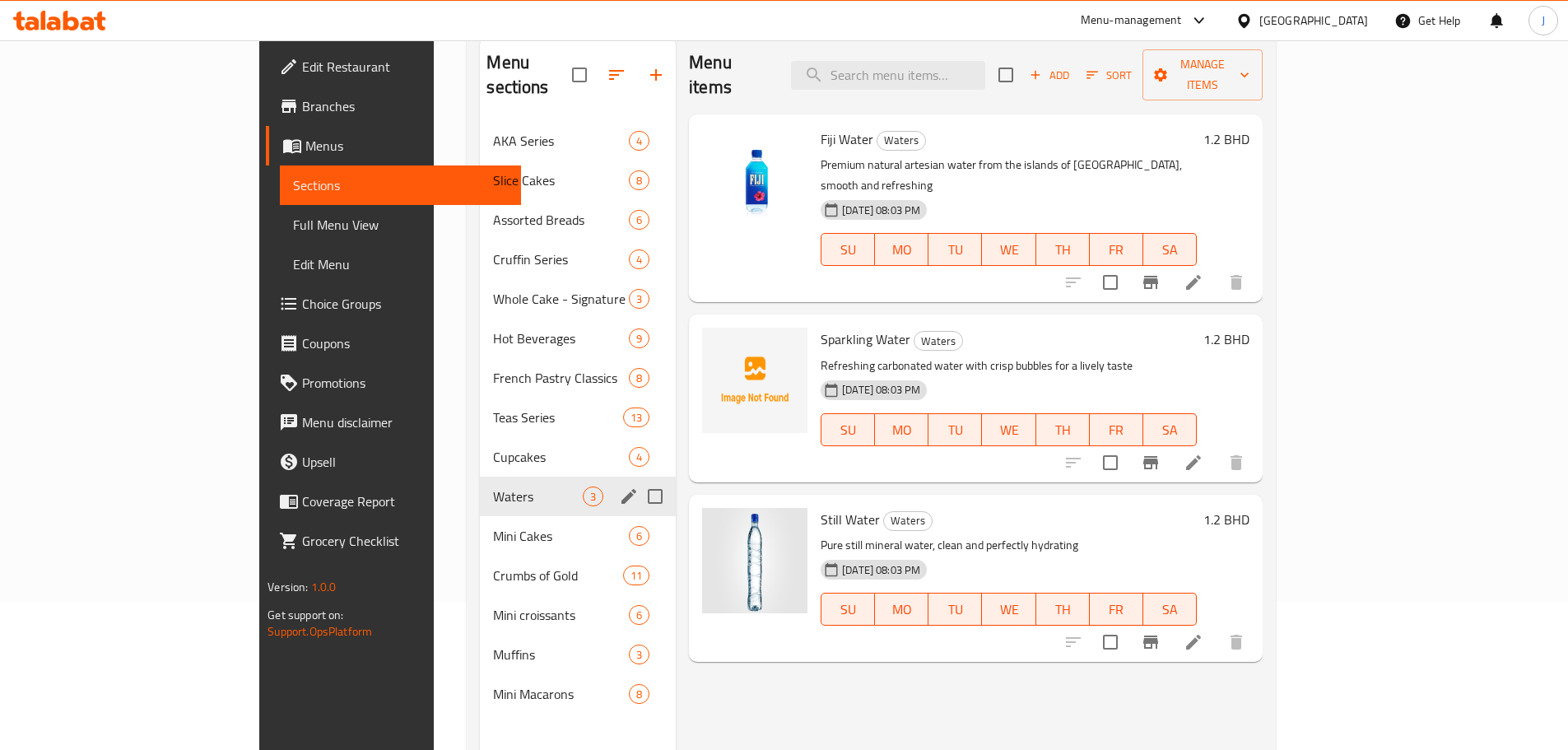
click at [480, 450] on div "Cupcakes 4" at bounding box center [578, 457] width 196 height 40
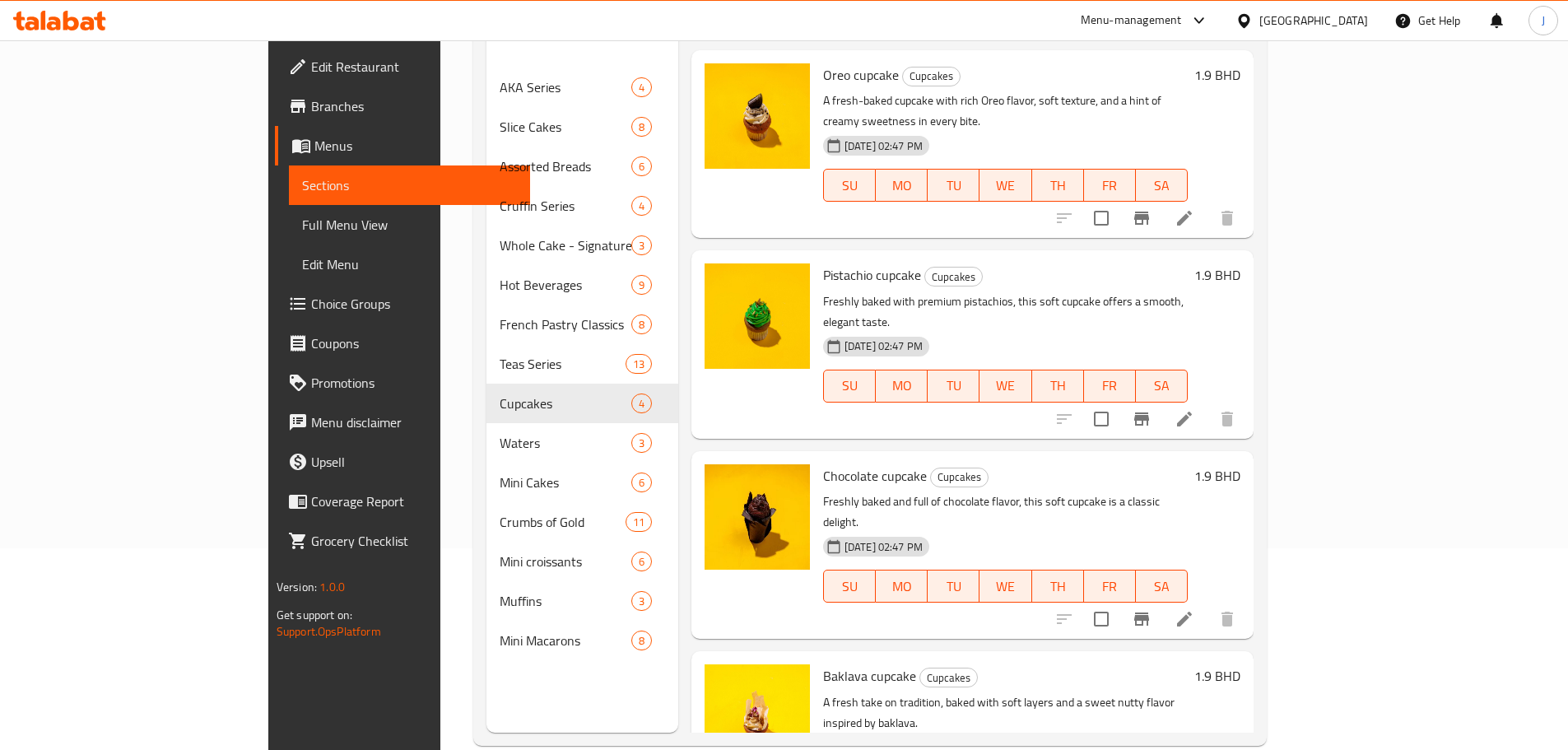
scroll to position [231, 0]
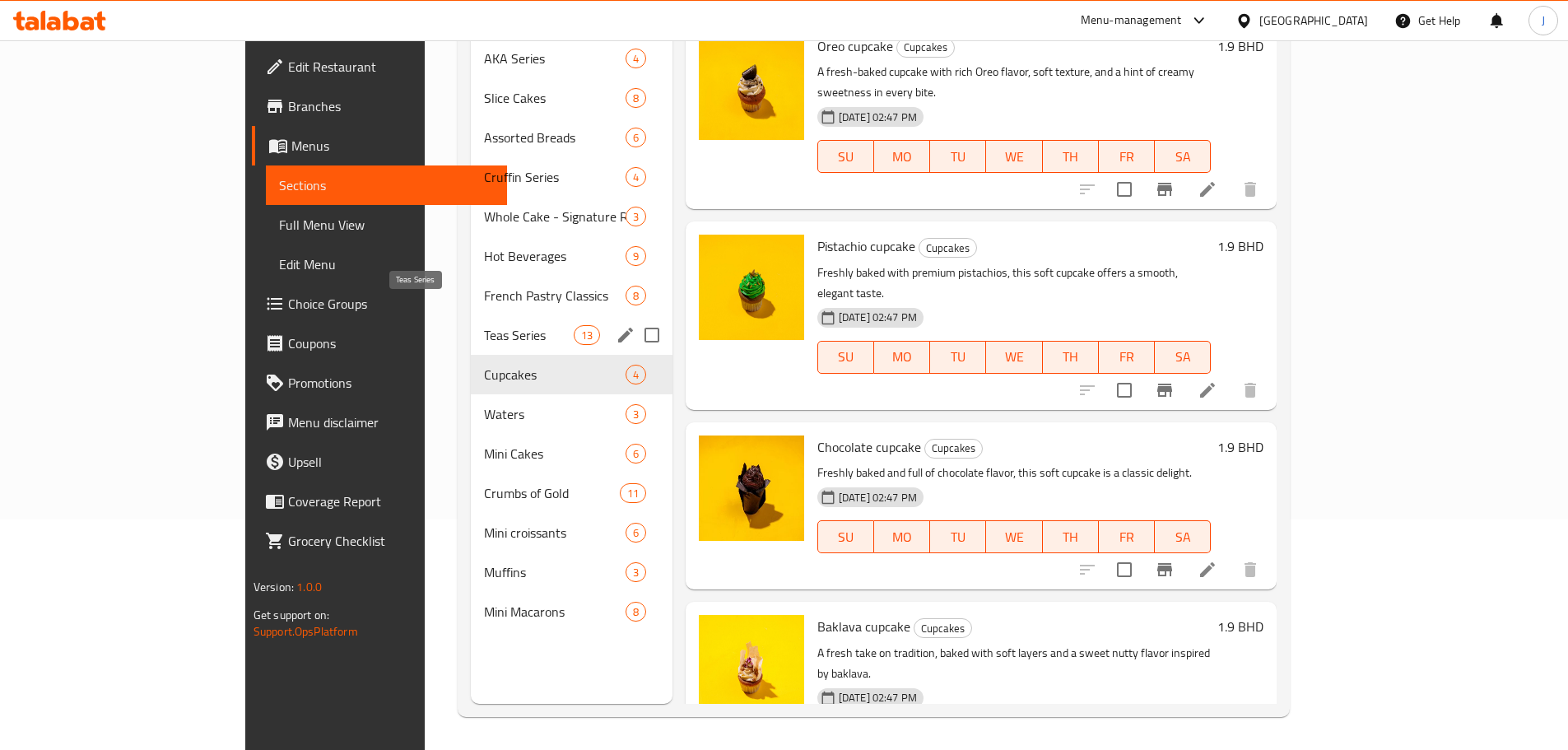
click at [484, 325] on span "Teas Series" at bounding box center [528, 335] width 89 height 19
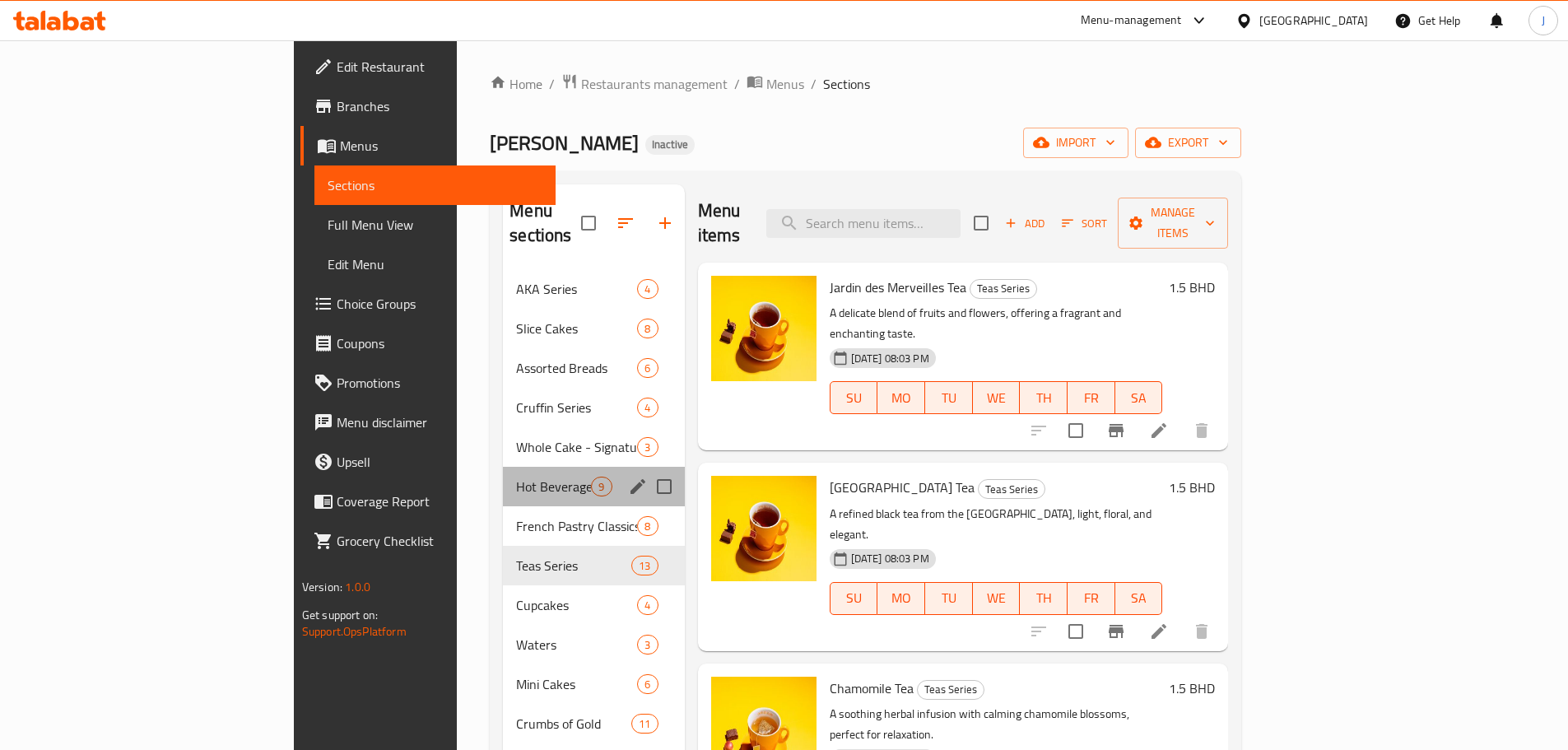
click at [502, 474] on div "Hot Beverages 9" at bounding box center [592, 486] width 181 height 40
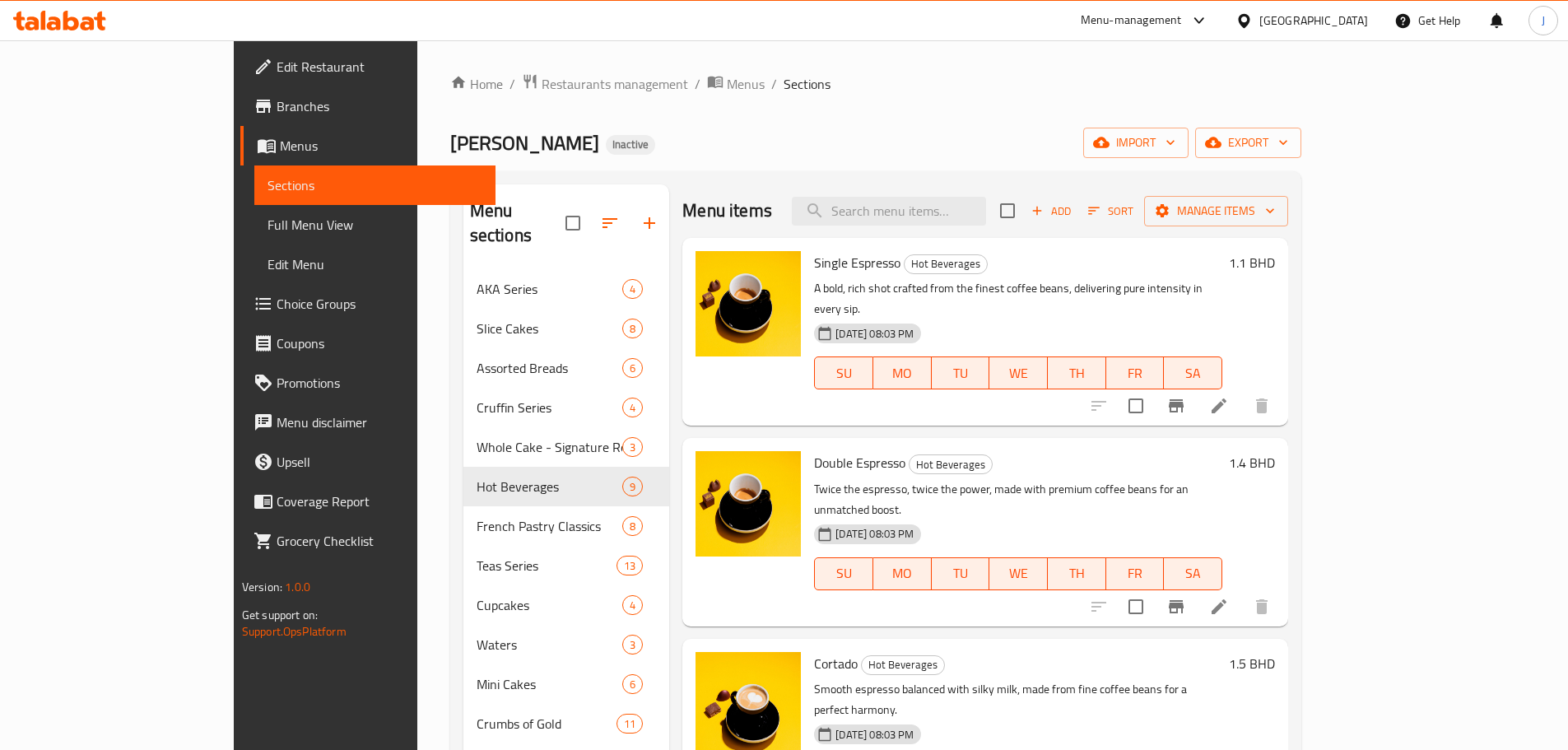
click at [501, 70] on div "Home / Restaurants management / Menus / Sections Alia Bakes Inactive import exp…" at bounding box center [875, 510] width 916 height 940
click at [541, 85] on span "Restaurants management" at bounding box center [614, 83] width 146 height 19
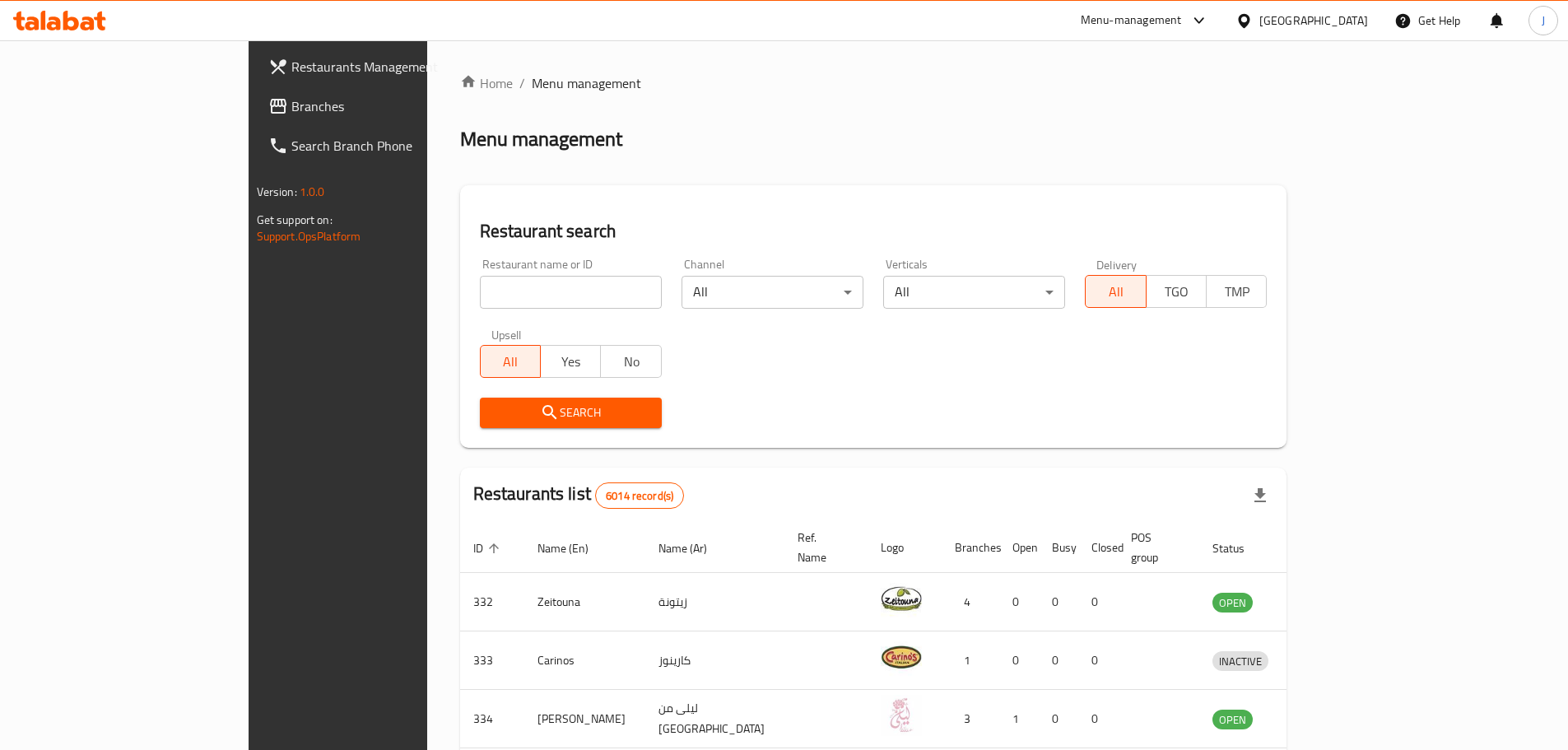
click at [492, 286] on div "Home / Menu management Menu management Restaurant search Restaurant name or ID …" at bounding box center [873, 640] width 827 height 1134
click at [492, 286] on input "search" at bounding box center [571, 292] width 182 height 33
type input "calo now"
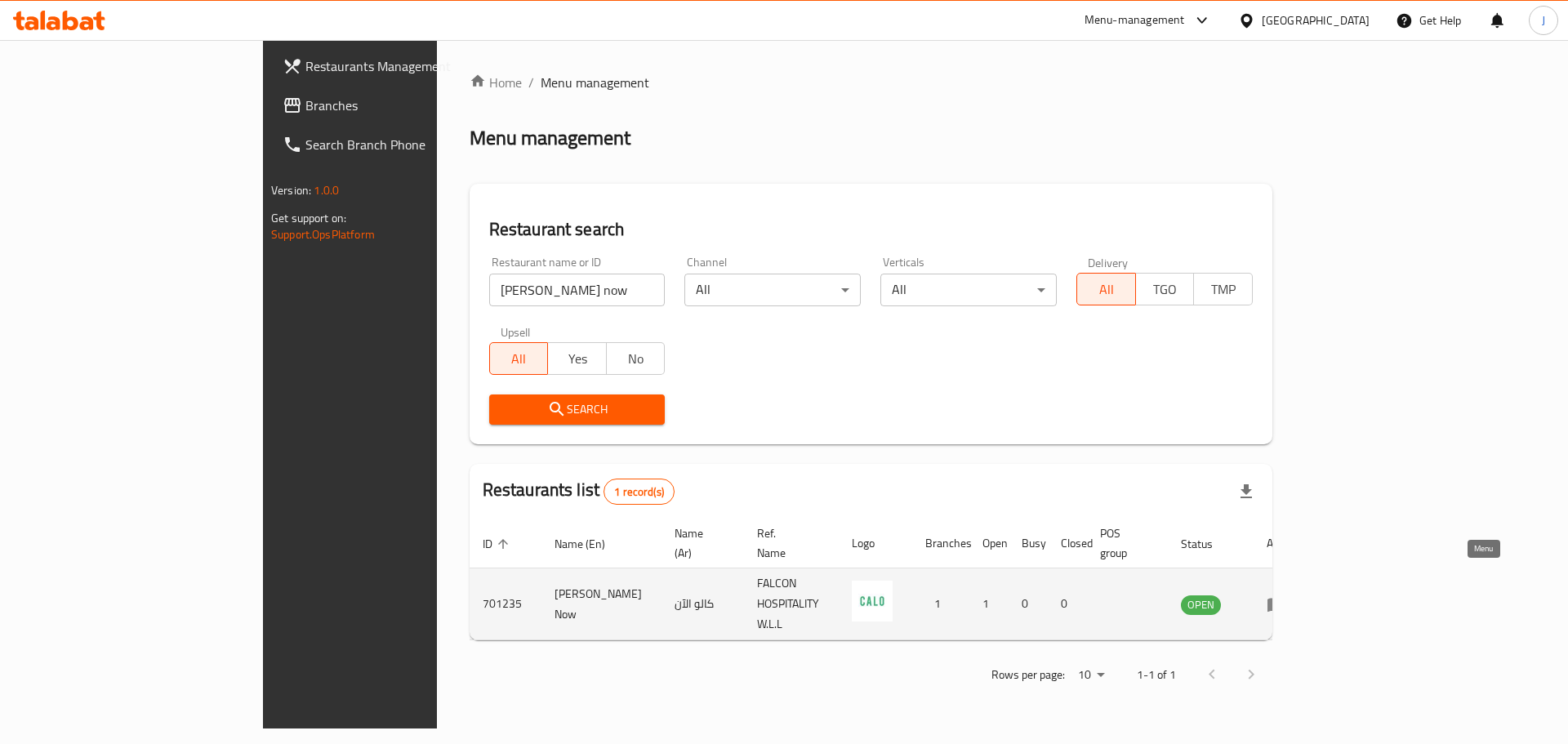
click at [1287, 595] on icon "enhanced table" at bounding box center [1276, 604] width 19 height 19
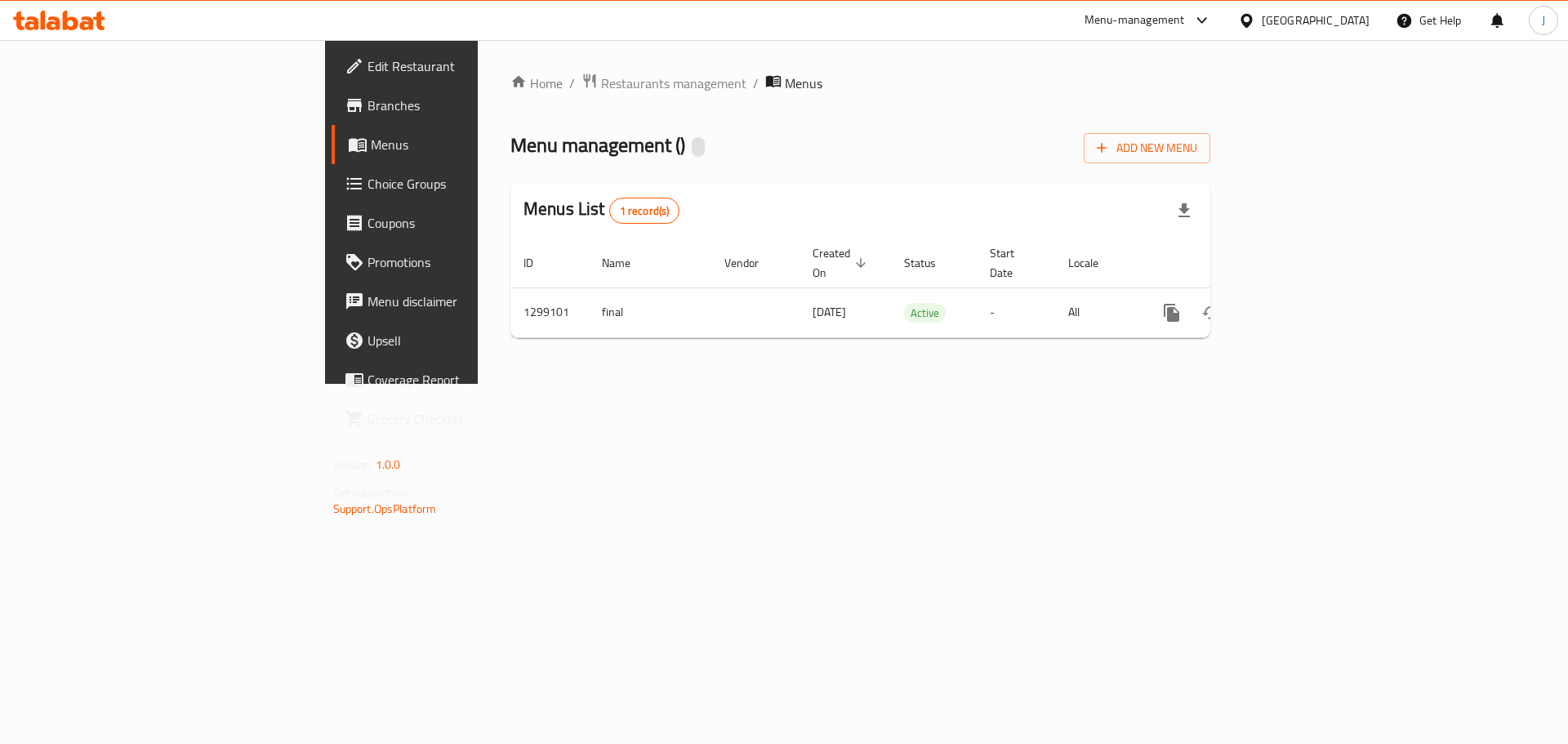
click at [368, 97] on span "Branches" at bounding box center [471, 105] width 207 height 19
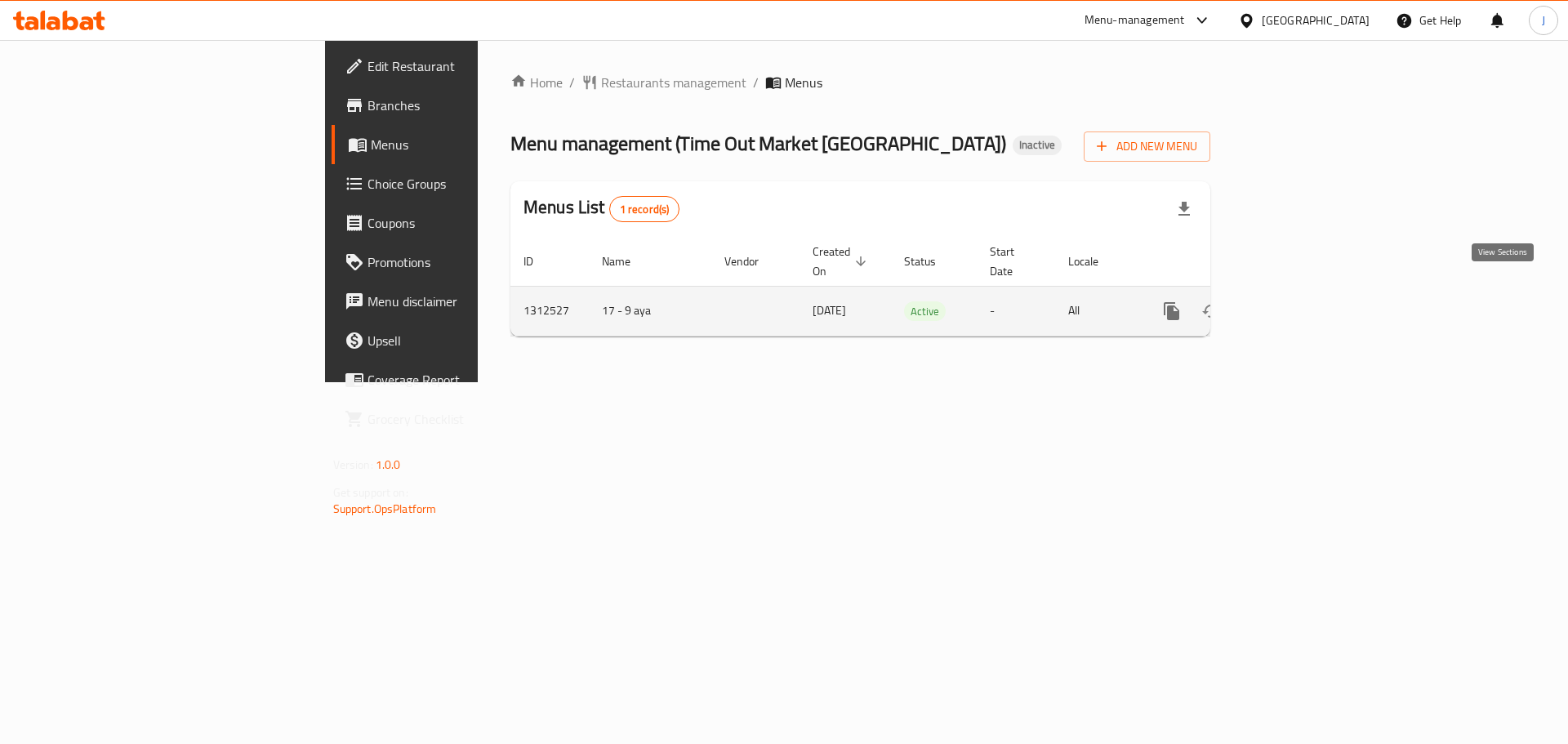
click at [1299, 301] on icon "enhanced table" at bounding box center [1290, 311] width 19 height 19
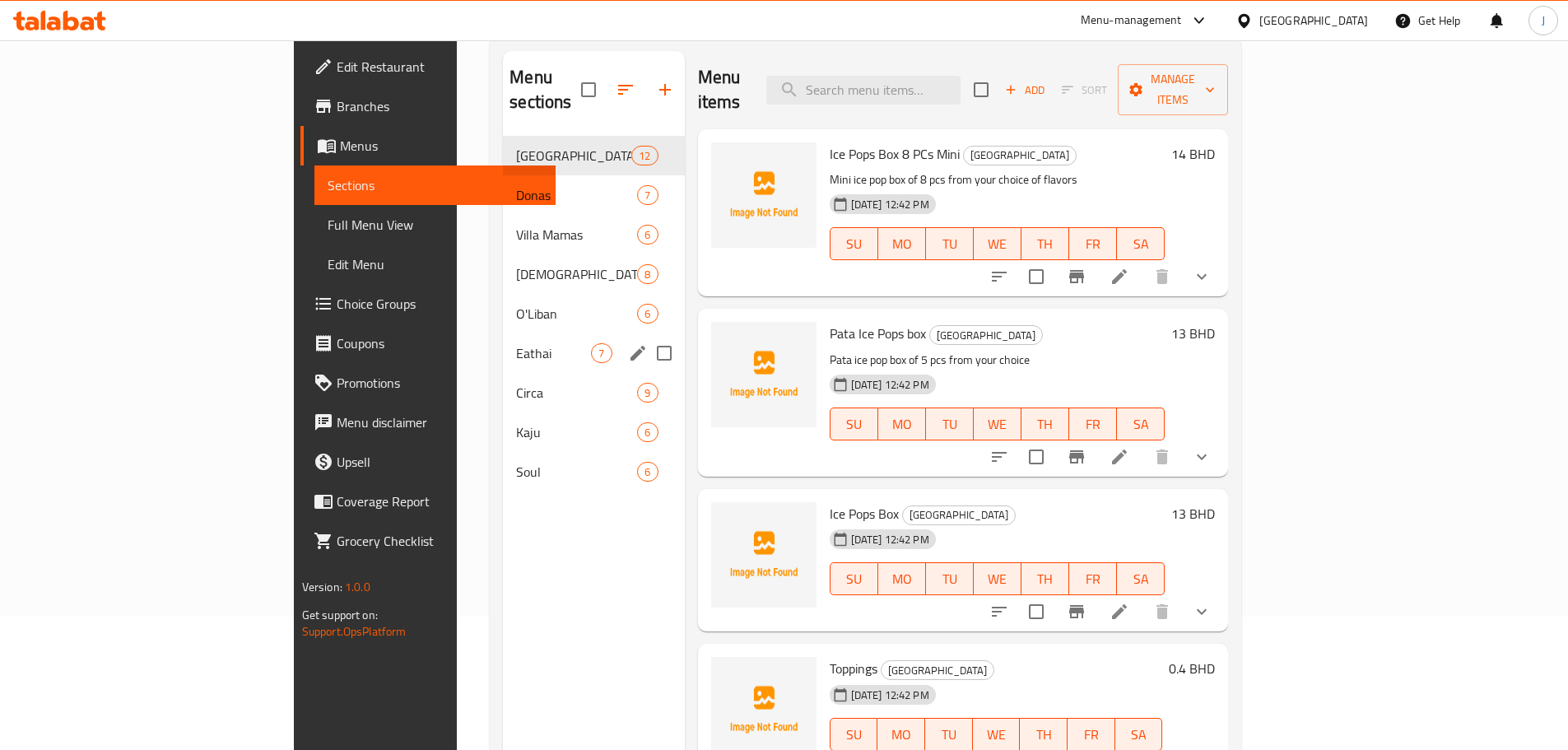
scroll to position [165, 0]
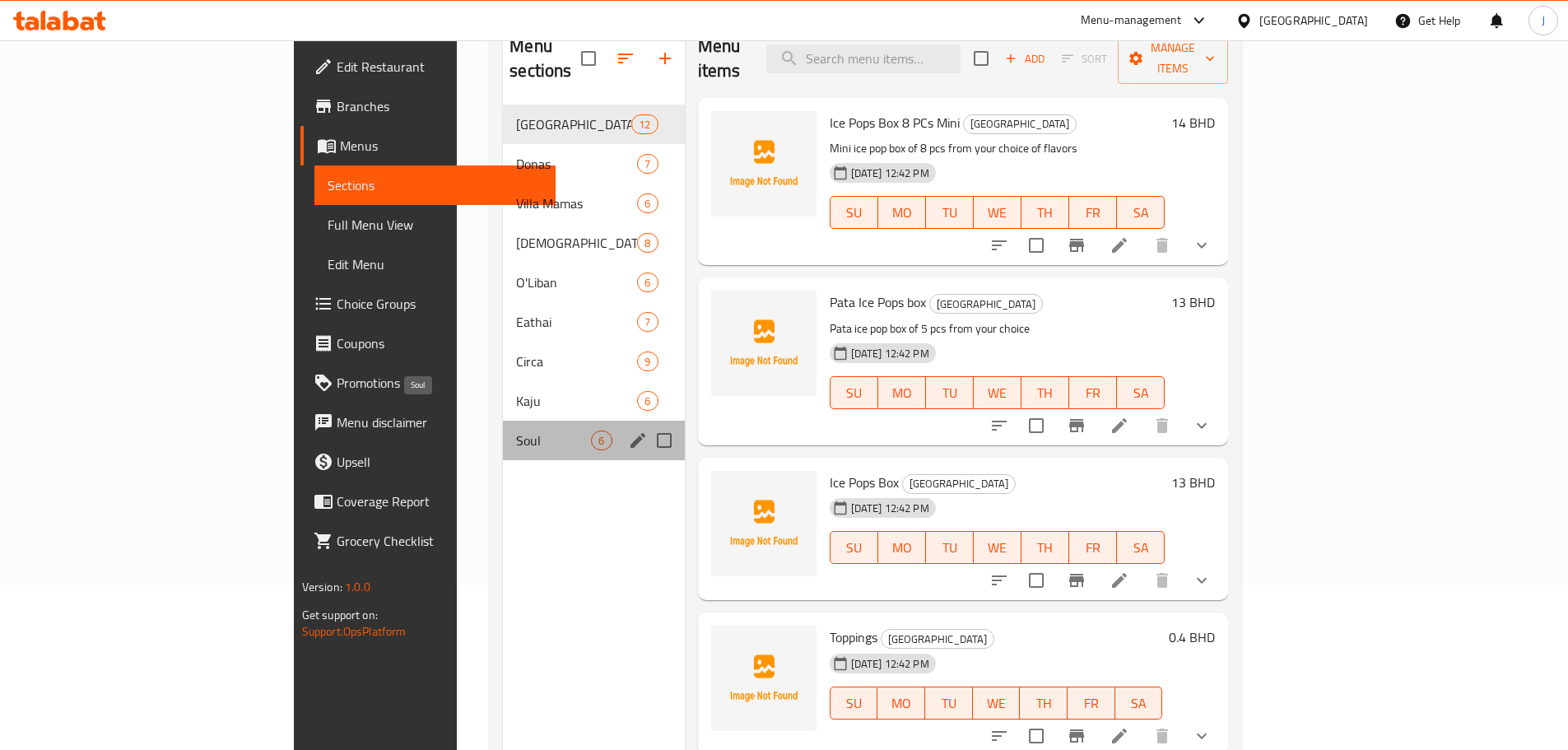
click at [516, 431] on span "Soul" at bounding box center [553, 440] width 75 height 19
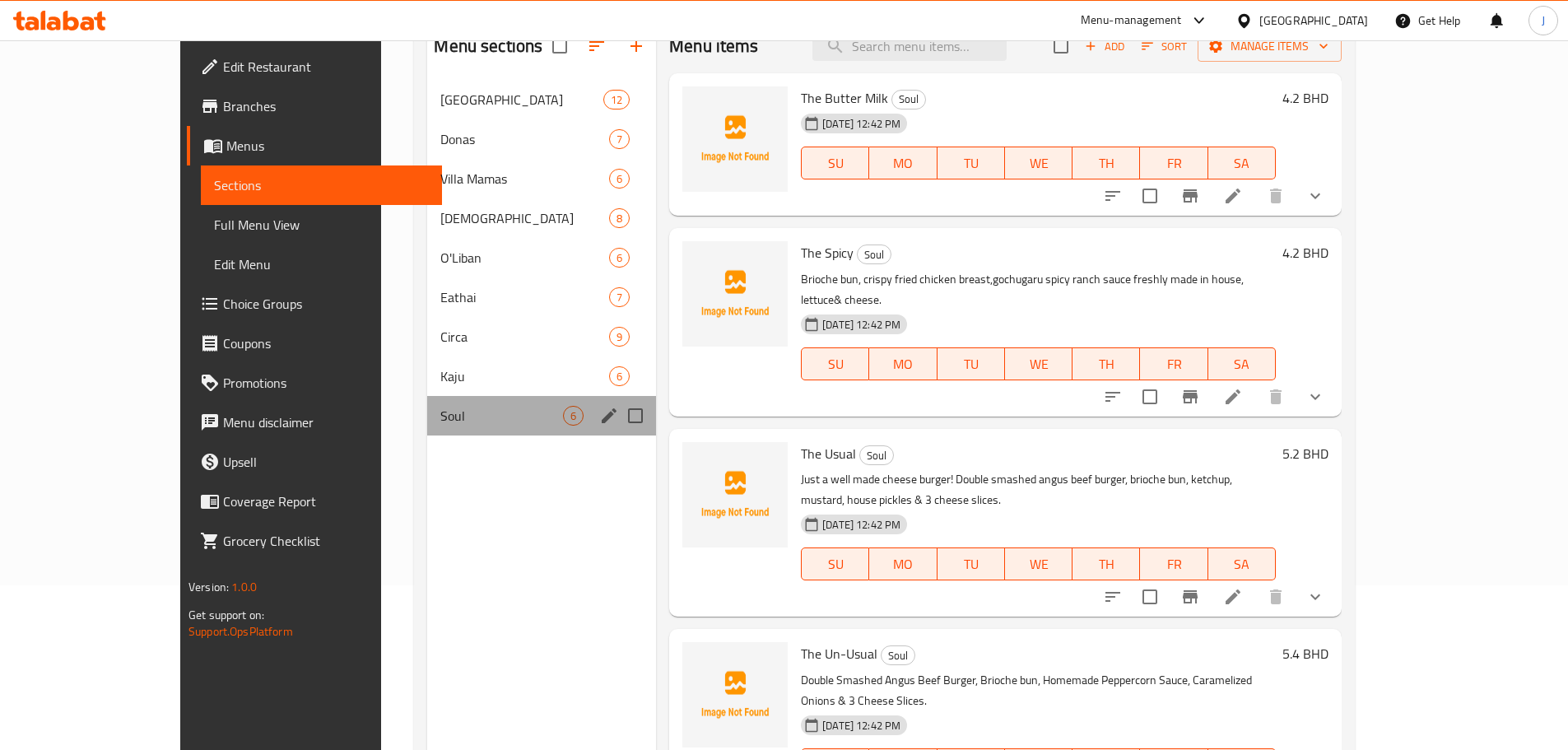
click at [427, 401] on div "Soul 6" at bounding box center [541, 415] width 229 height 40
click at [440, 385] on span "Kaju" at bounding box center [501, 376] width 122 height 19
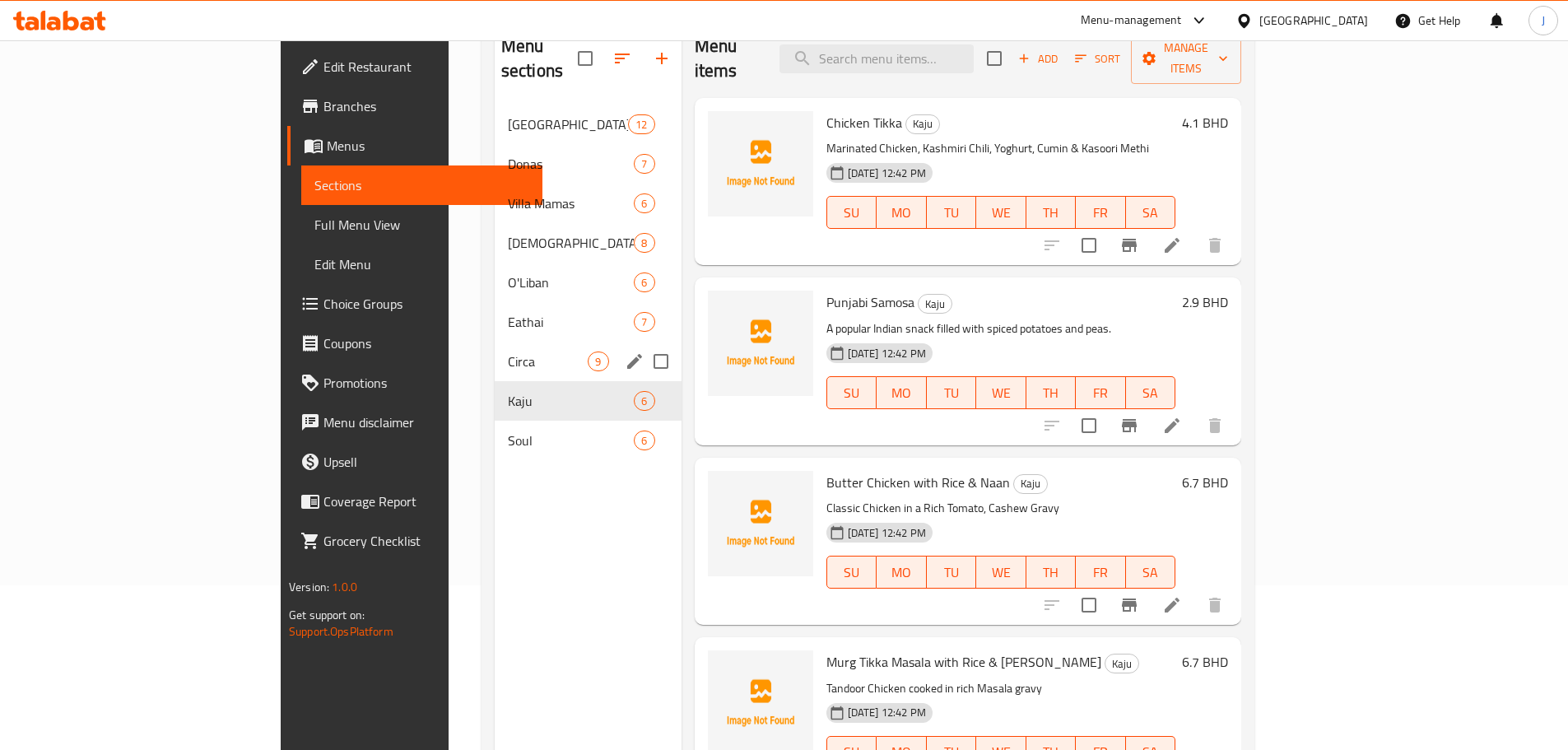
click at [495, 342] on div "Circa 9" at bounding box center [588, 361] width 187 height 40
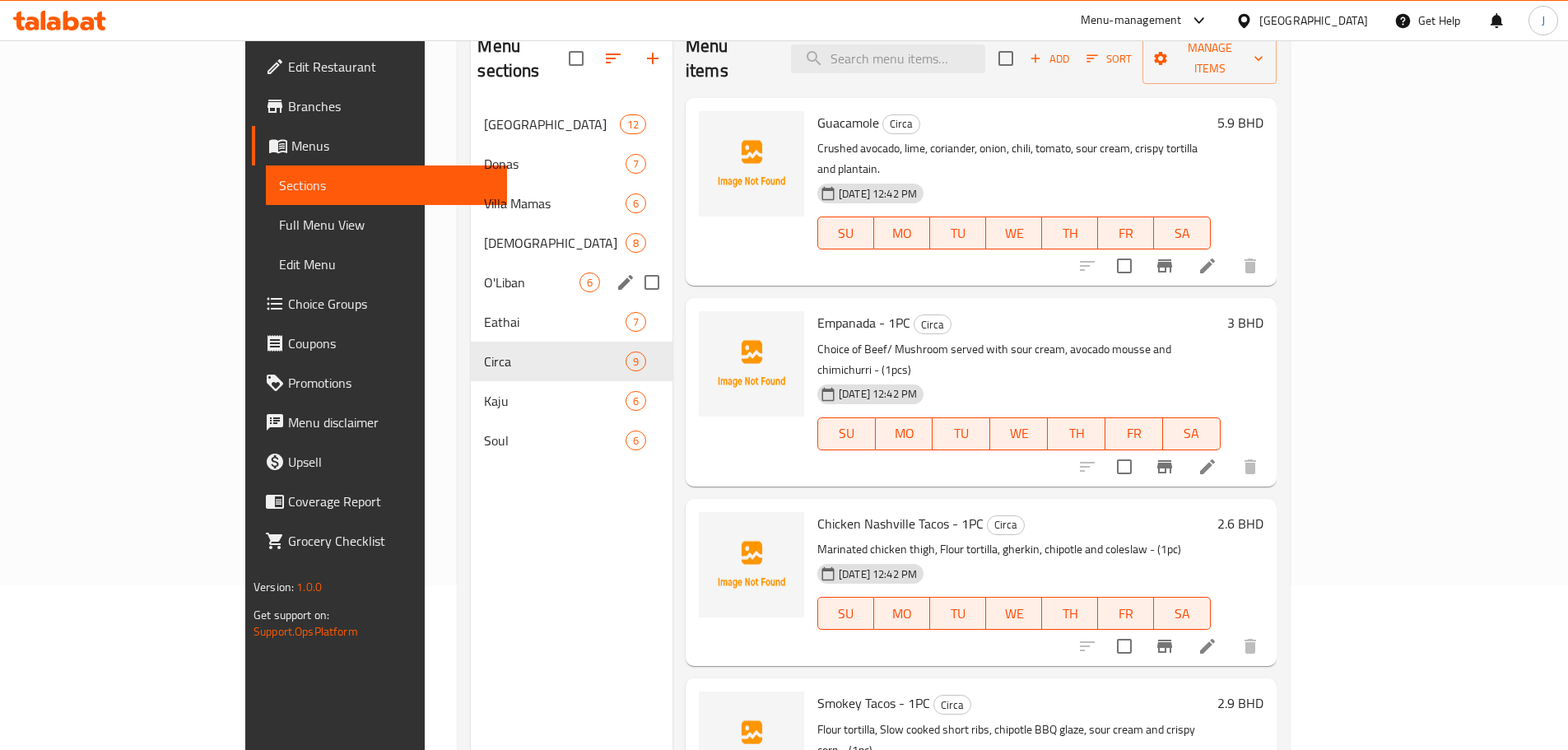
click at [470, 273] on div "O'Liban 6" at bounding box center [571, 282] width 202 height 40
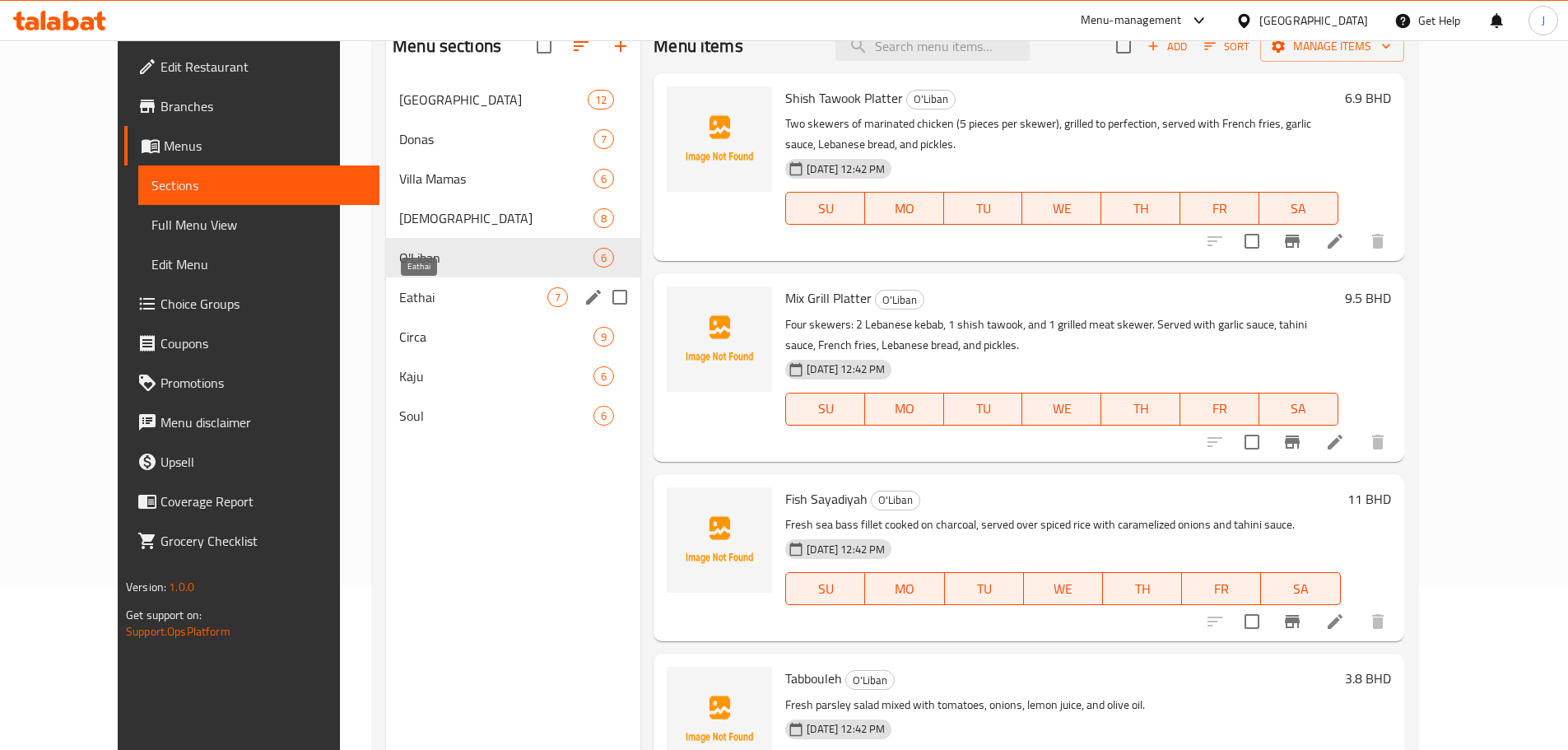
click at [400, 303] on span "Eathai" at bounding box center [473, 297] width 148 height 19
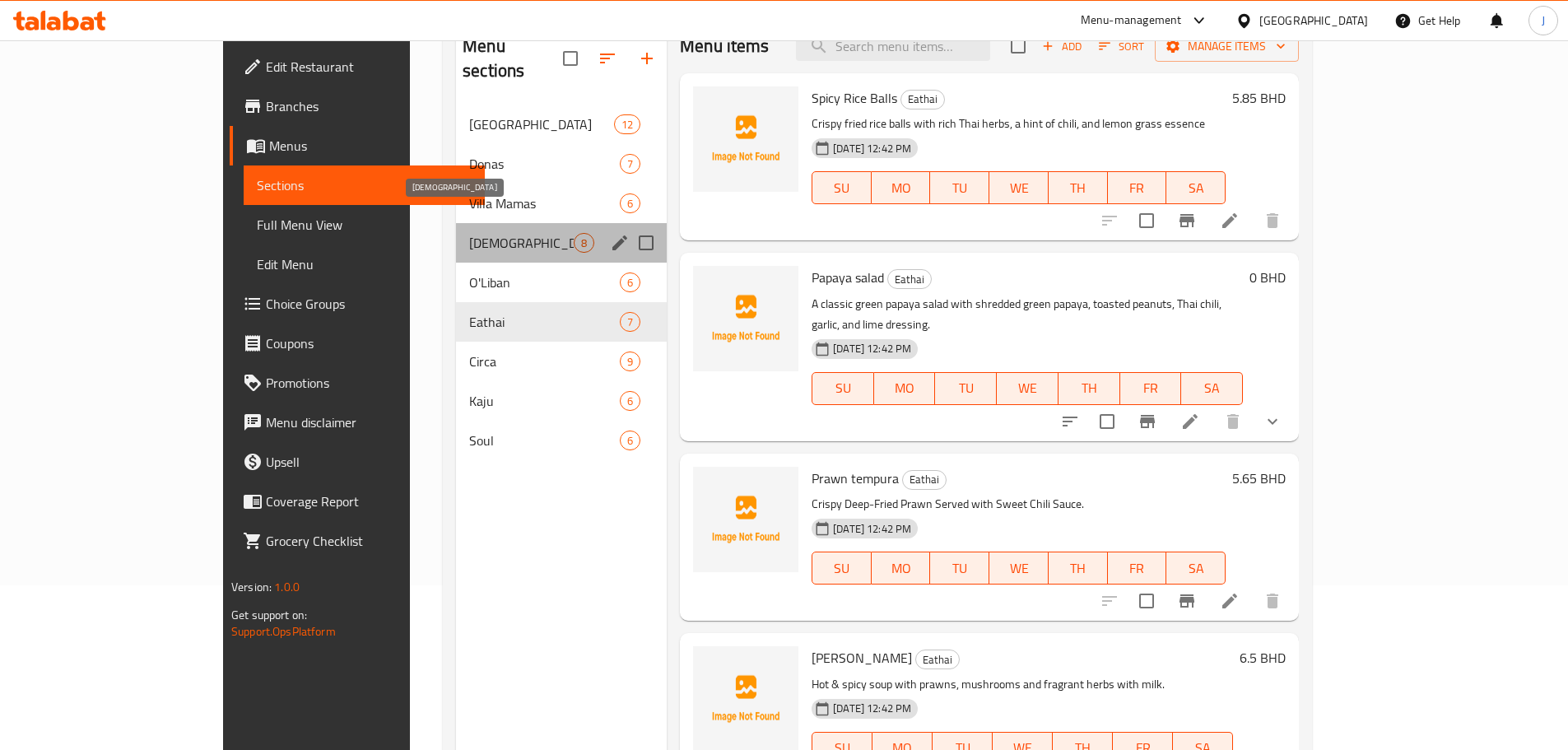
click at [469, 233] on span "Zen" at bounding box center [522, 243] width 105 height 19
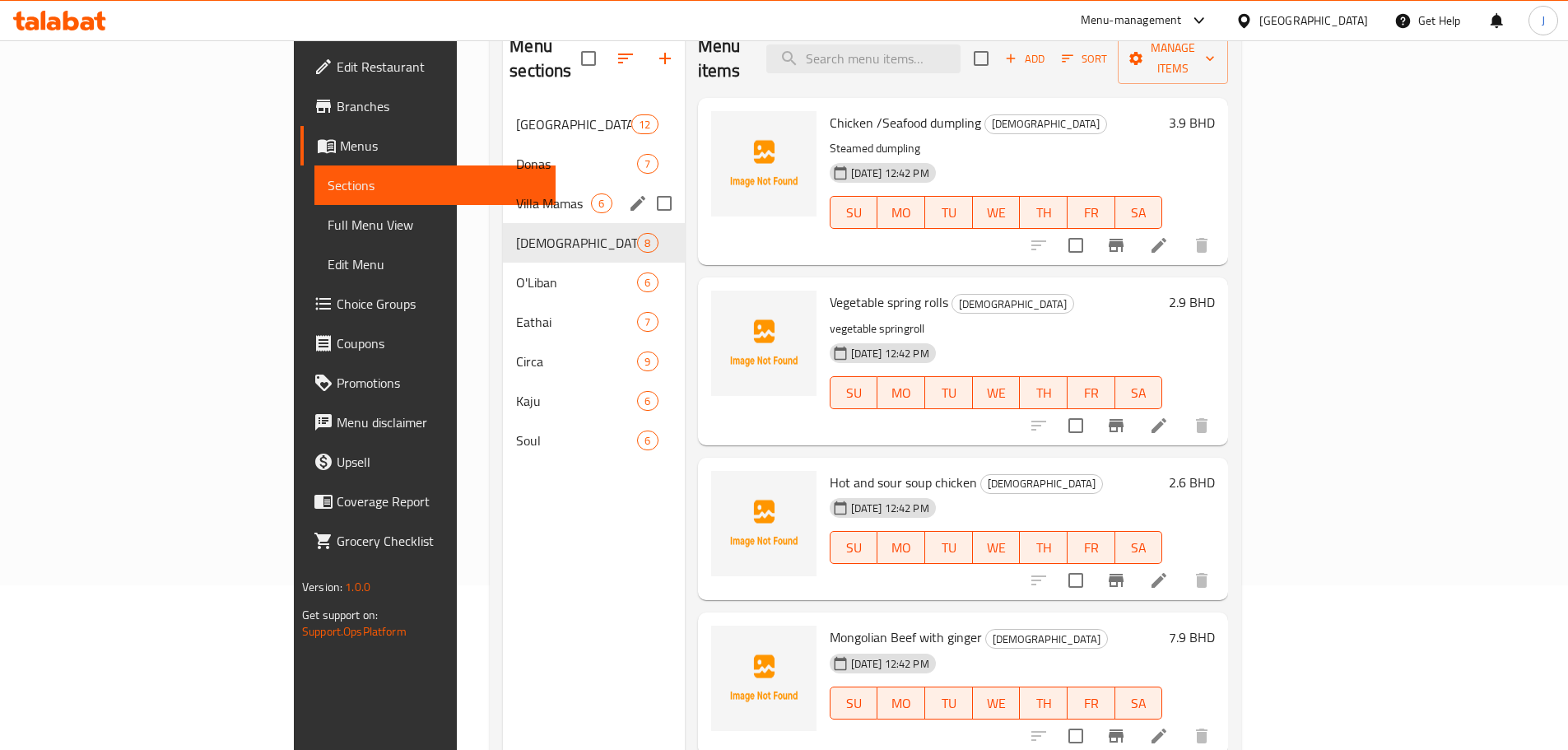
click at [516, 193] on span "Villa Mamas" at bounding box center [553, 203] width 75 height 19
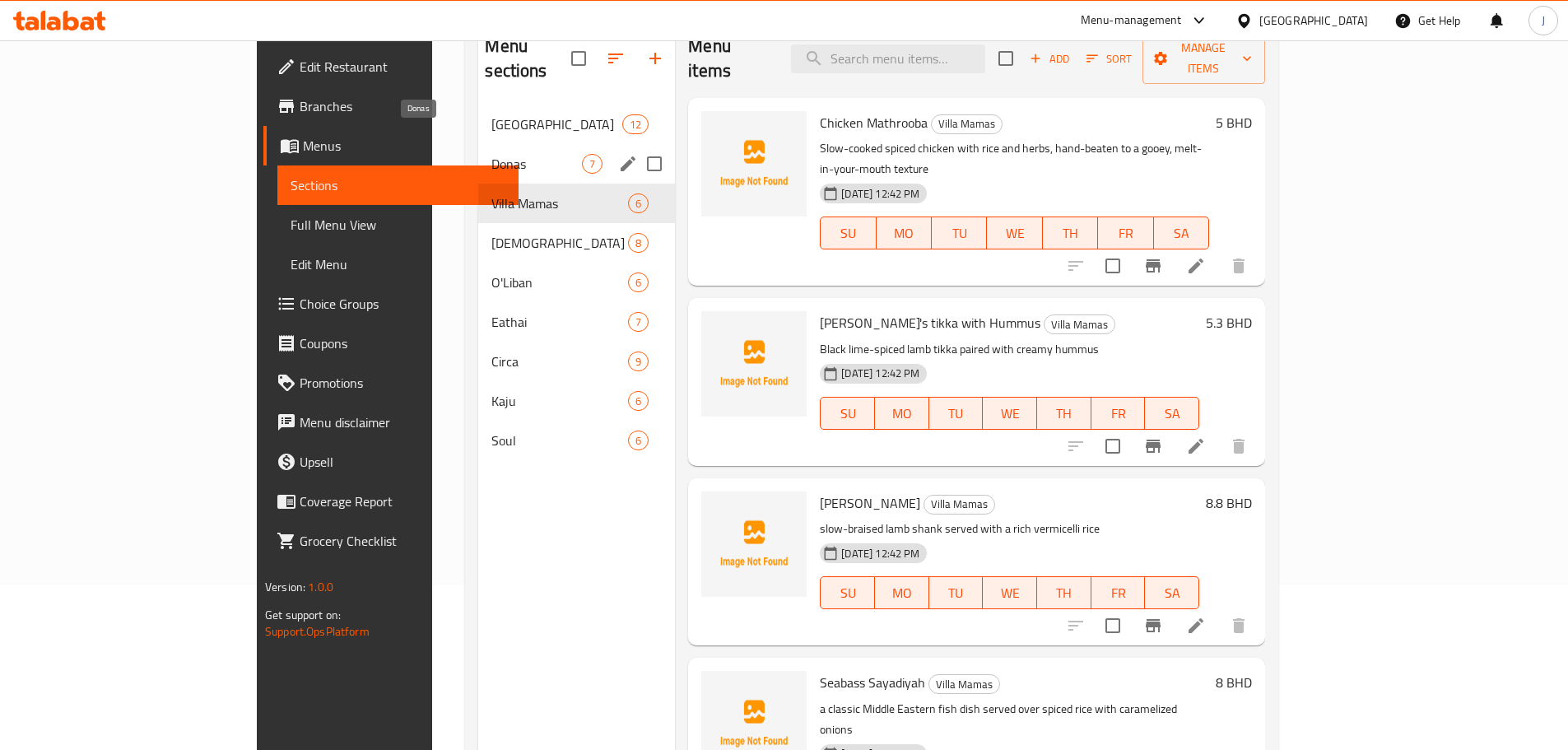
click at [492, 154] on span "Donas" at bounding box center [536, 164] width 90 height 19
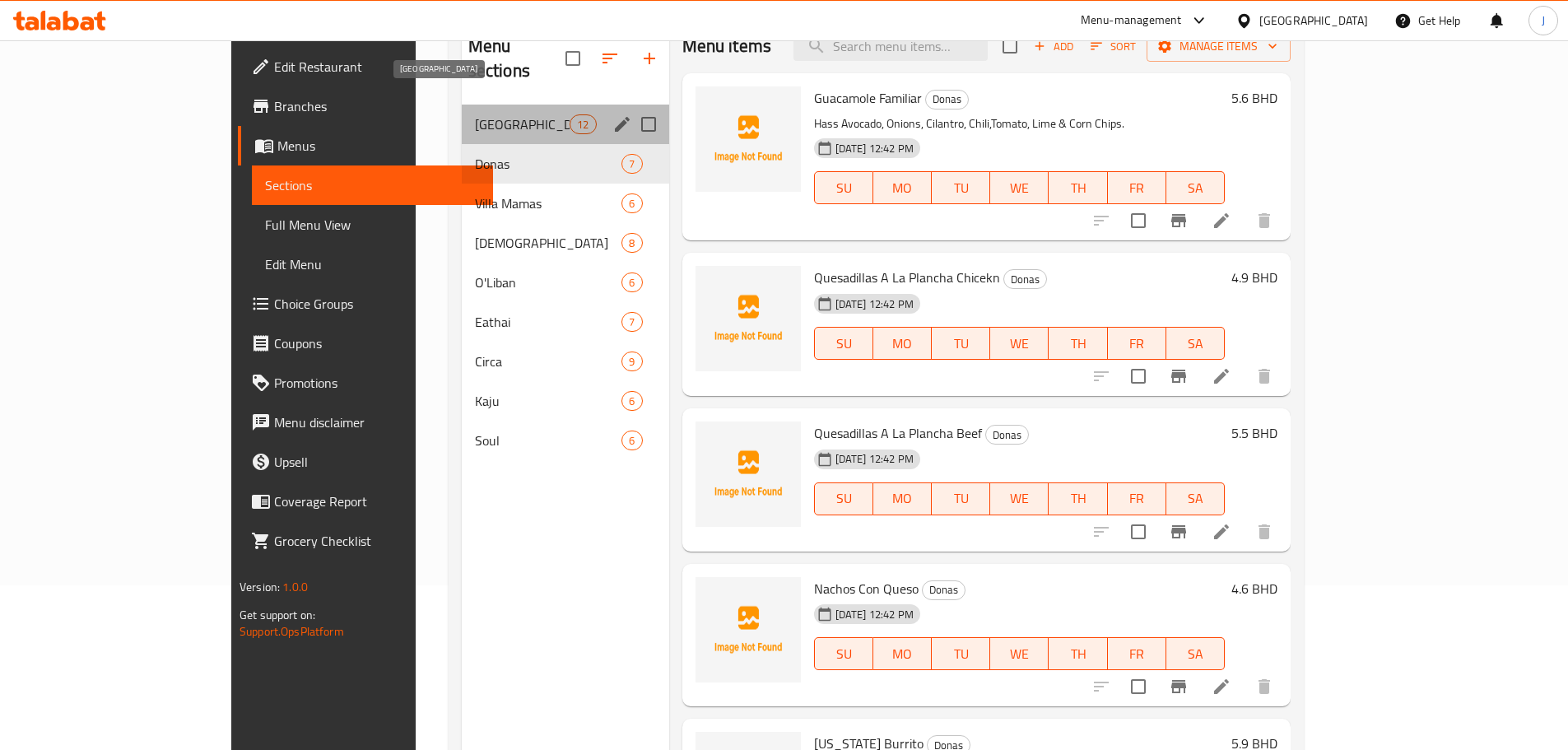
click at [475, 114] on span "Florencia" at bounding box center [523, 124] width 95 height 19
